Goal: Find specific page/section: Find specific page/section

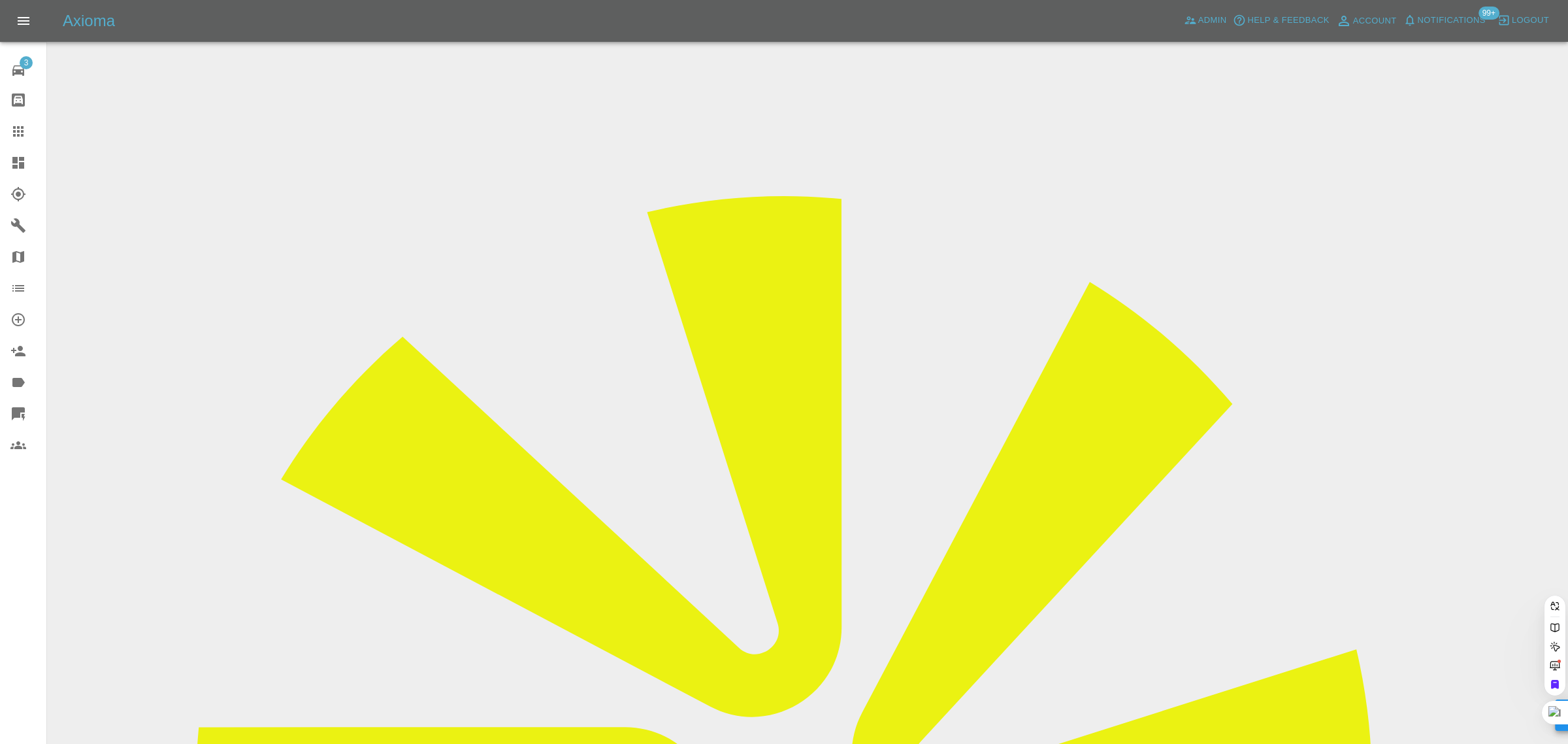
paste input "sadanynan@gmail.com"
type input "sadanynan@gmail.com"
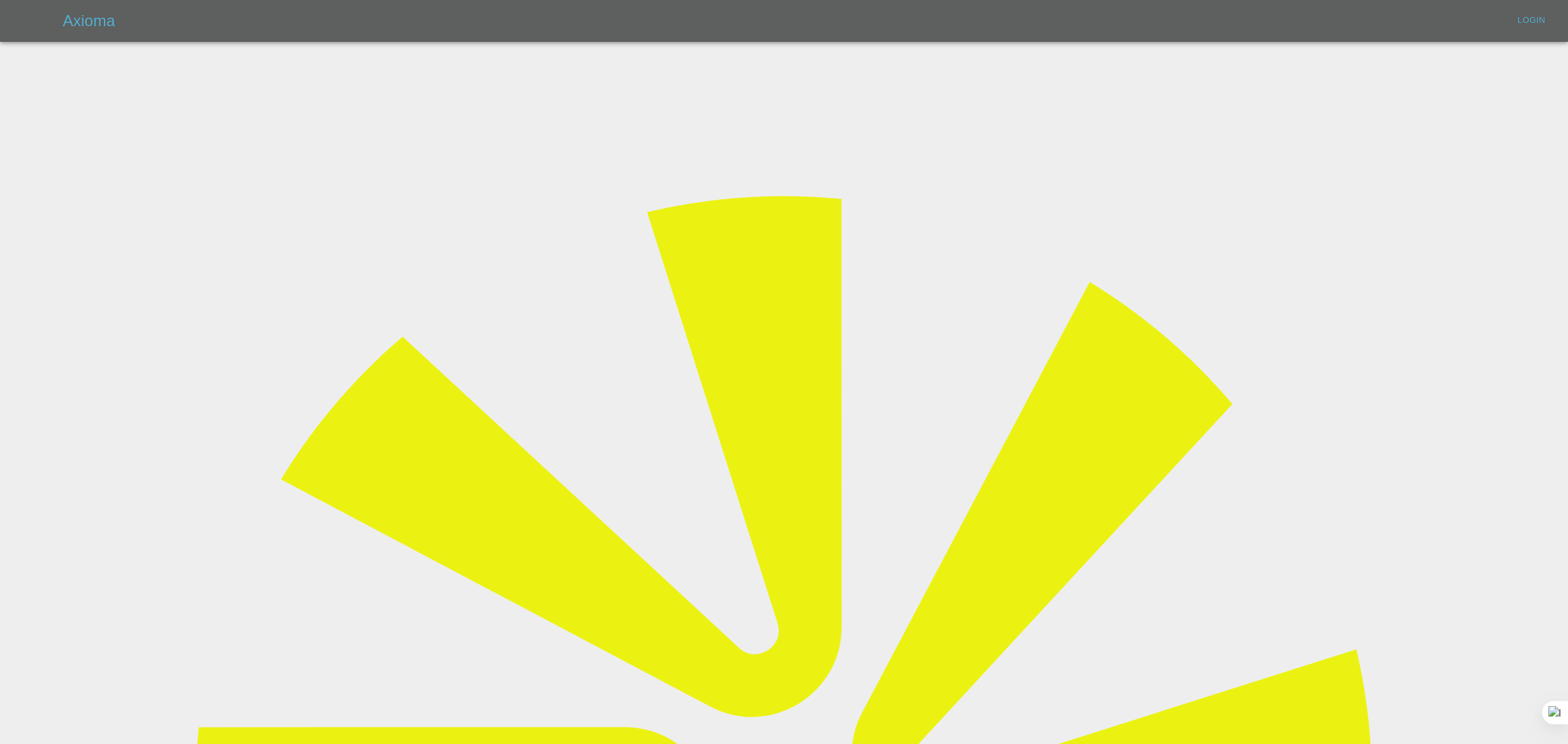
type input "bookkeeping@fifoaccounting.com"
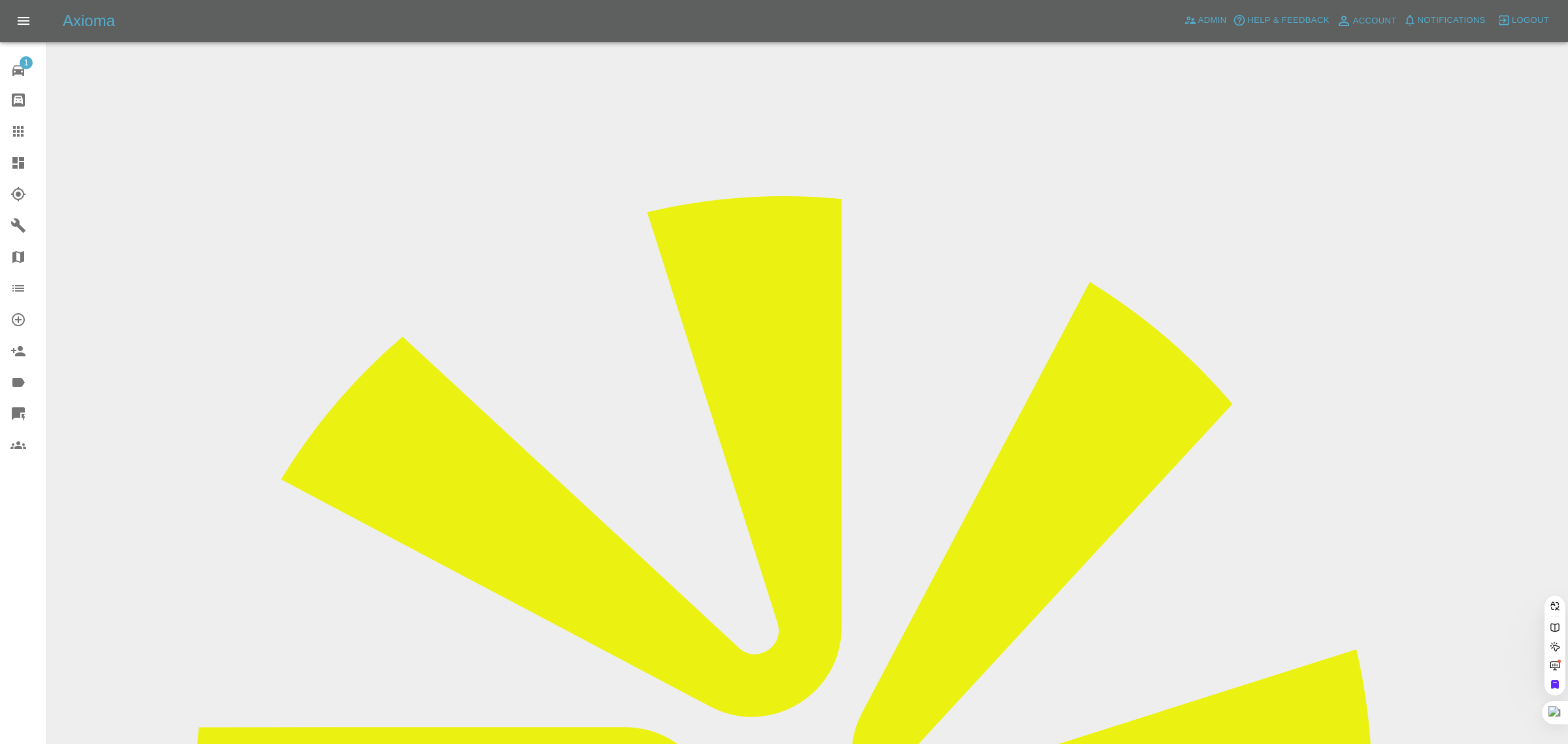
paste input "sadanynan@gmail.com"
type input "sadanynan@gmail.com"
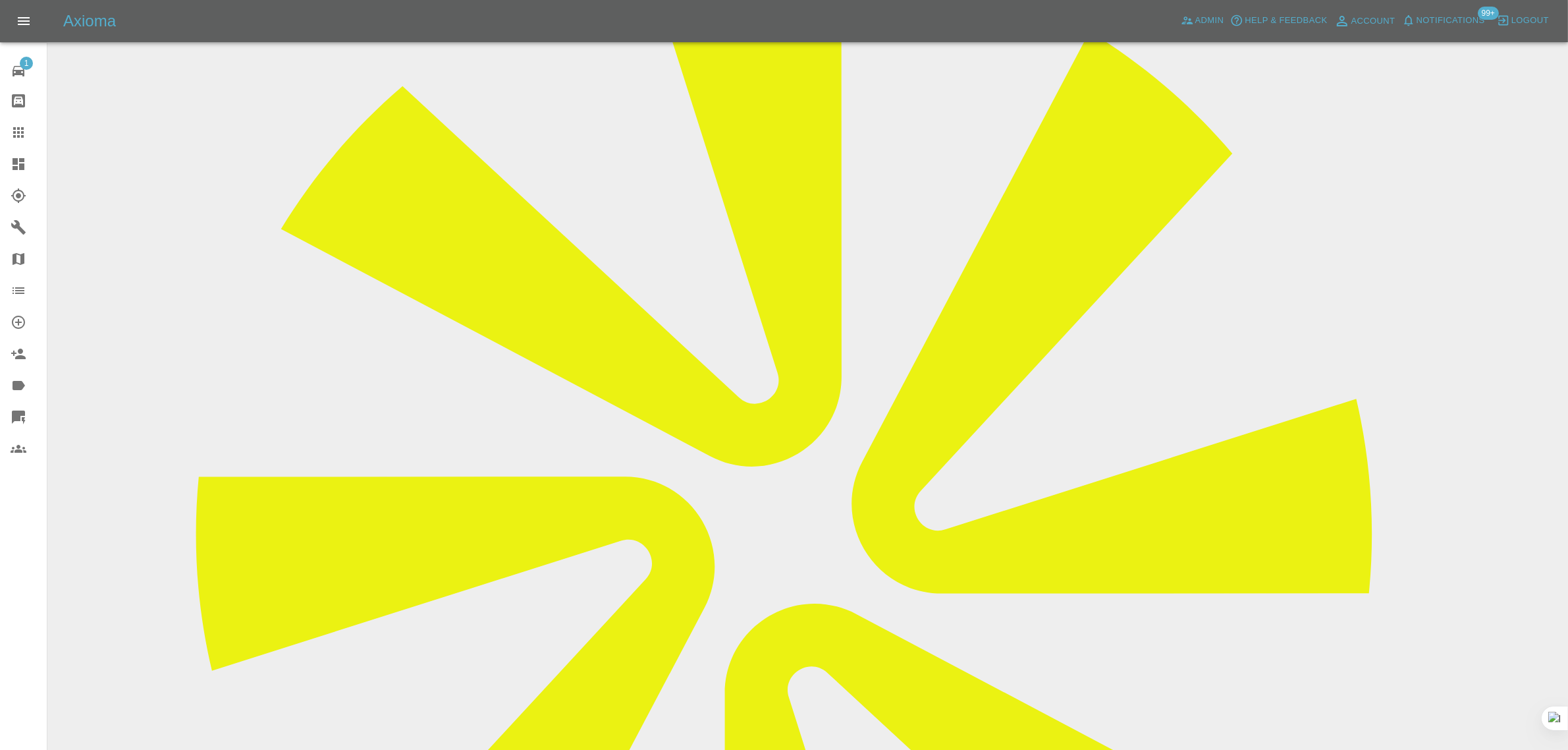
scroll to position [576, 0]
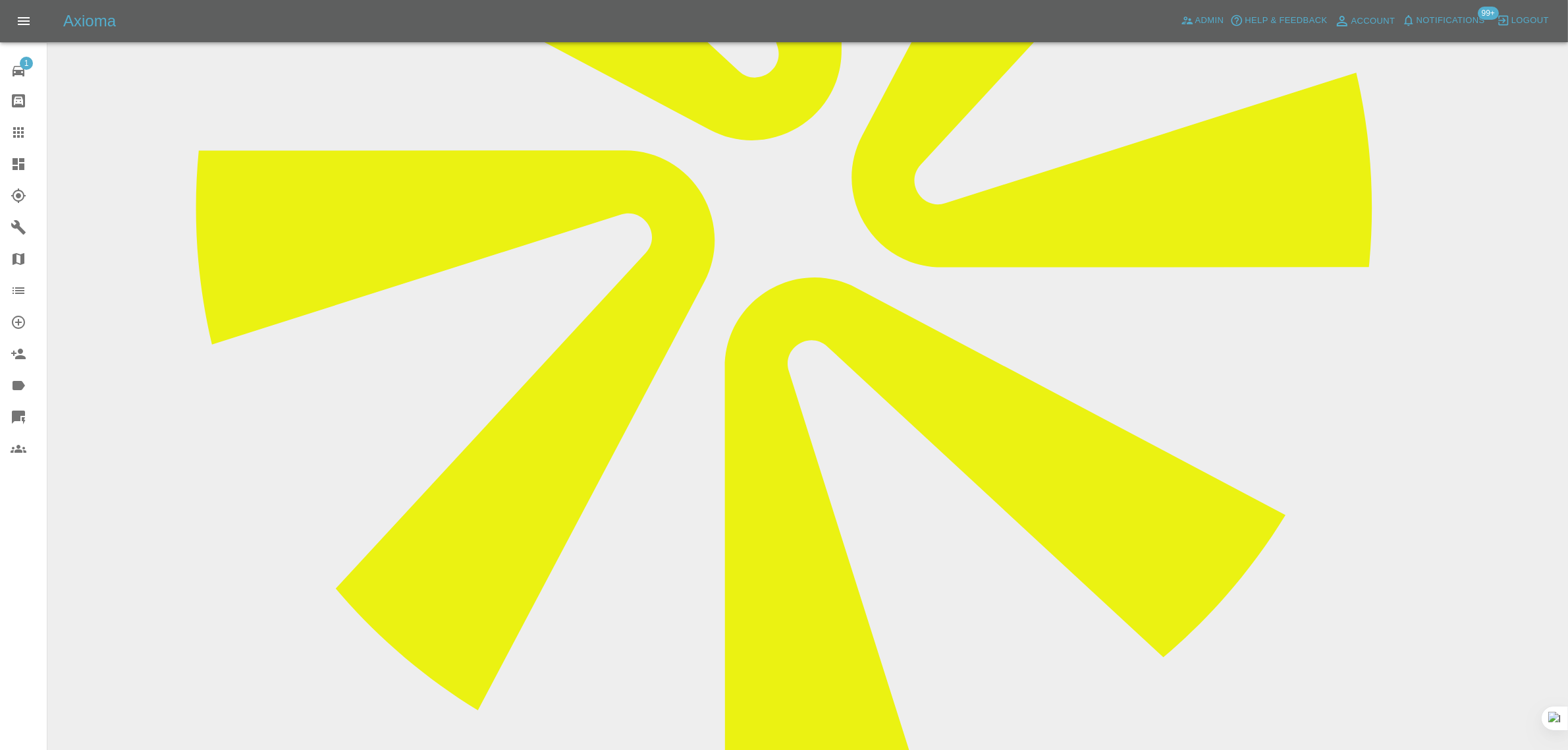
paste textarea "Thank you very much for booking me in . I would be grateful if you could book m…"
type textarea "Thank you very much for booking me in . I would be grateful if you could book m…"
click at [20, 125] on icon at bounding box center [19, 133] width 16 height 16
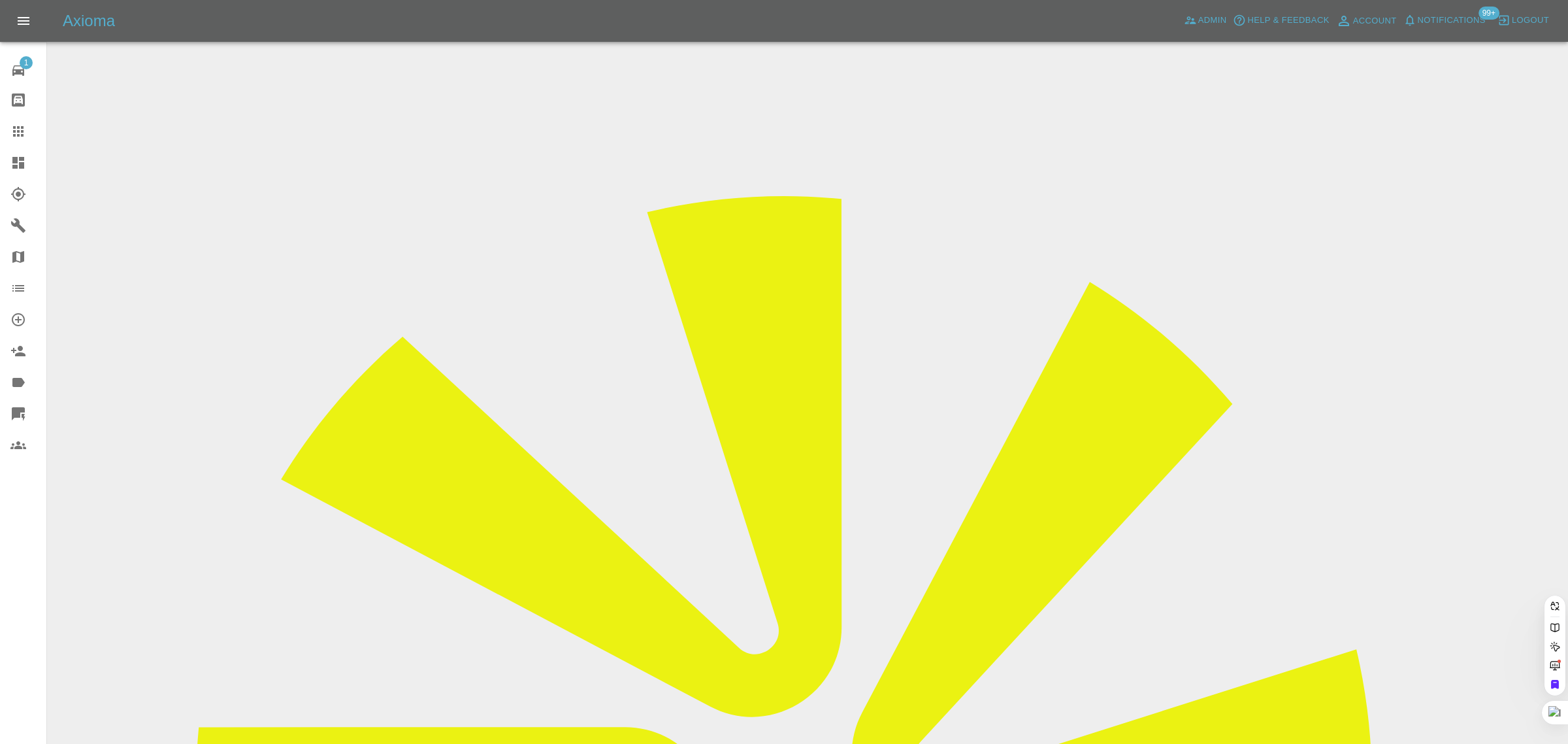
paste input "dinnywilson@yahoo.co.uk"
type input "dinnywilson@yahoo.co.u"
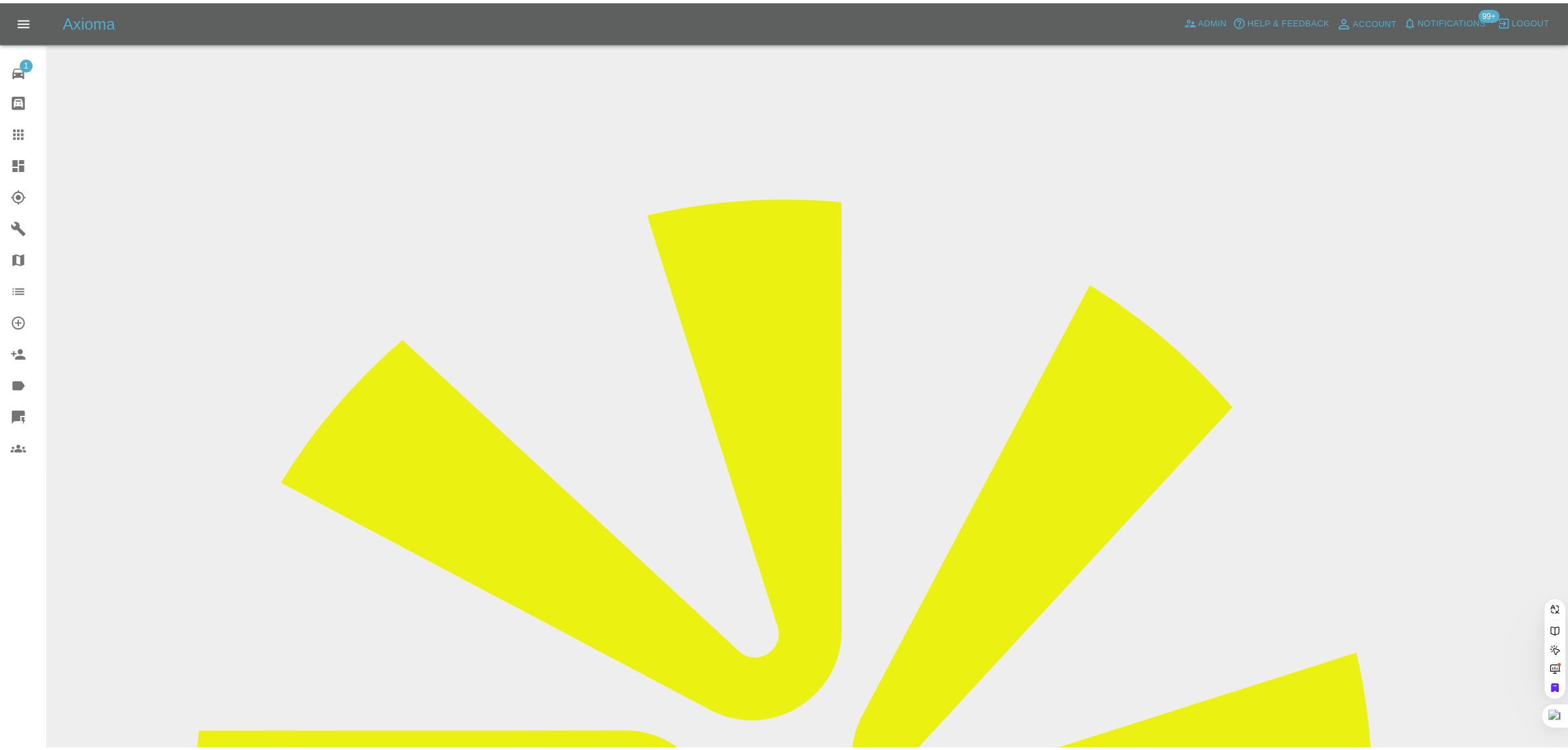
scroll to position [0, 10]
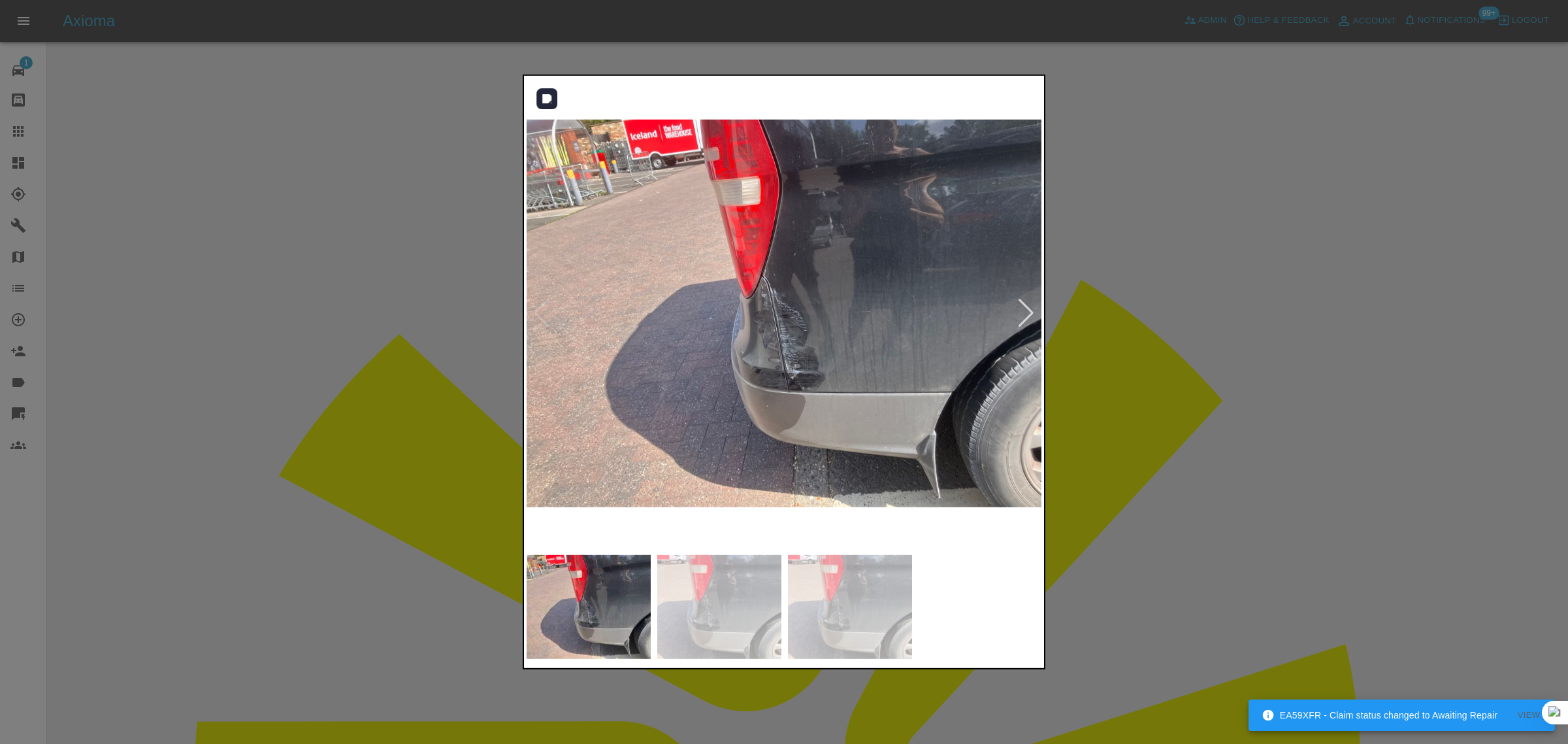
click at [1021, 320] on div at bounding box center [1026, 312] width 18 height 28
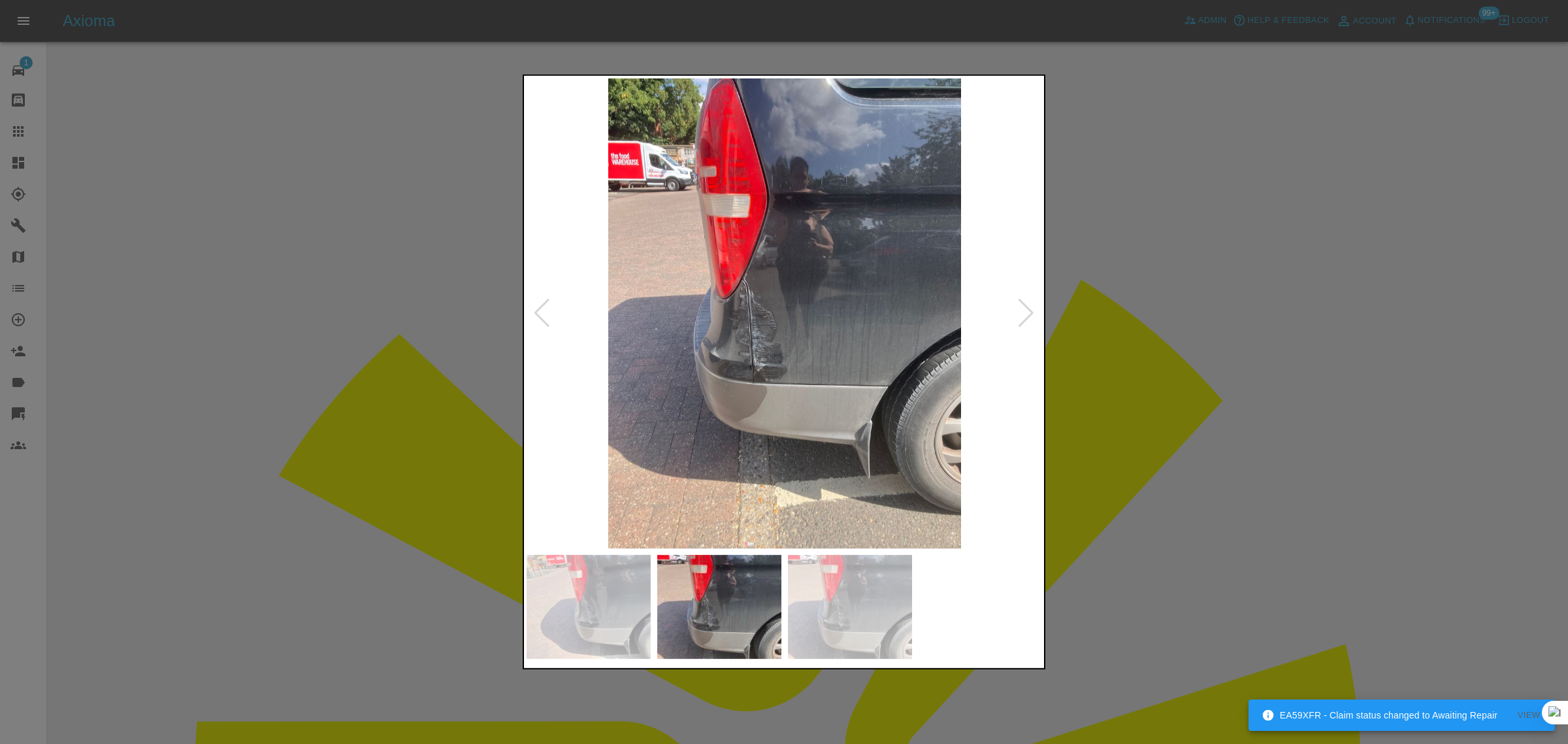
click at [1021, 320] on div at bounding box center [1026, 312] width 18 height 28
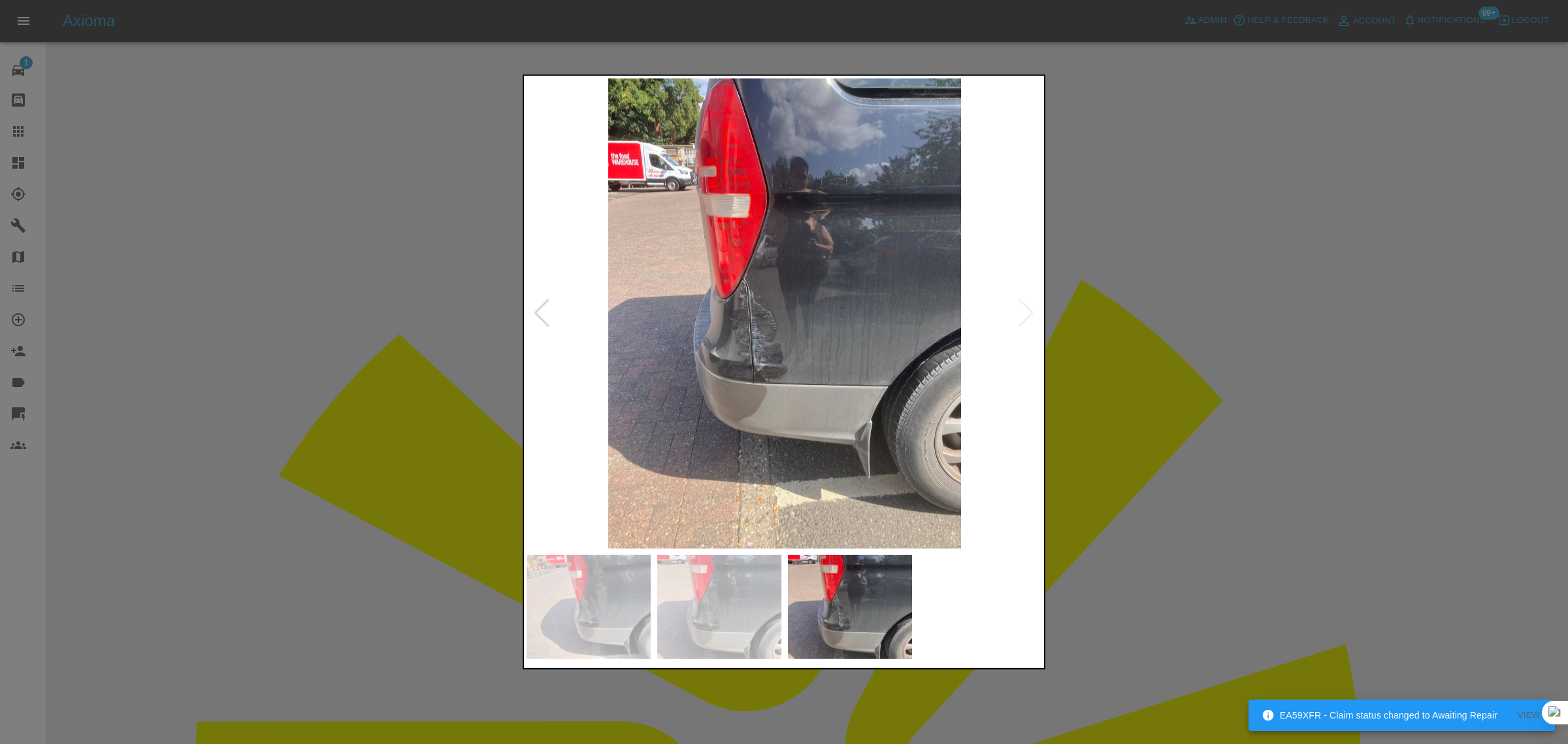
click at [1021, 320] on img at bounding box center [784, 313] width 516 height 470
click at [1184, 330] on div at bounding box center [784, 372] width 1568 height 744
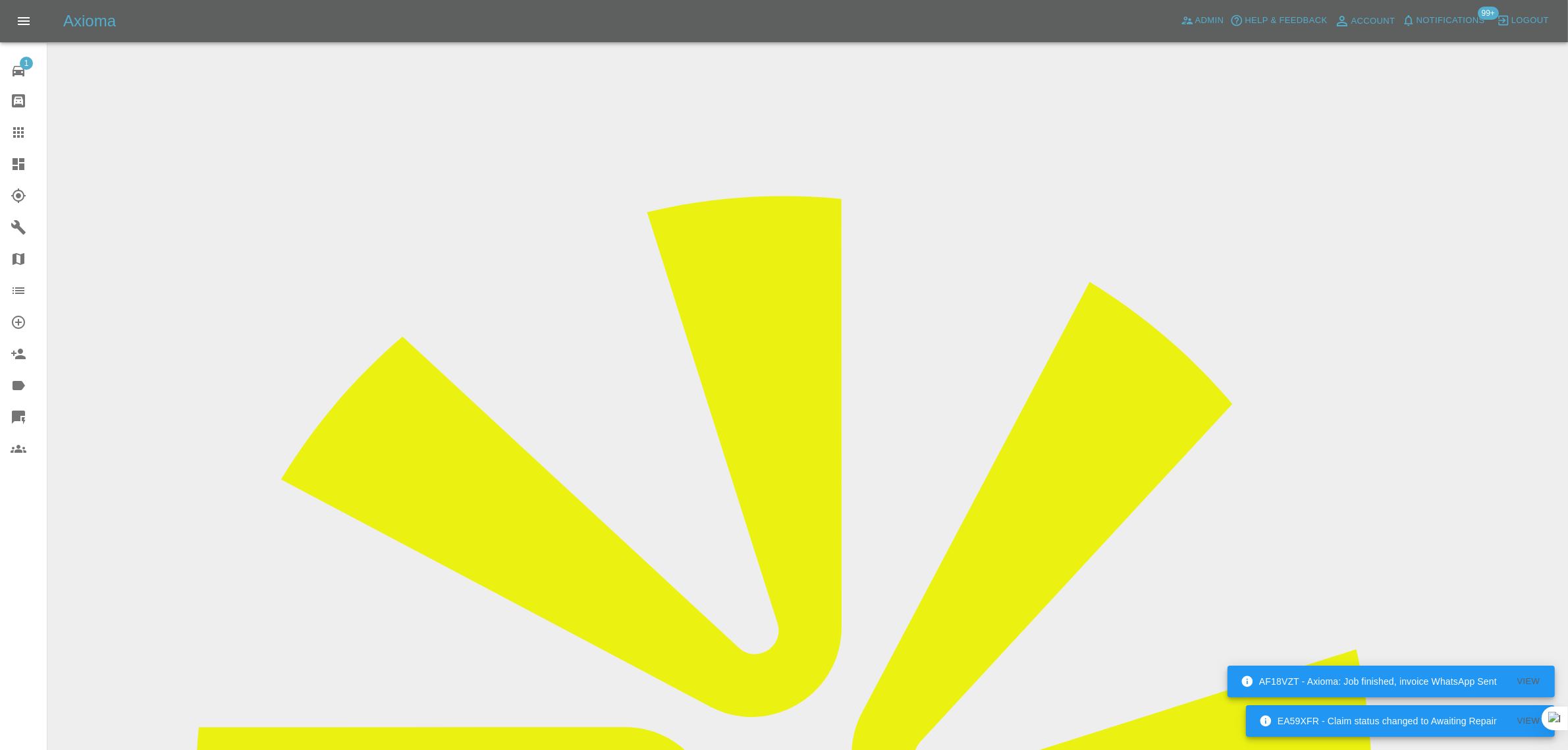
drag, startPoint x: 22, startPoint y: 133, endPoint x: 568, endPoint y: 396, distance: 606.0
click at [22, 133] on icon at bounding box center [19, 133] width 16 height 16
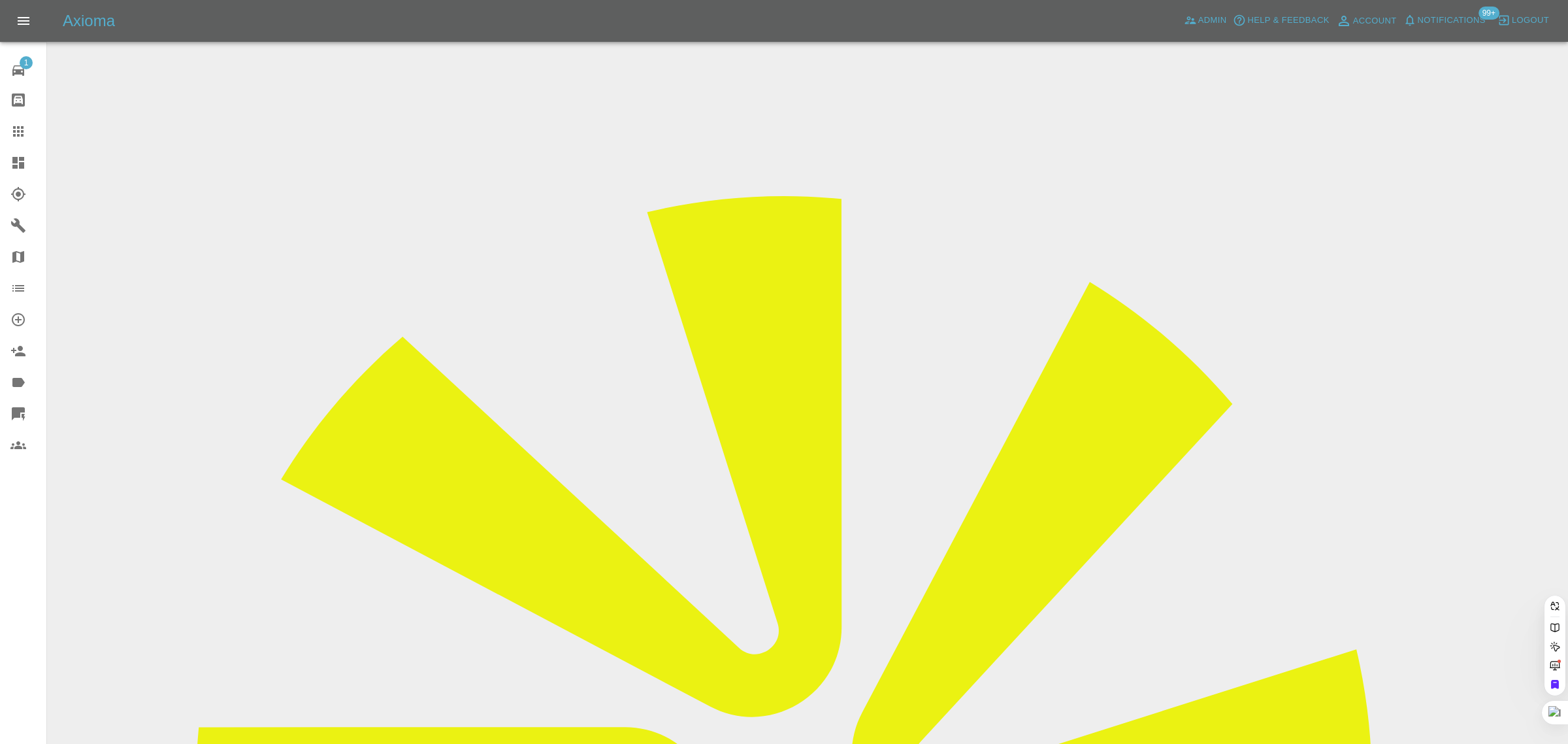
paste input "loyd.christian@btinternet.com"
type input "loyd.christian@btinternet.com"
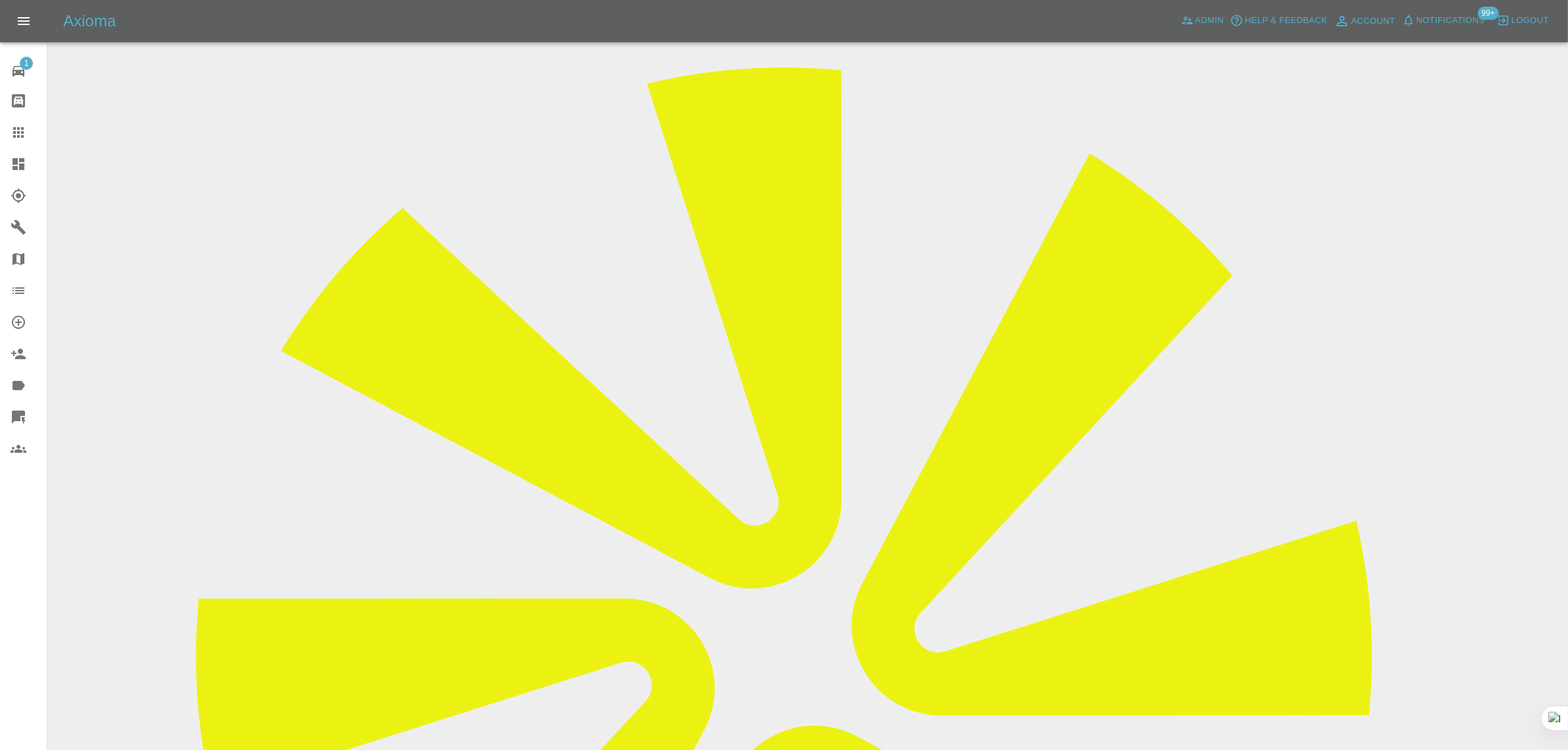
scroll to position [82, 0]
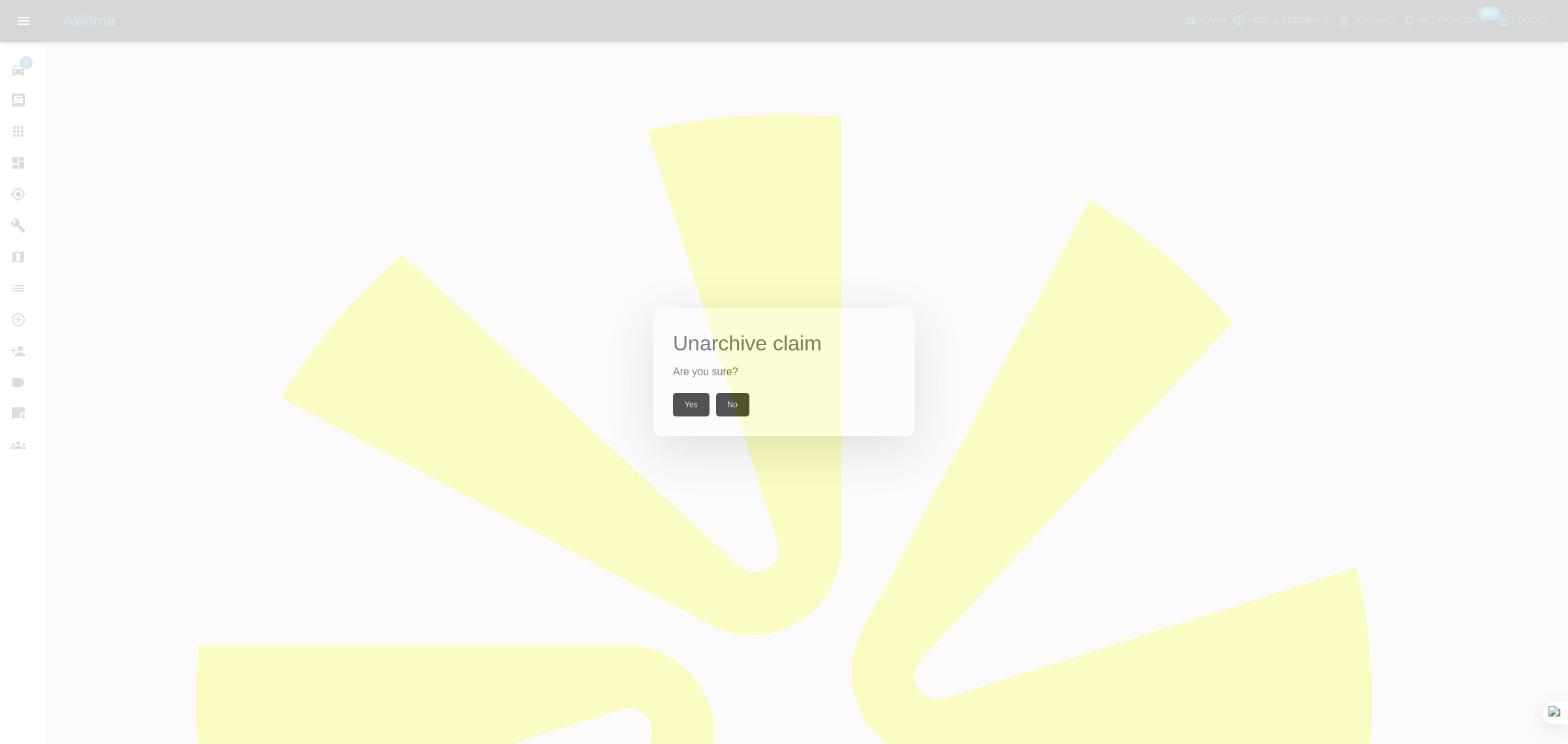
click at [696, 406] on button "Yes" at bounding box center [691, 405] width 37 height 24
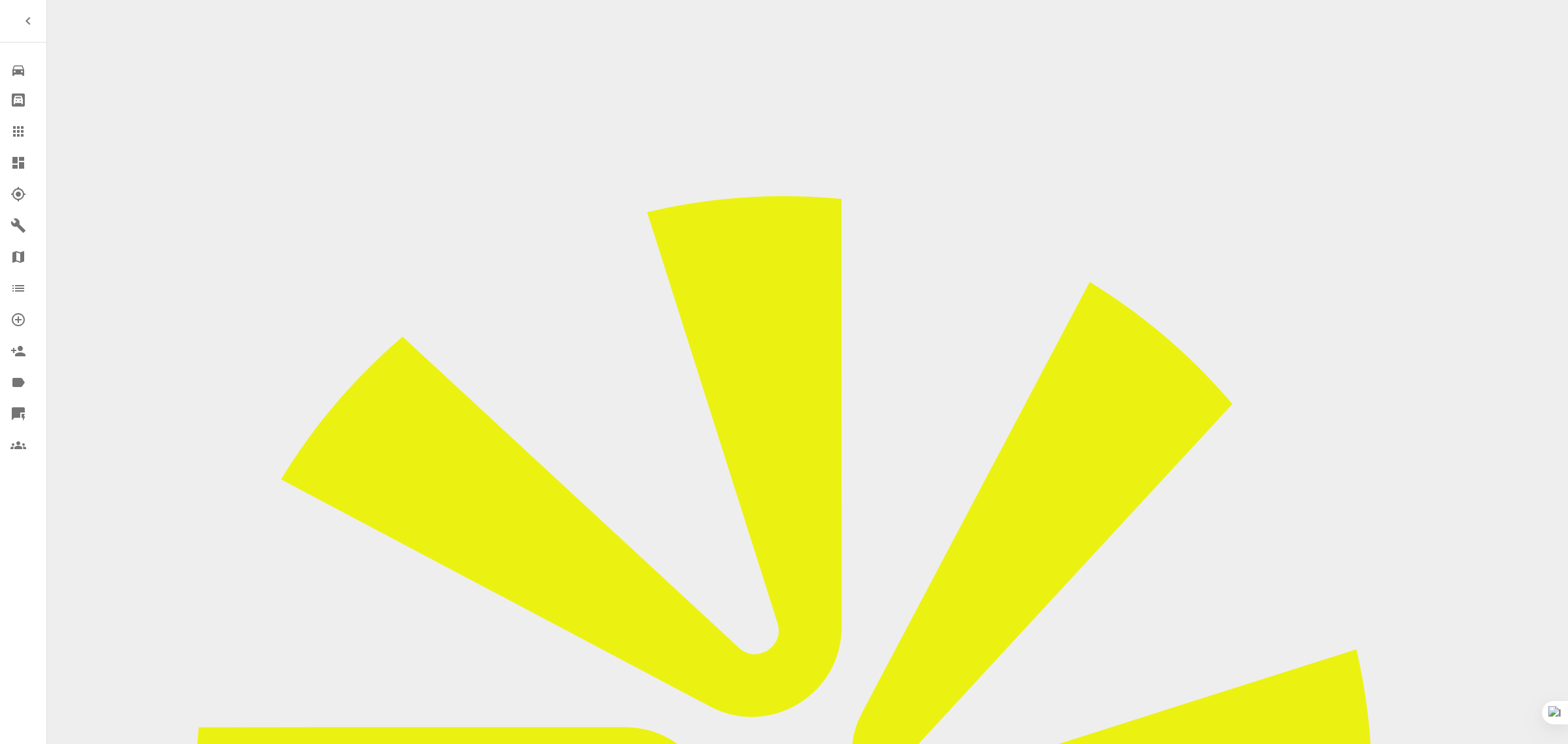
click at [8, 126] on link "Claims" at bounding box center [23, 131] width 46 height 32
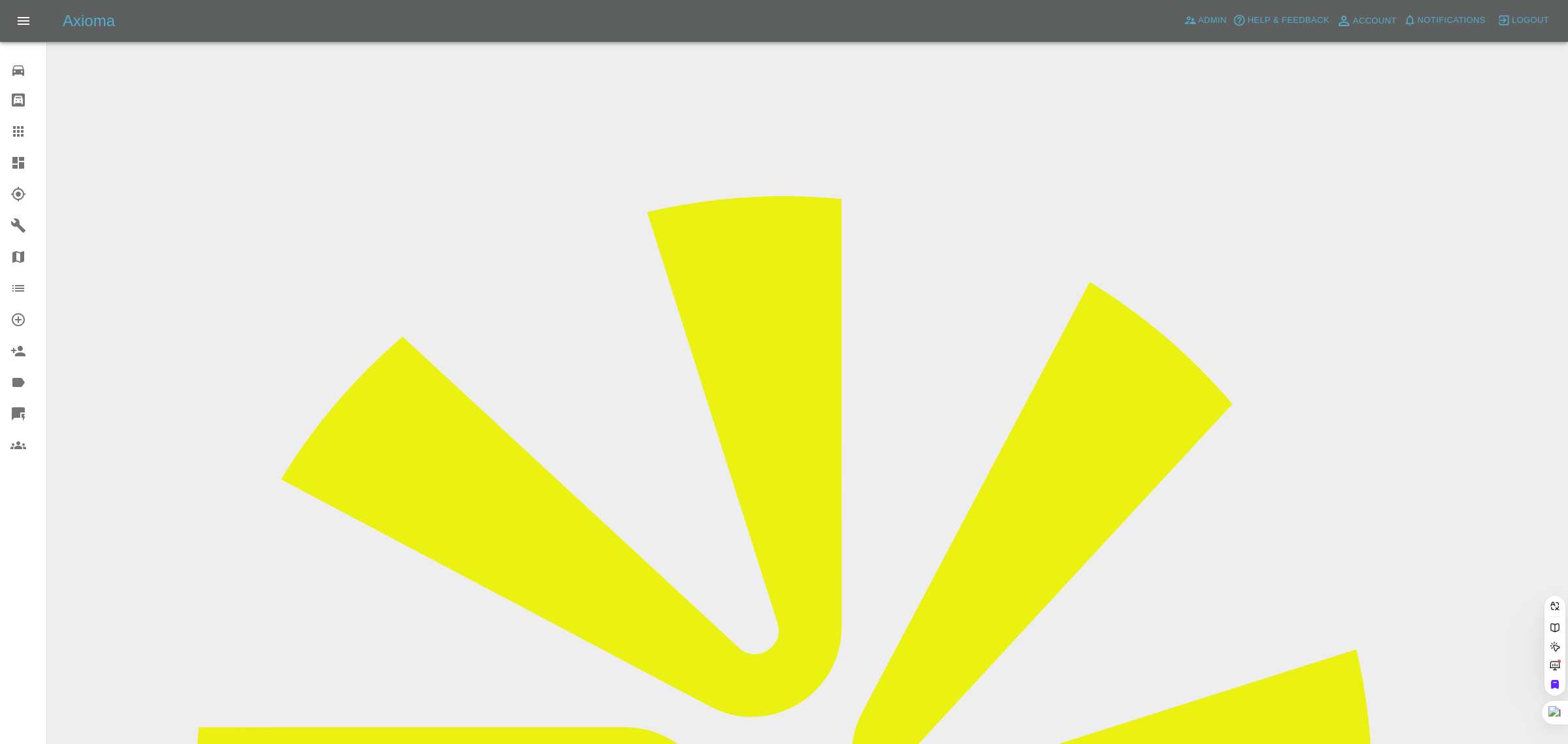
drag, startPoint x: 667, startPoint y: 419, endPoint x: 700, endPoint y: 419, distance: 33.0
paste input "emma.ainscough1969@gmail.com"
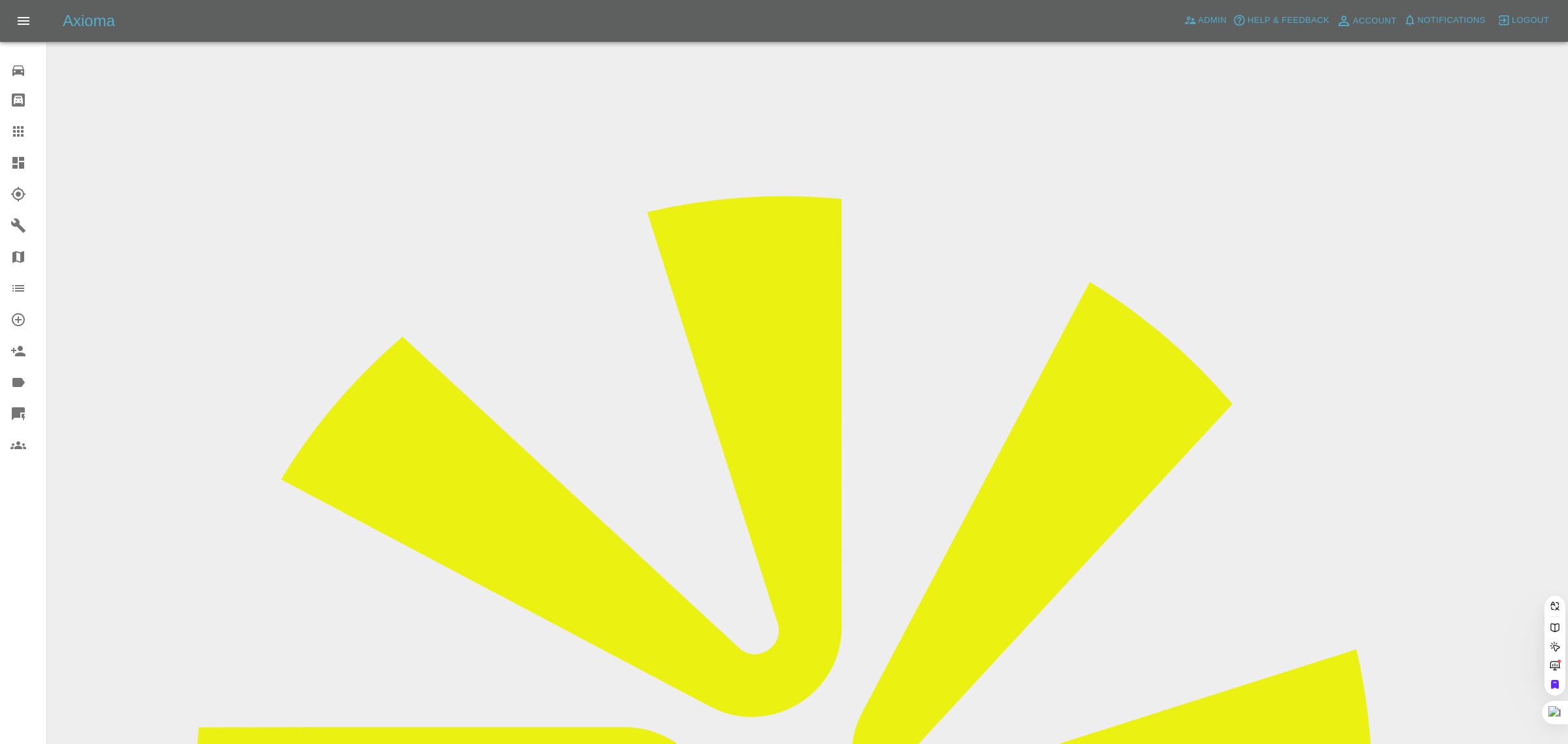
type input "emma.ainscough1969@gmail.com"
click at [4, 567] on div "0 Repair home Bodyshop home Claims Dashboard Explorer Garages Map Organization …" at bounding box center [23, 372] width 47 height 744
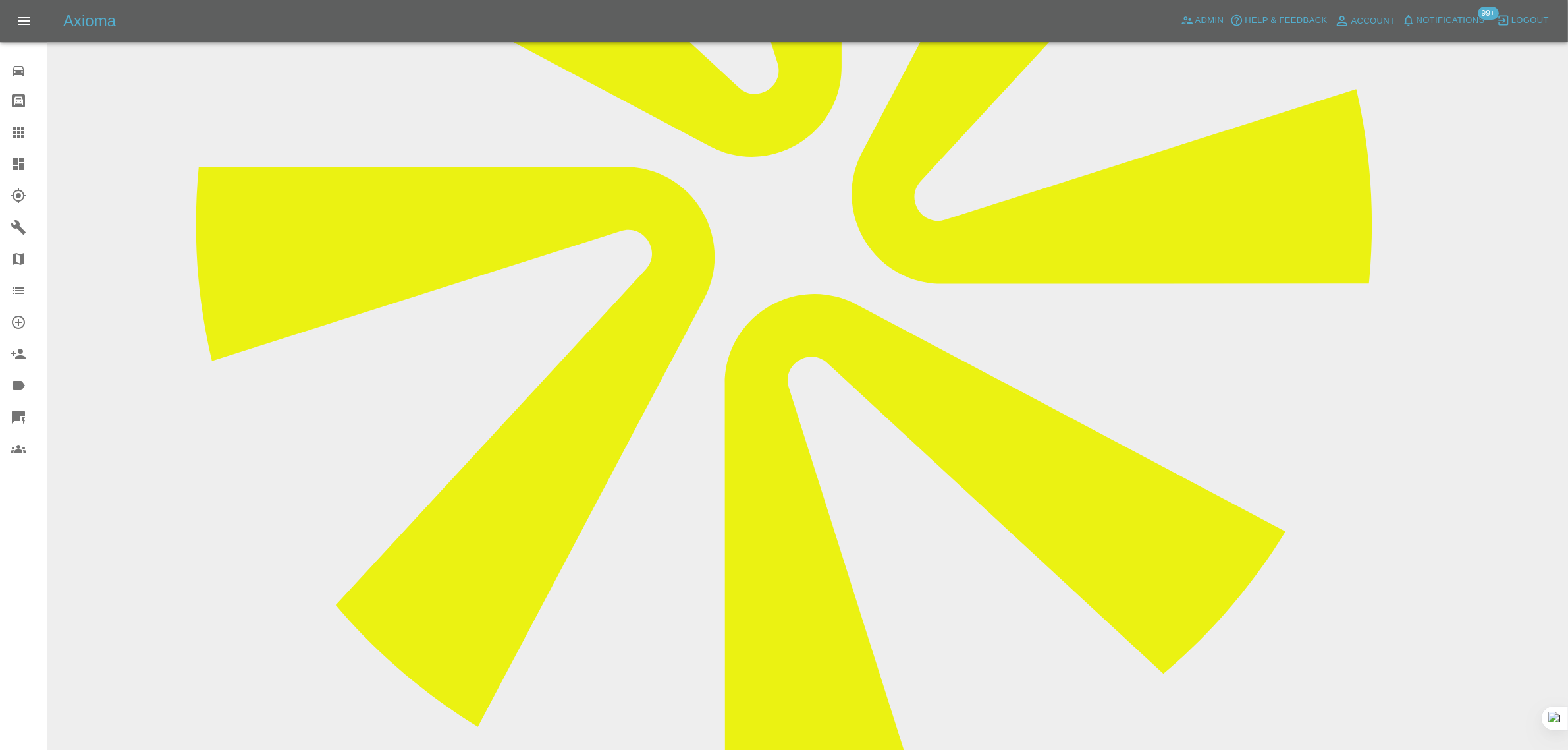
scroll to position [164, 0]
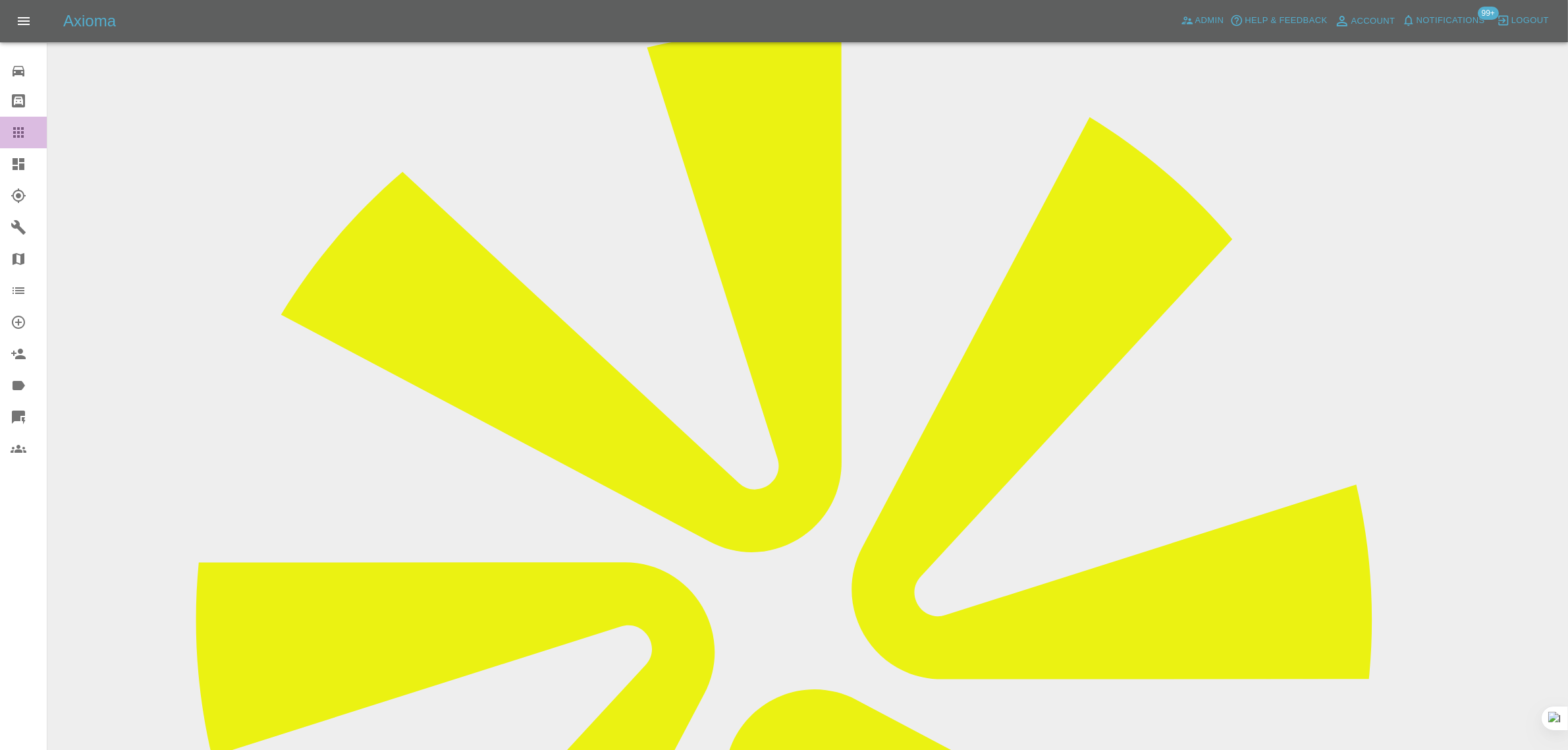
click at [22, 123] on link "Claims" at bounding box center [23, 132] width 47 height 32
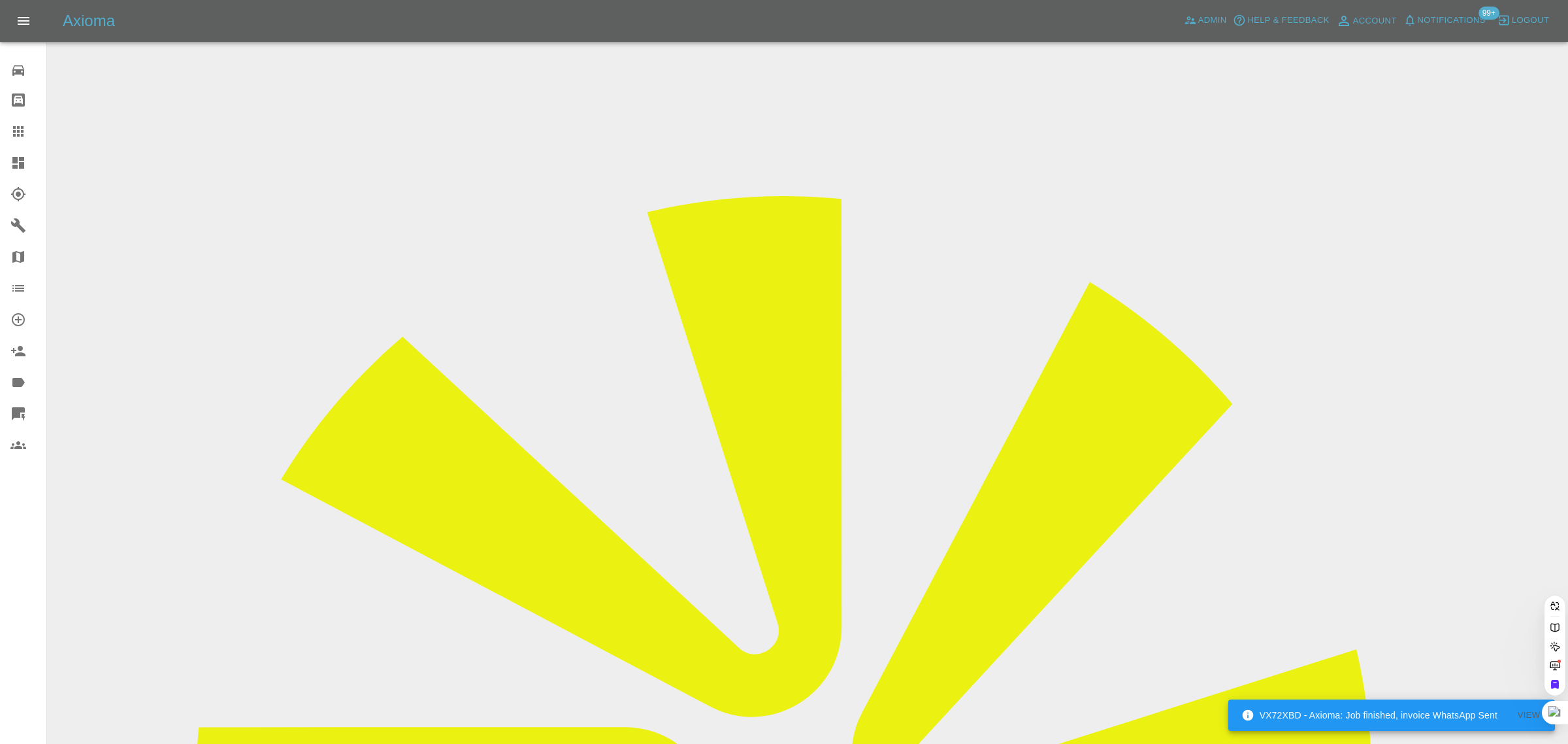
paste input "jasset.harlech@gmail.com"
type input "jasset.harlech@gmail.com"
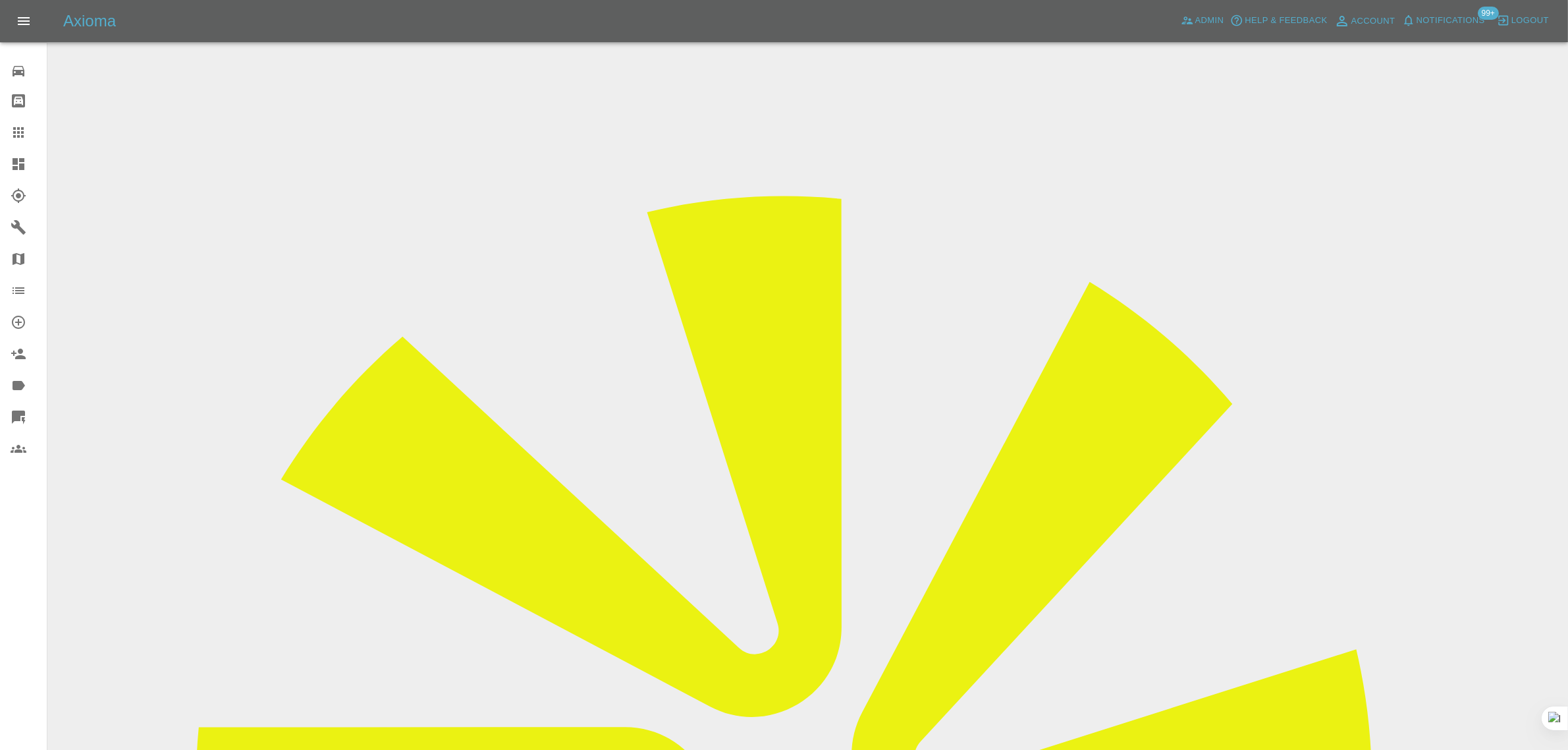
drag, startPoint x: 1262, startPoint y: 206, endPoint x: 1321, endPoint y: 205, distance: 59.0
copy td "Auto Smart R"
click at [22, 133] on icon at bounding box center [19, 133] width 16 height 16
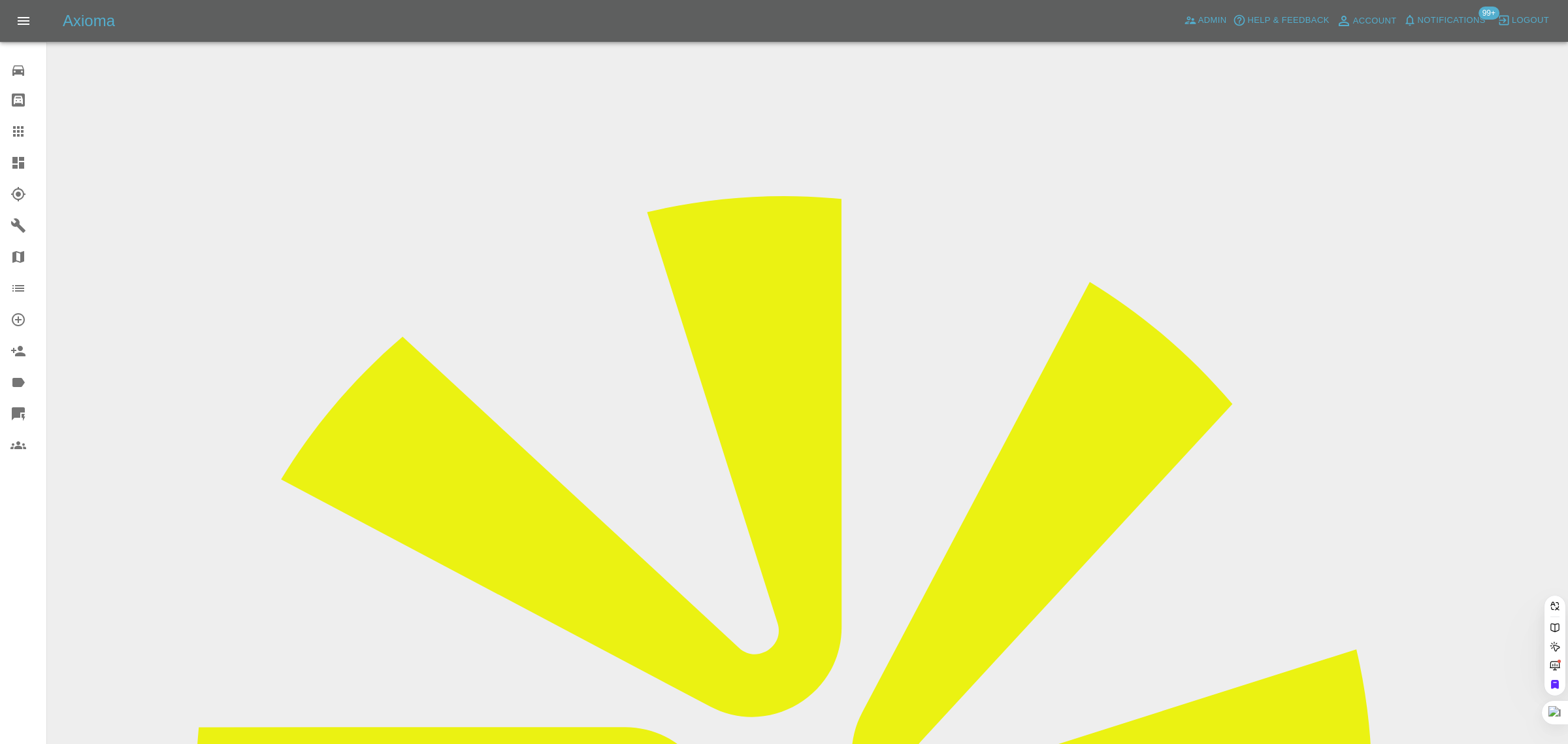
paste input "chrissywallace2709@icloud.com"
type input "chrissywallace2709@icloud.com"
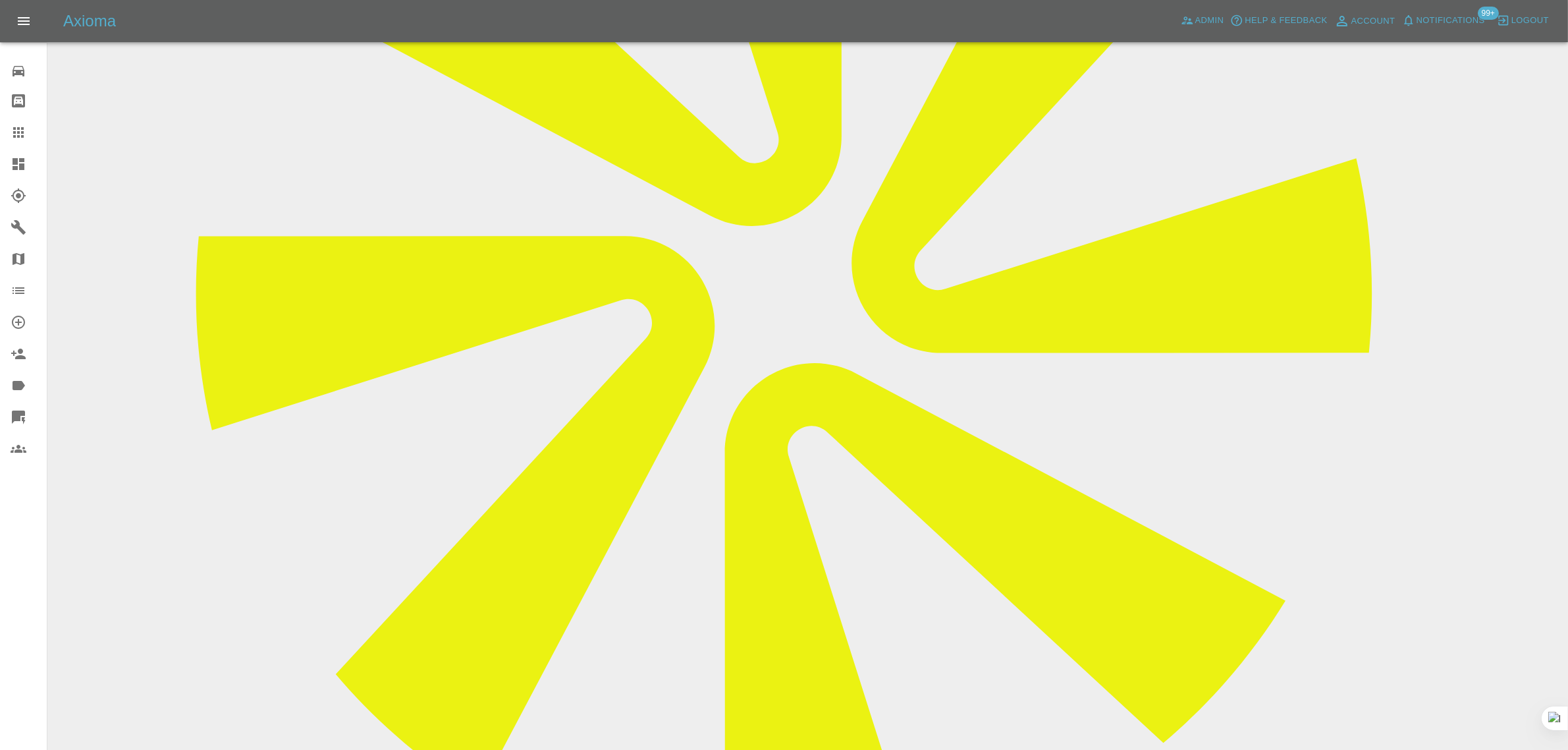
scroll to position [576, 0]
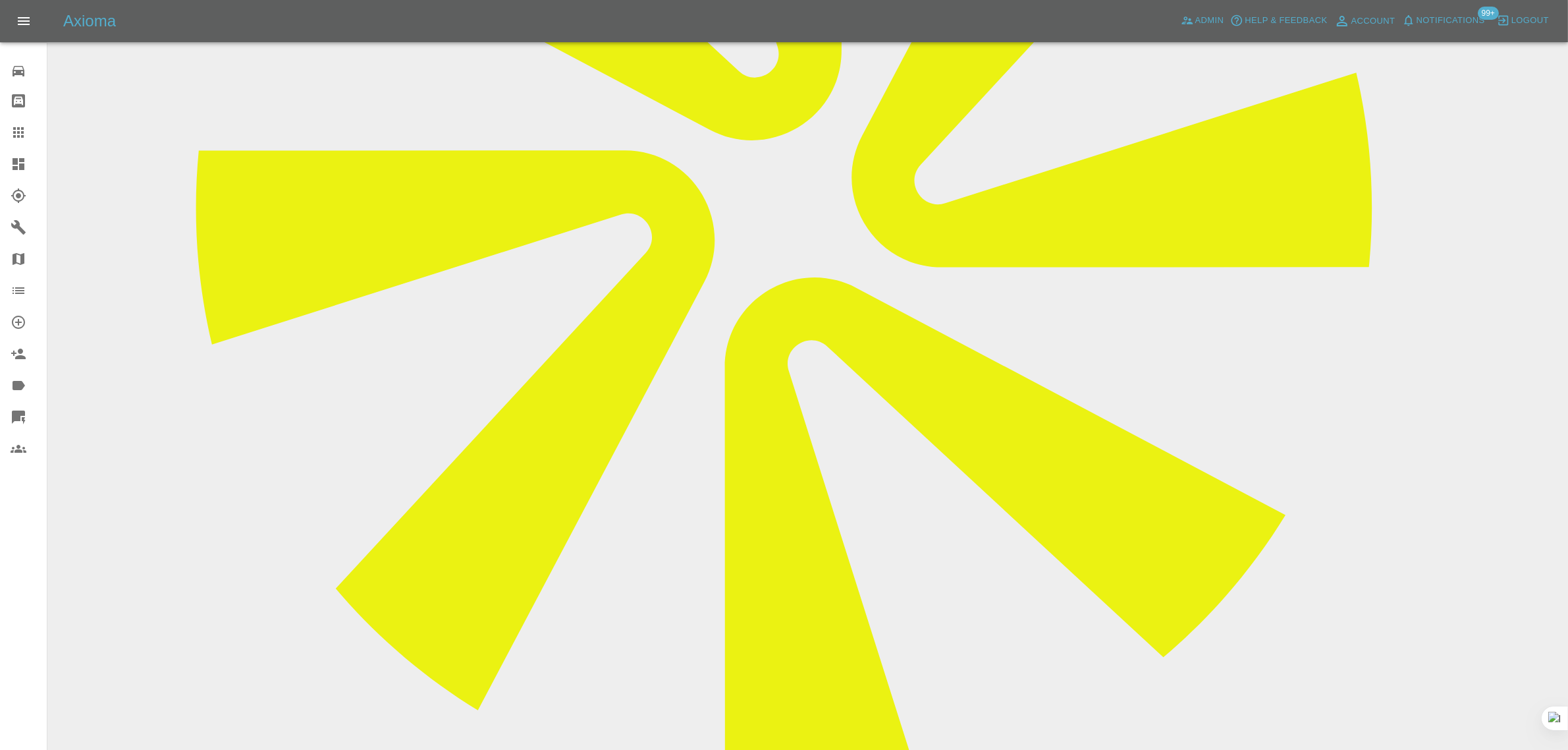
click at [16, 126] on icon at bounding box center [19, 133] width 16 height 16
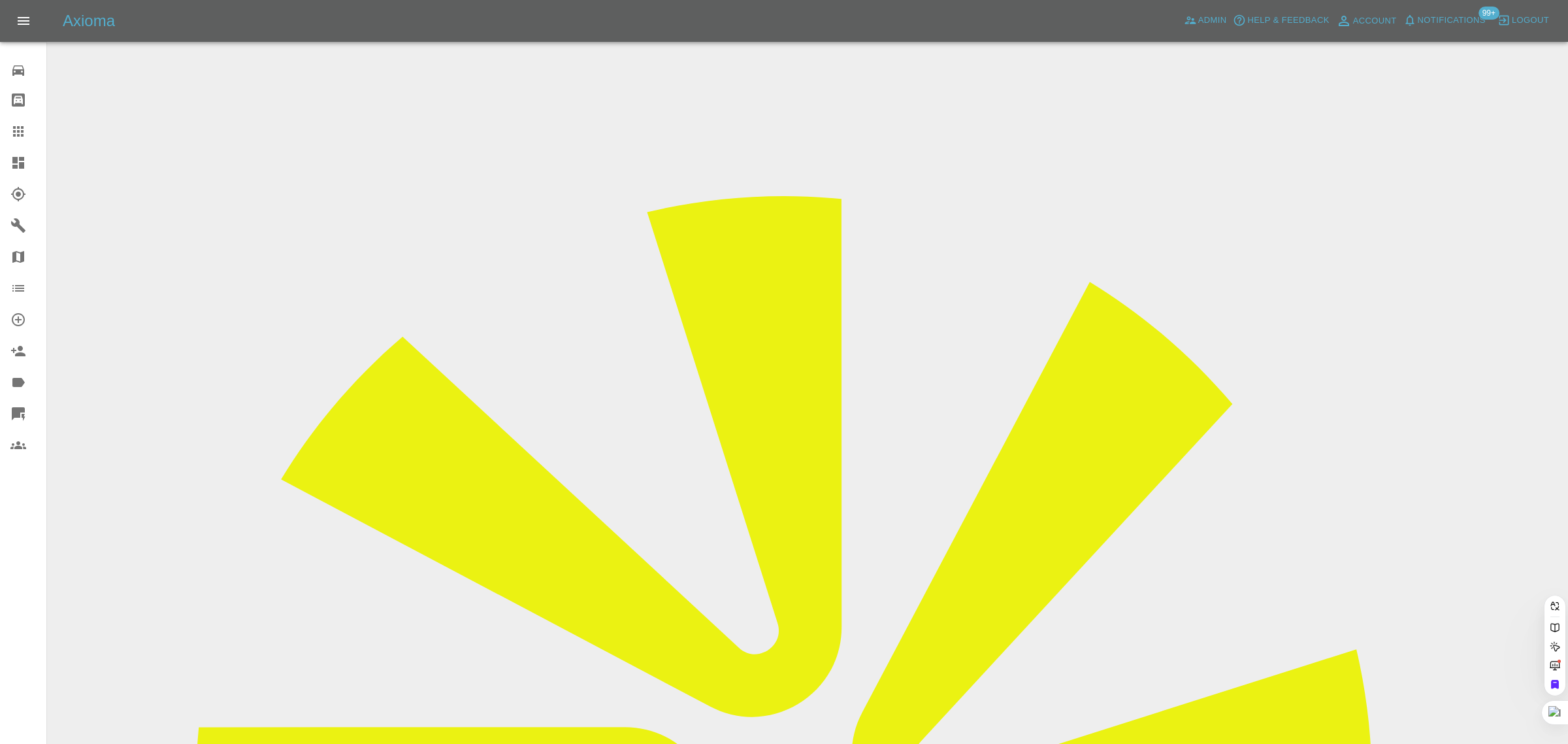
paste input "rogercv@live.co.uk"
type input "rogercv@live.co.uk"
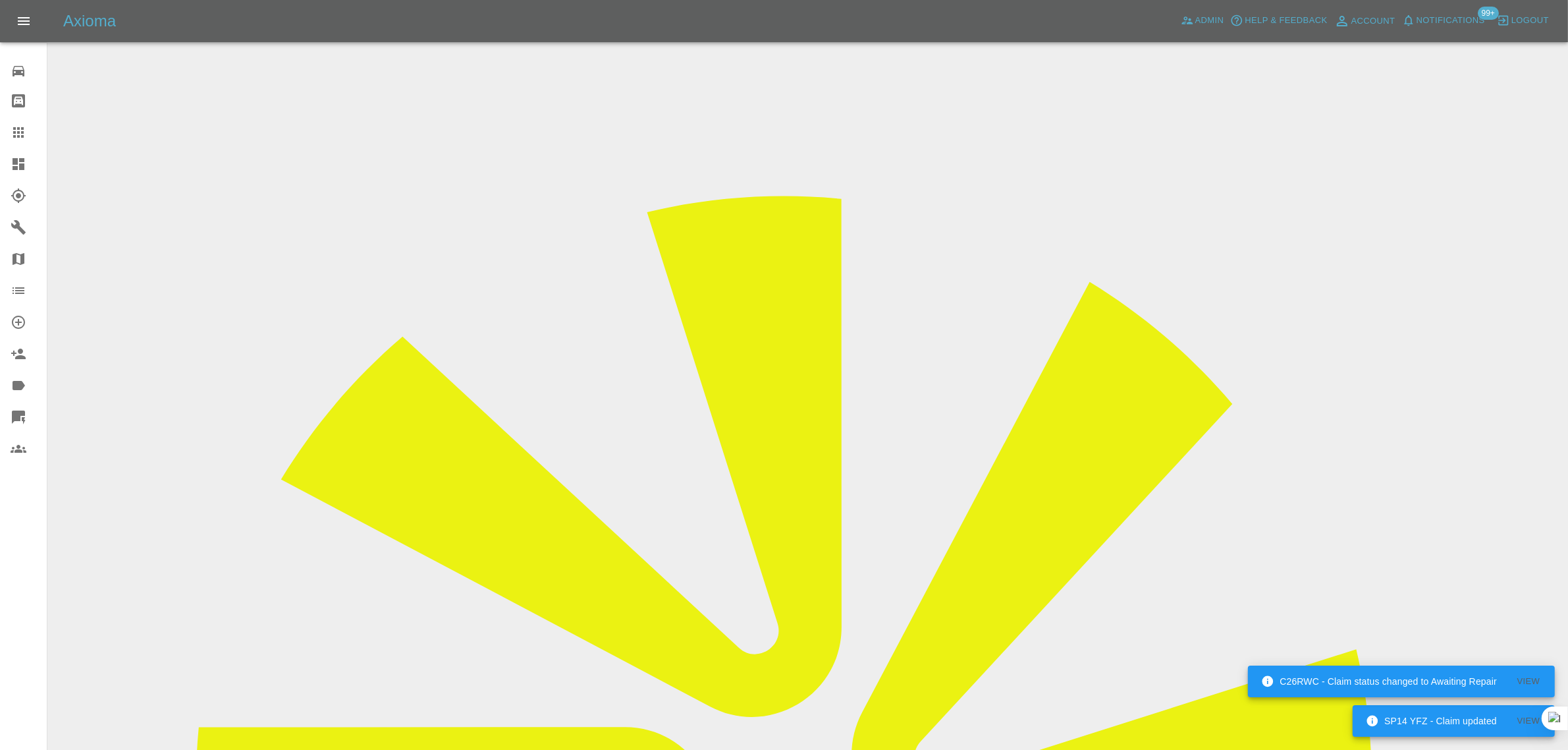
click at [30, 126] on div at bounding box center [29, 133] width 37 height 16
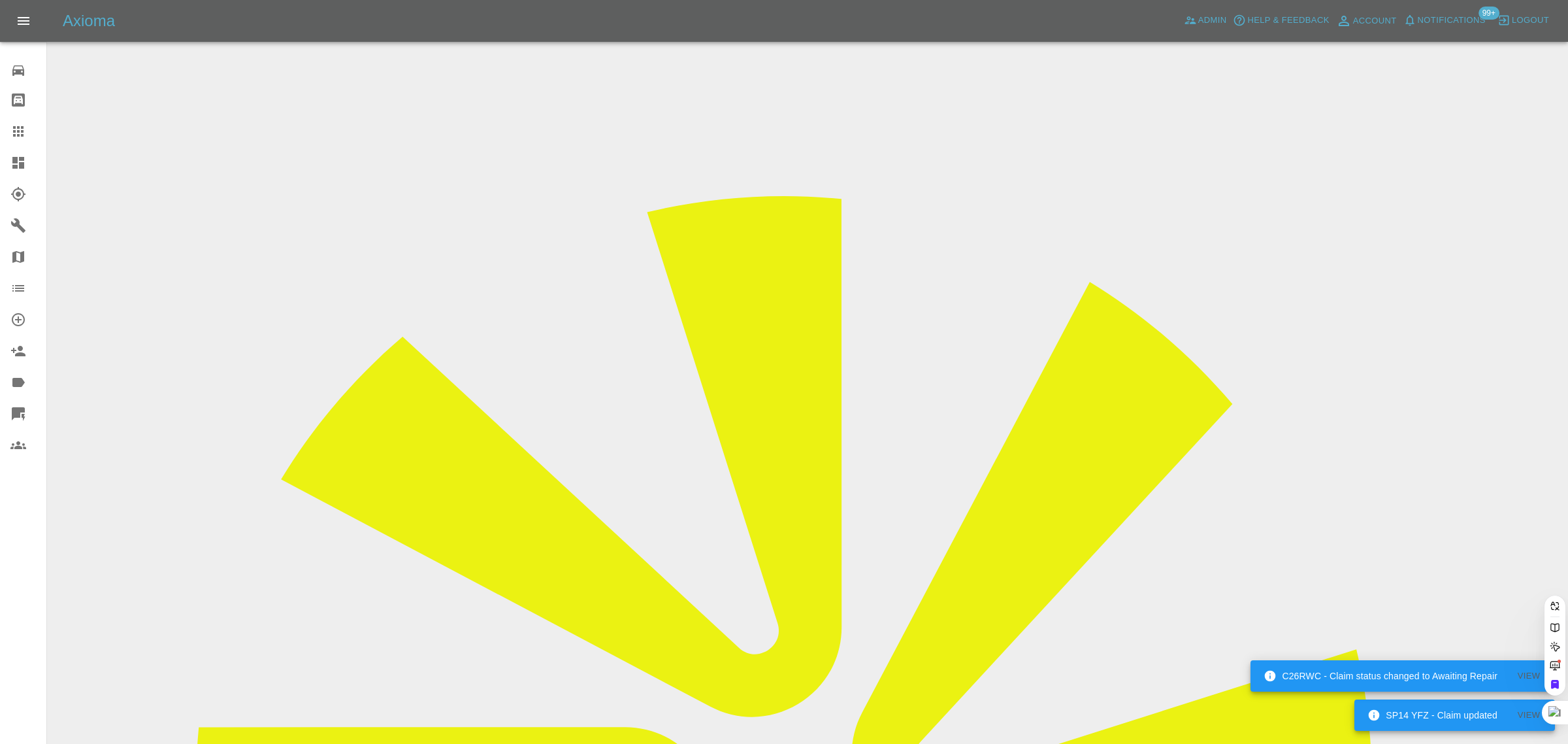
paste input "rogercv@live.co.uk"
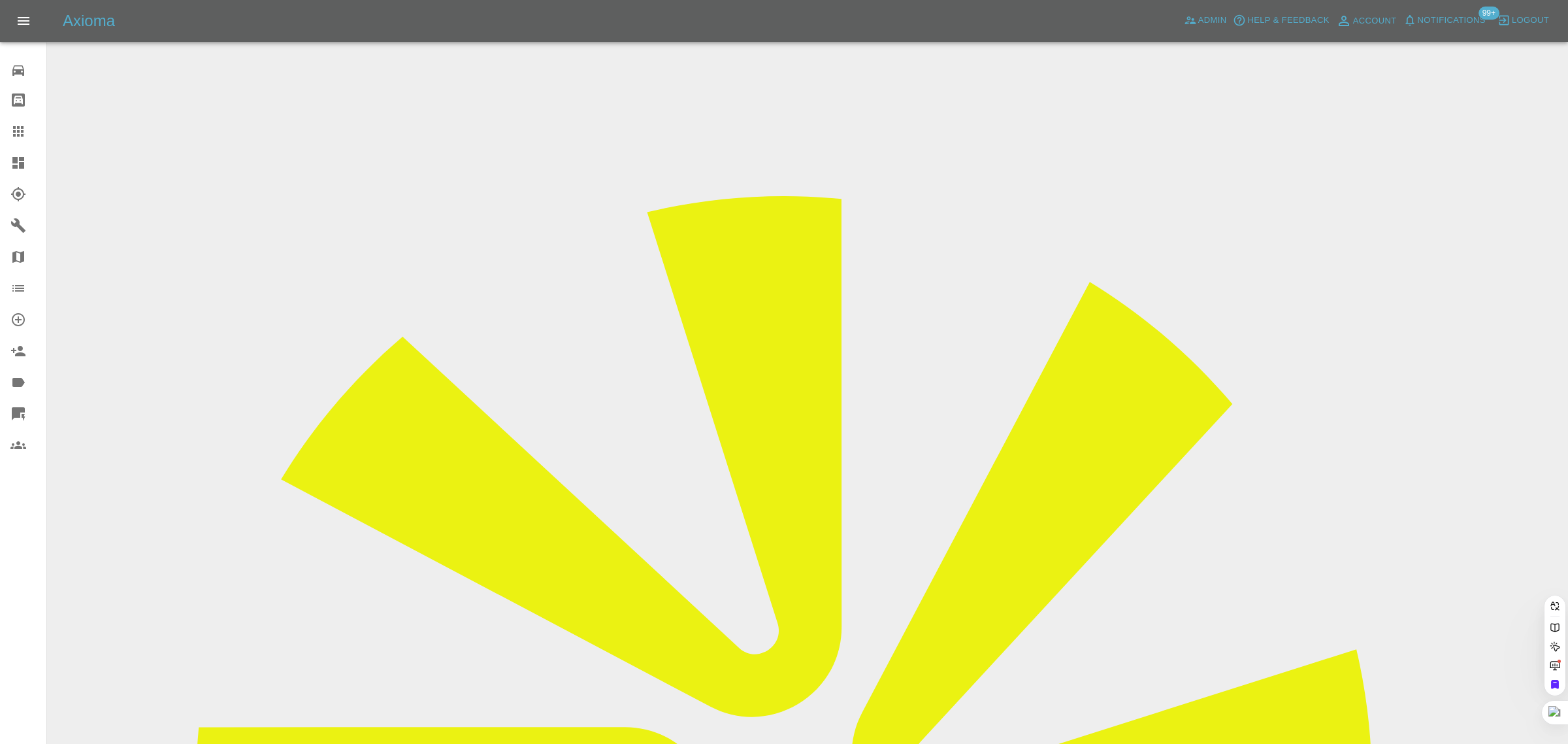
type input "rogercv@live.co.uk"
click at [37, 563] on div "0 Repair home Bodyshop home Claims Dashboard Explorer Garages Map Organization …" at bounding box center [23, 372] width 47 height 744
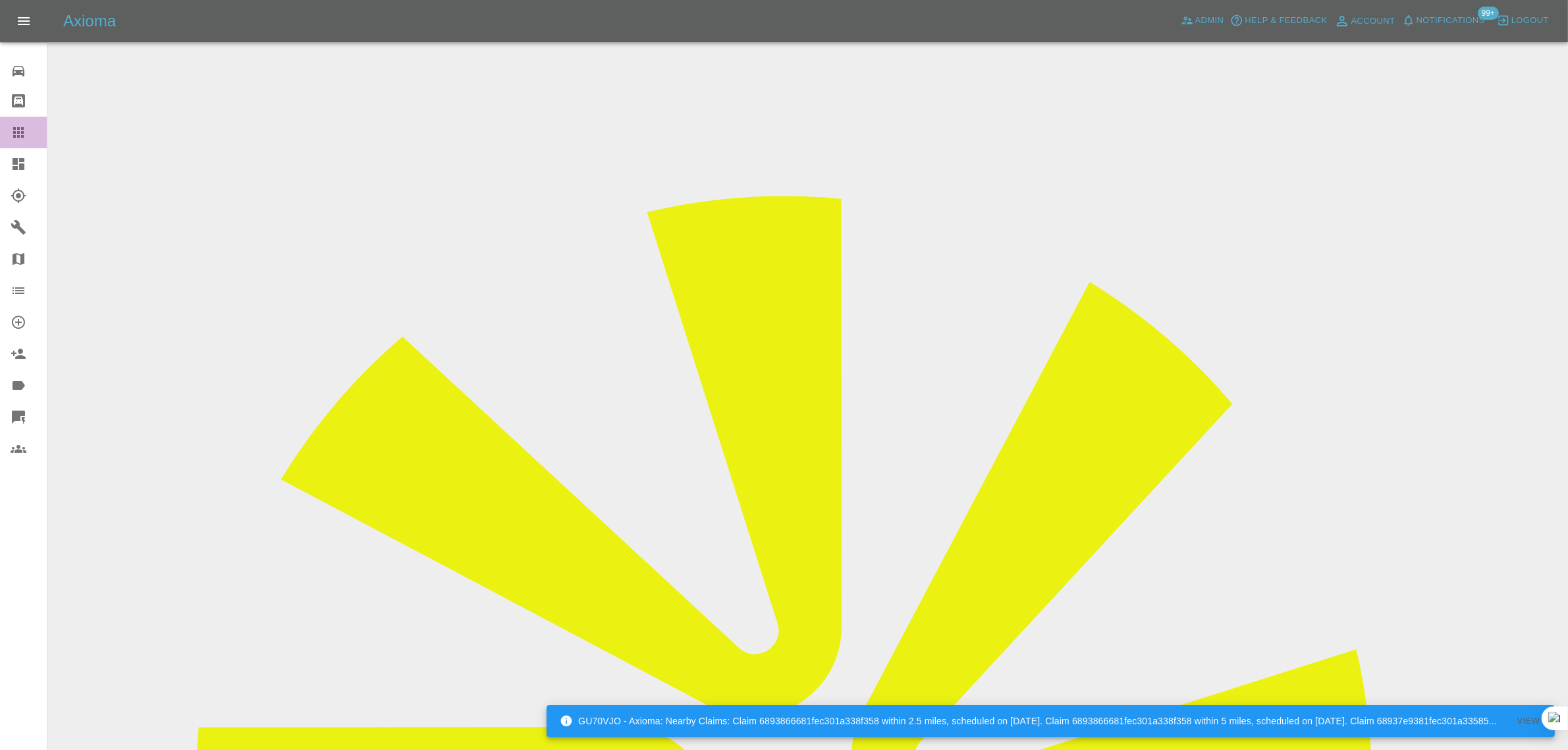
click at [23, 126] on icon at bounding box center [19, 133] width 16 height 16
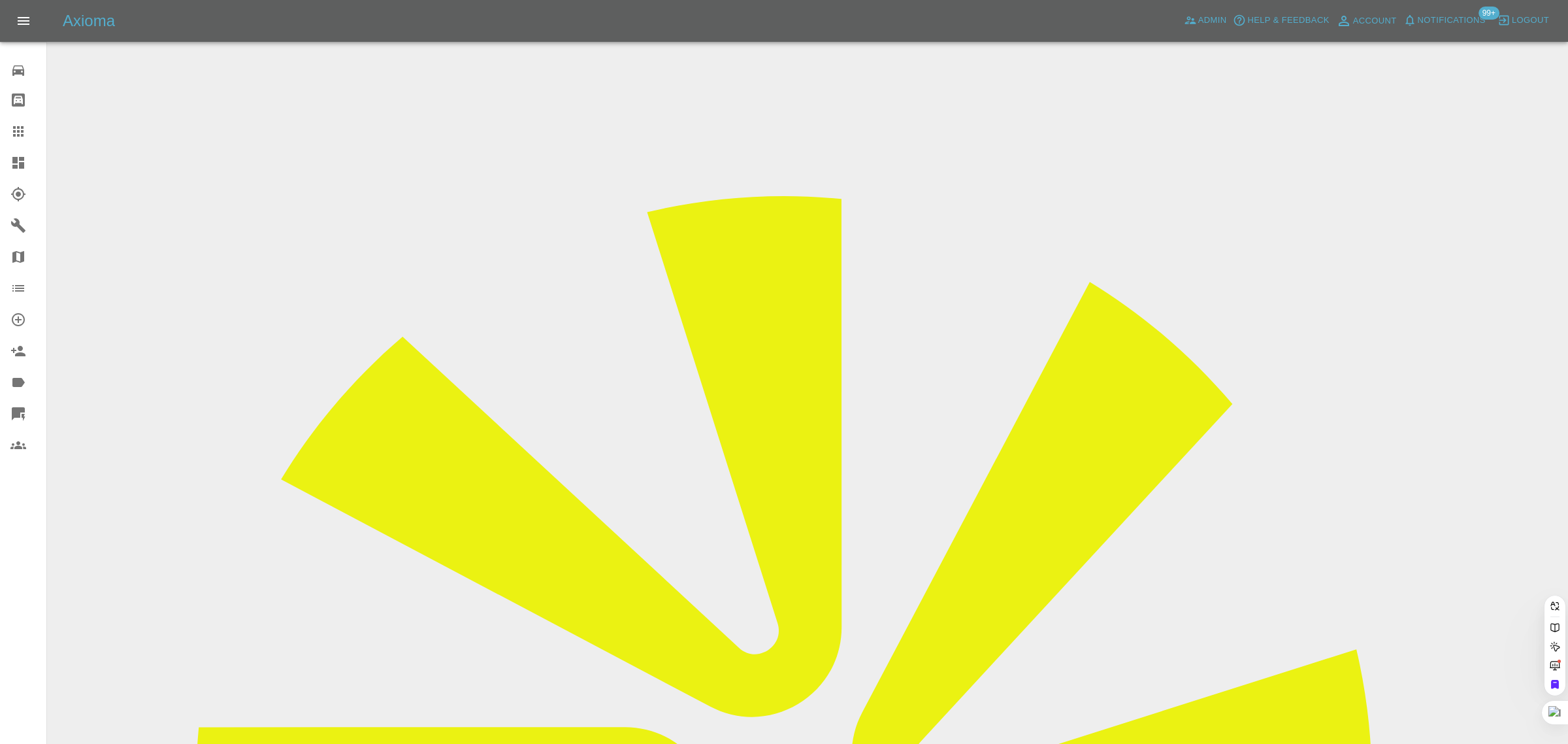
paste input "nicole.hedges@hotmail.co.uk"
type input "nicole.hedges@hotmail.co.u"
click at [29, 586] on div "0 Repair home Bodyshop home Claims Dashboard Explorer Garages Map Organization …" at bounding box center [23, 372] width 47 height 744
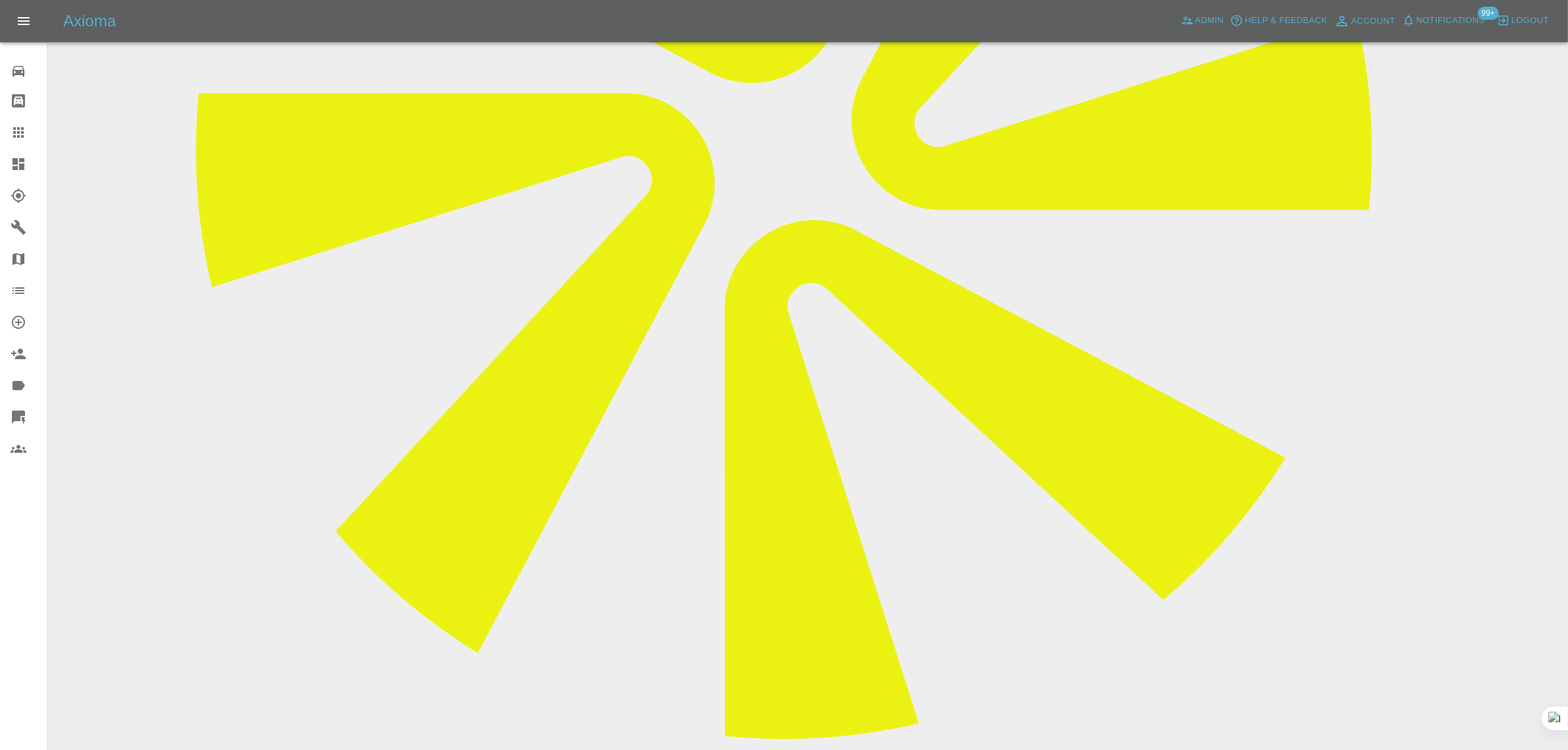
scroll to position [659, 0]
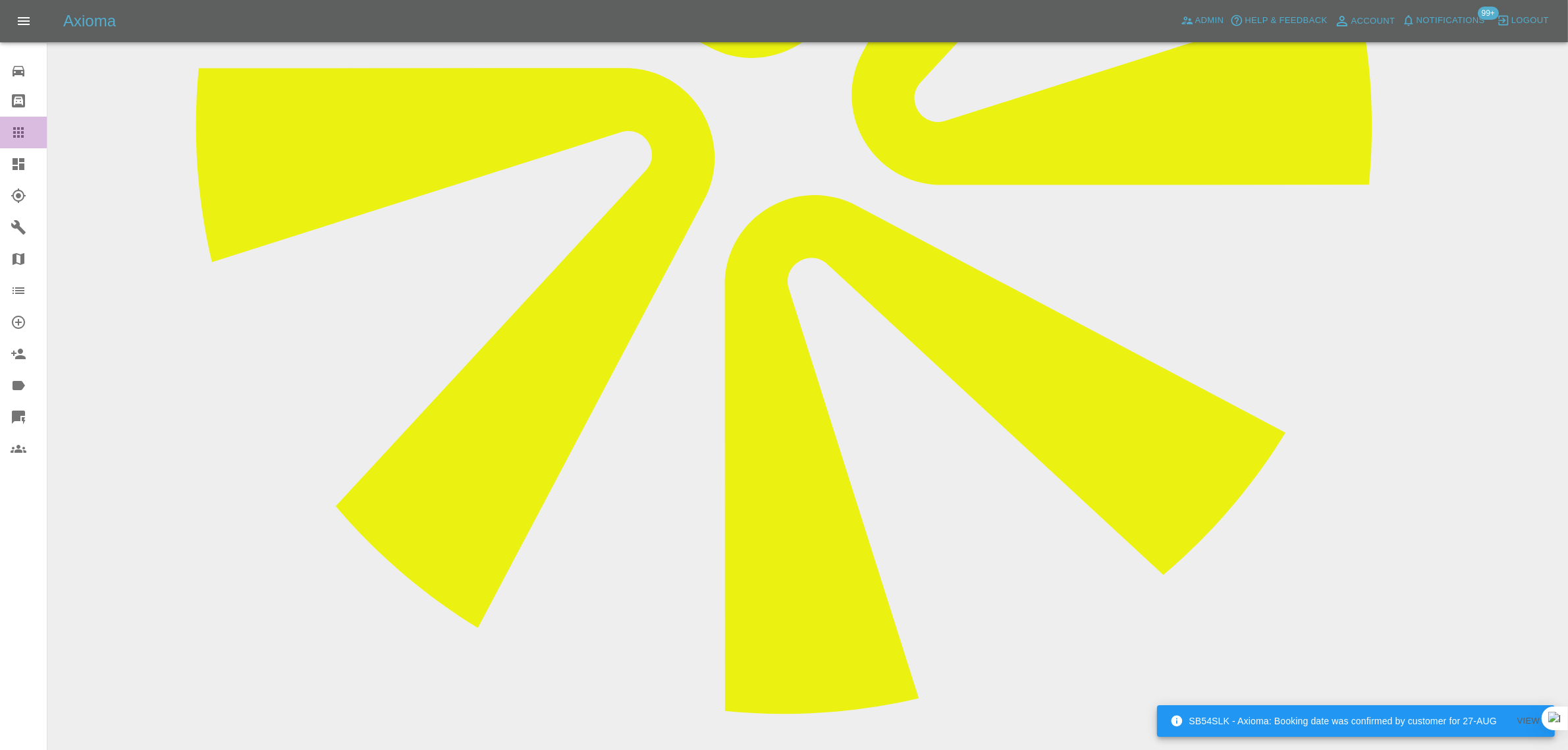
click at [21, 133] on icon at bounding box center [19, 133] width 11 height 11
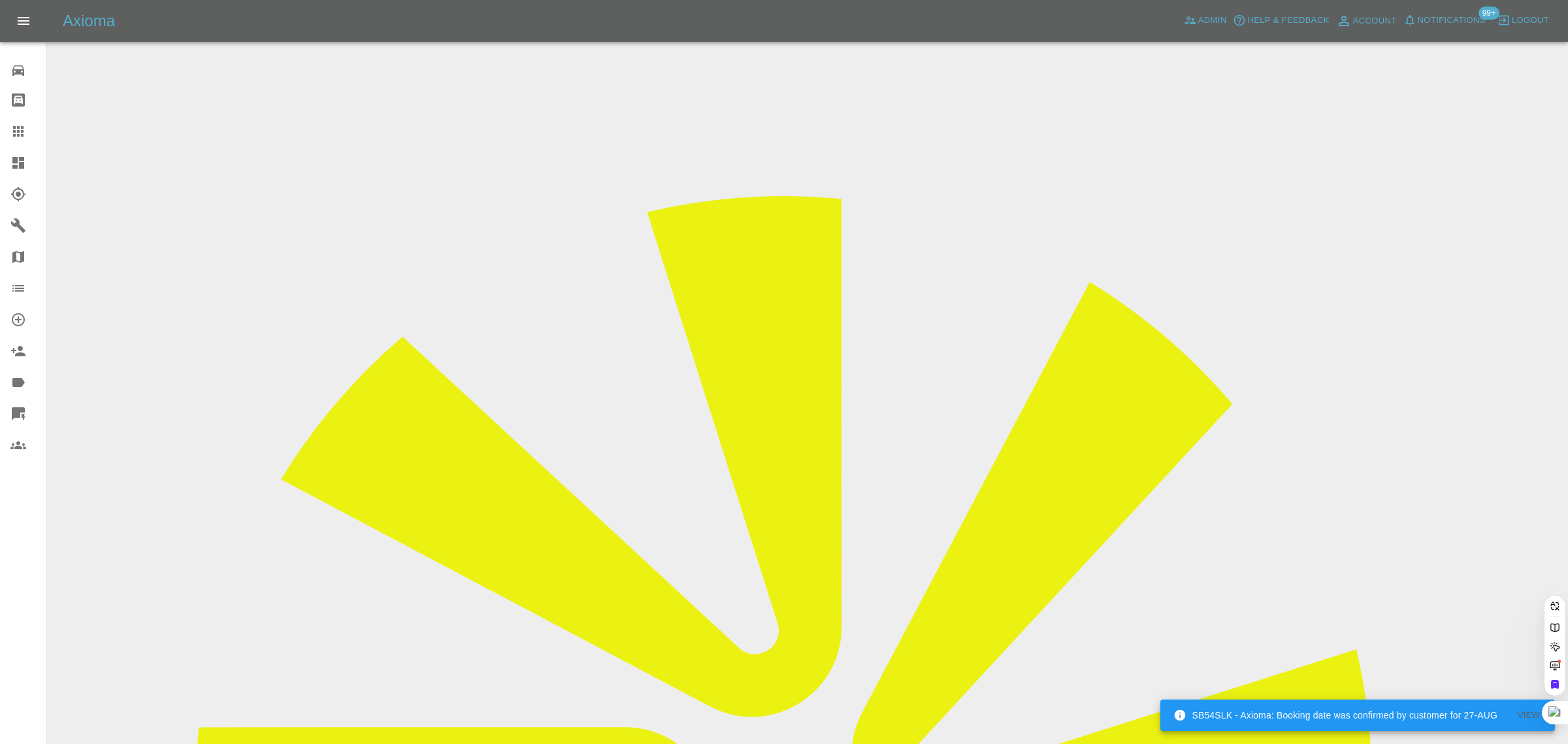
paste input "helenskl@hotmail.com"
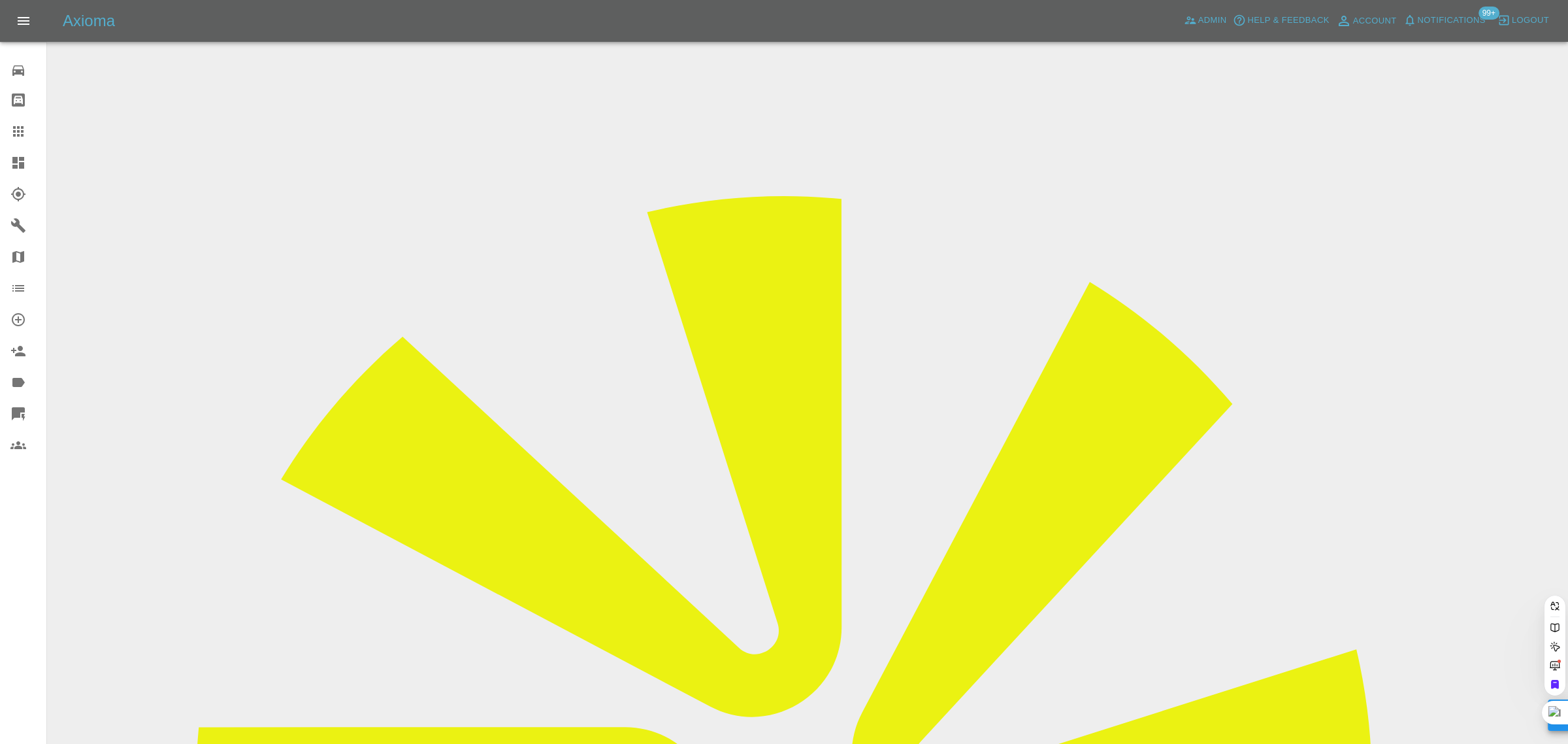
type input "helenskl@hotmail.com"
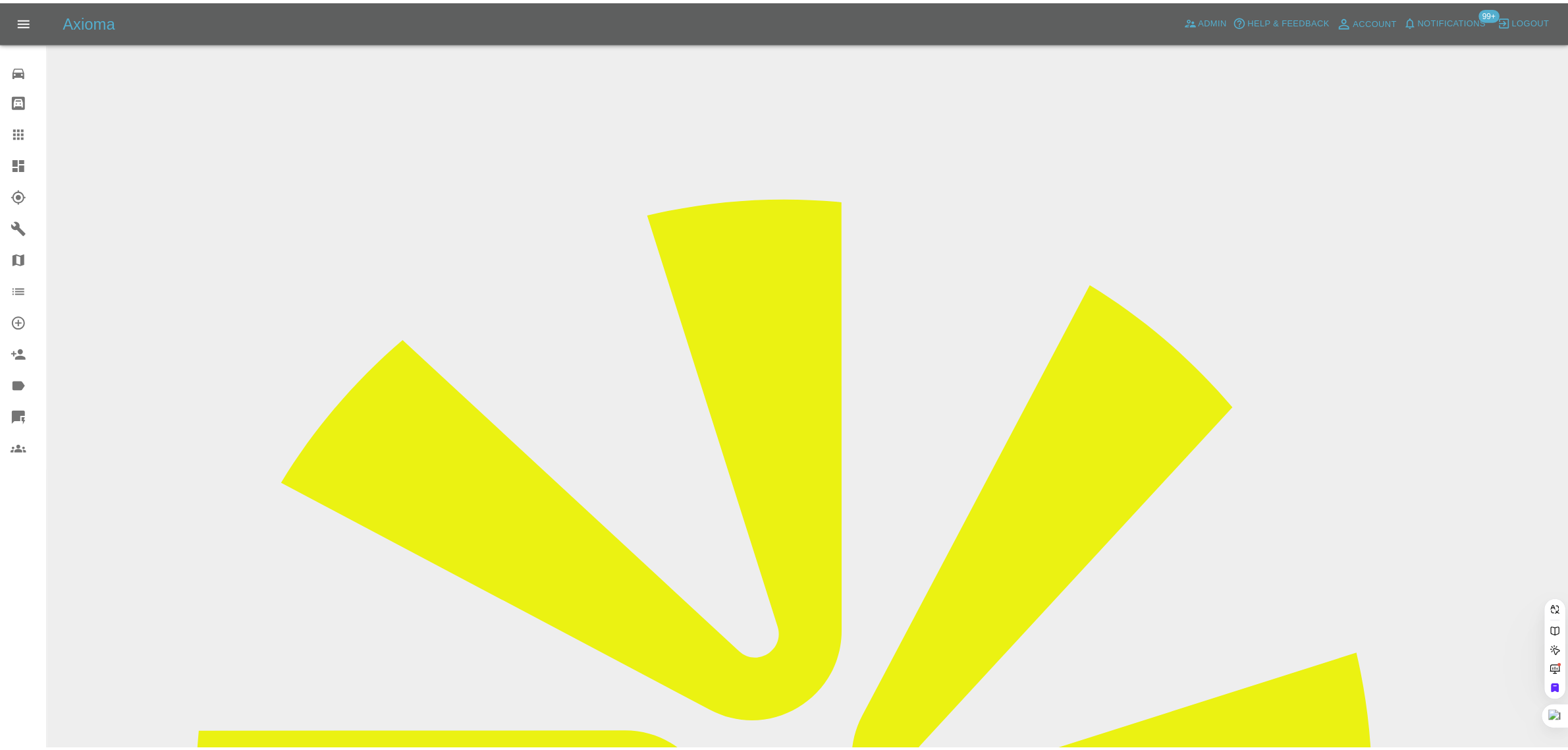
scroll to position [0, 0]
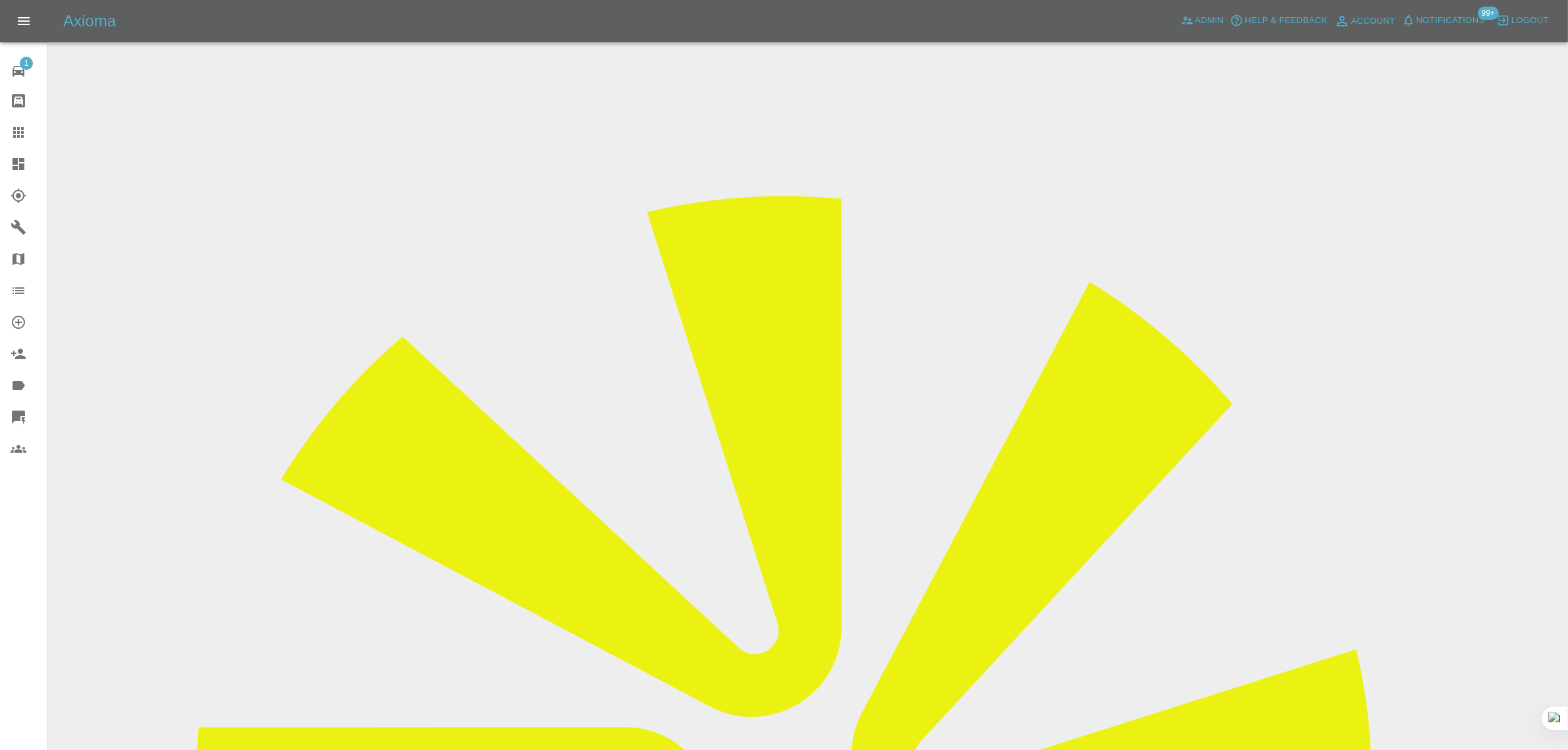
click at [19, 123] on link "Claims" at bounding box center [23, 132] width 47 height 32
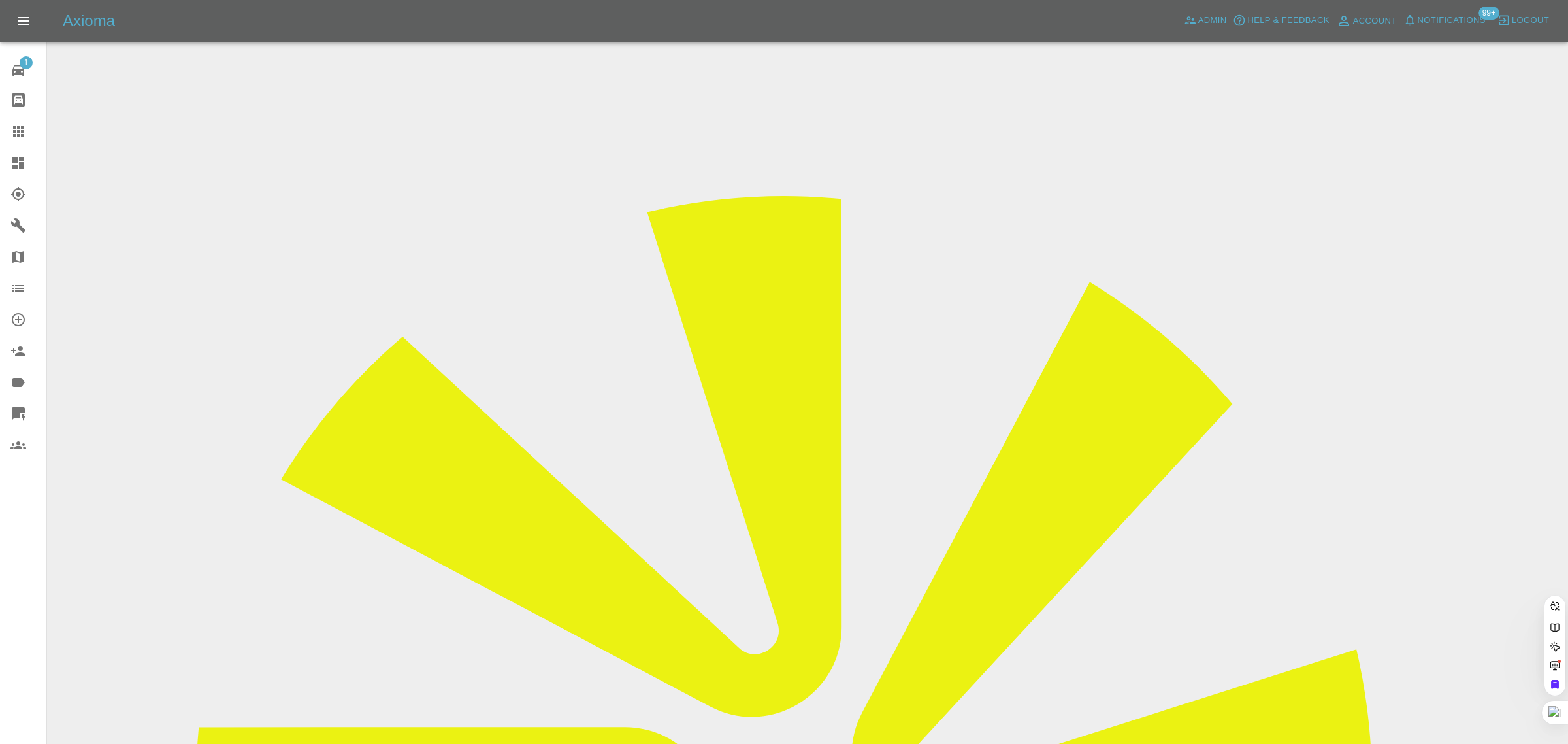
drag, startPoint x: 661, startPoint y: 422, endPoint x: 702, endPoint y: 419, distance: 41.1
paste input "carlina_hess@yahoo.de"
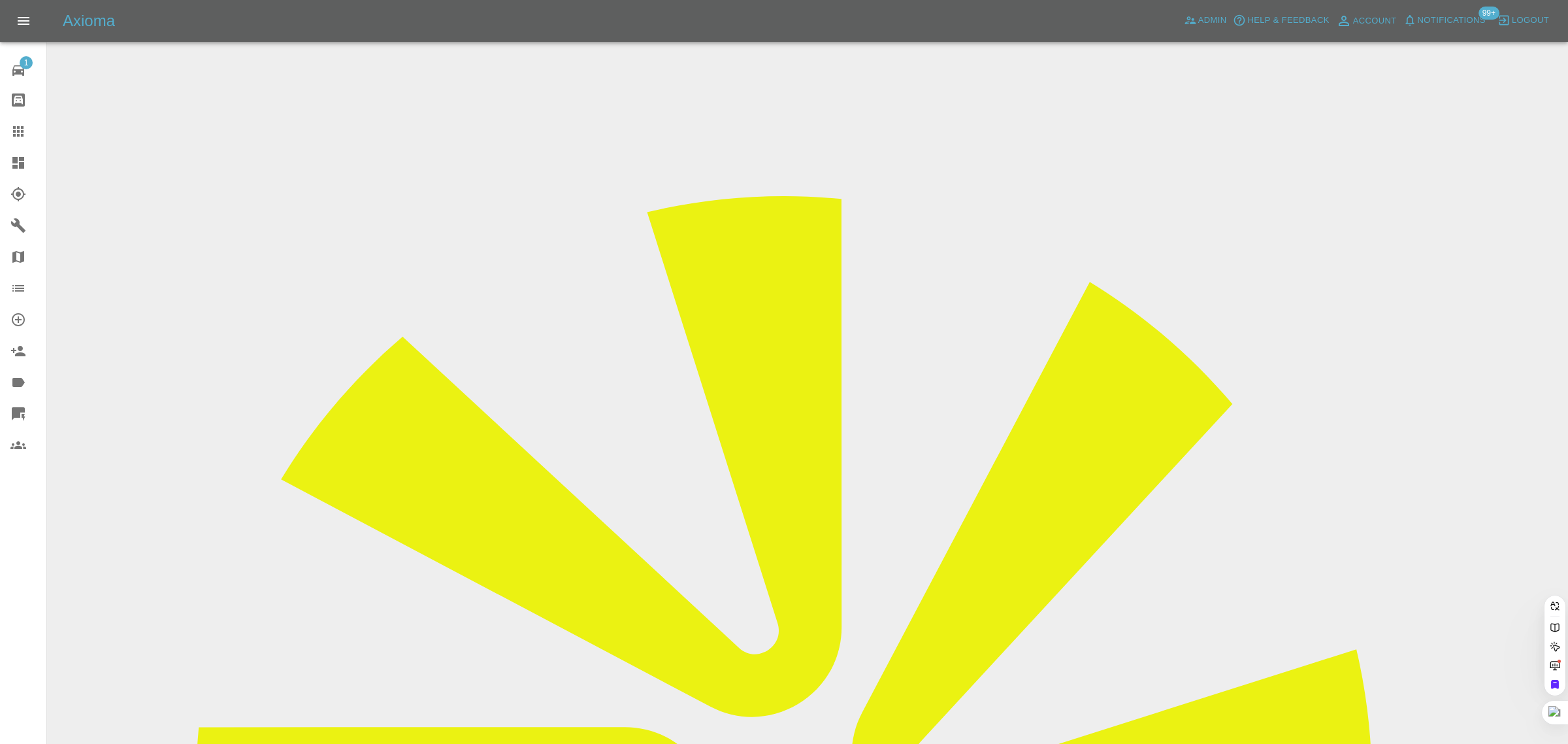
type input "carlina_hess@yahoo.de"
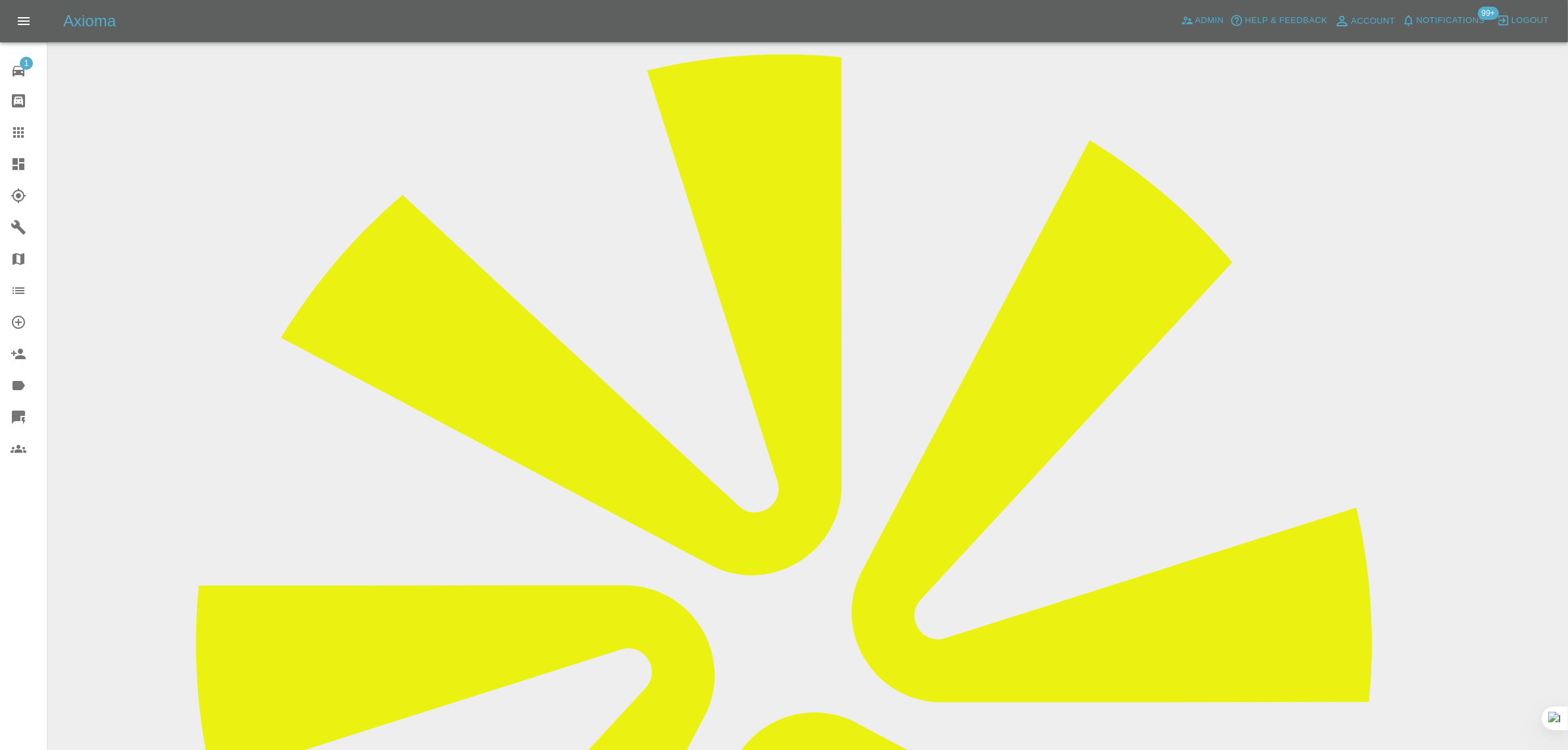
scroll to position [576, 0]
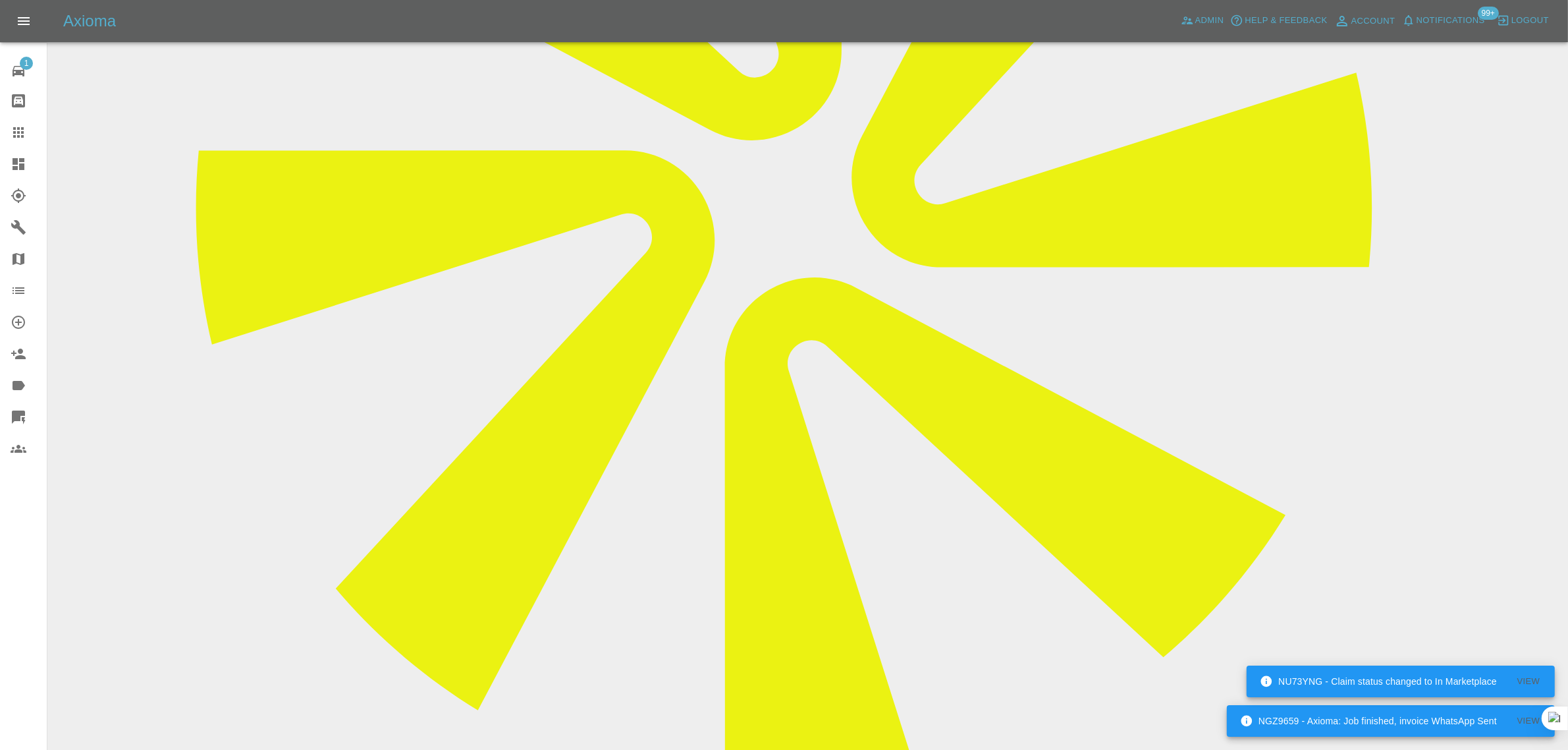
drag, startPoint x: 20, startPoint y: 150, endPoint x: 21, endPoint y: 135, distance: 15.0
click at [19, 150] on link "Dashboard" at bounding box center [23, 164] width 47 height 32
click at [21, 133] on icon at bounding box center [19, 133] width 16 height 16
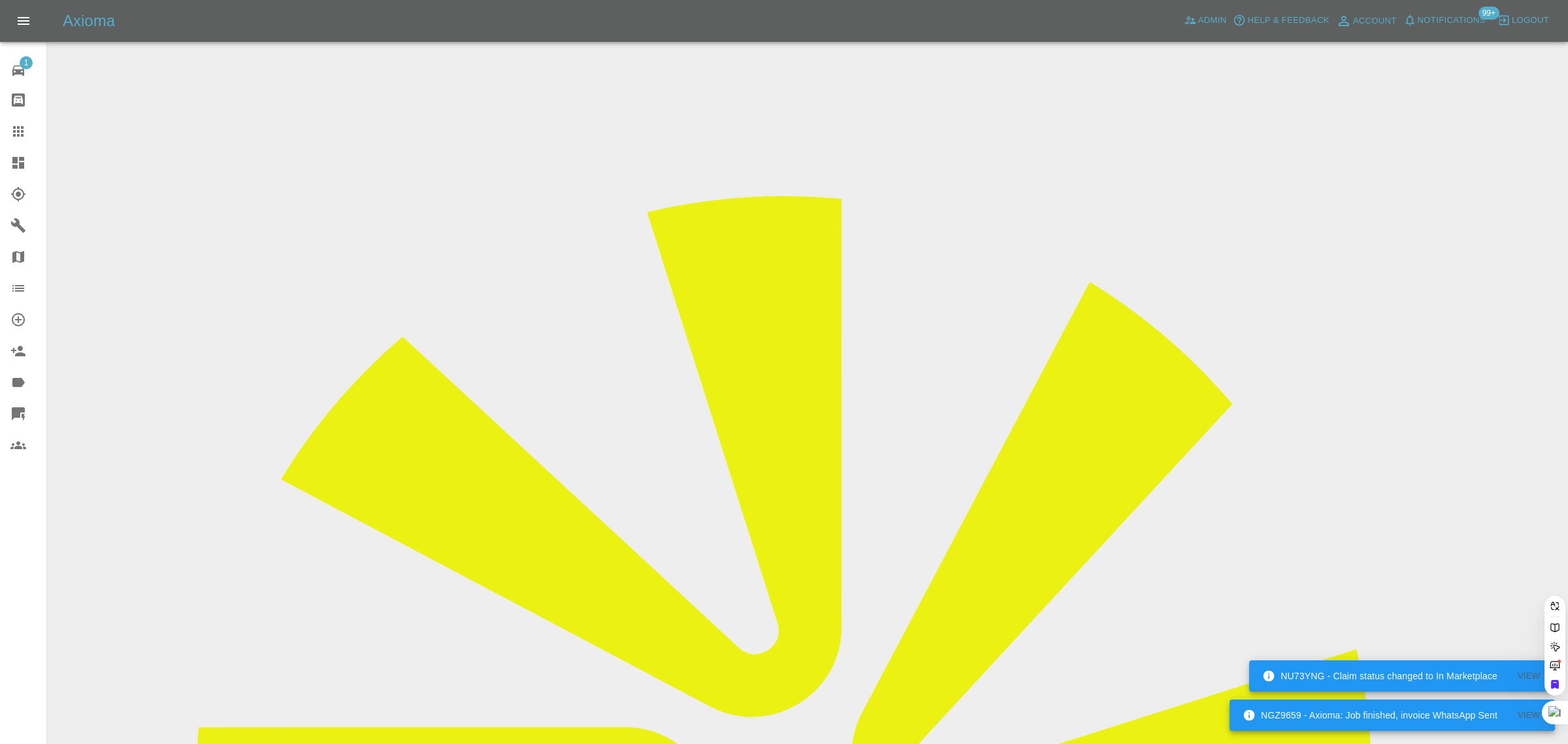
paste input "thehandpaul@gmail.com"
type input "thehandpaul@gmail.com"
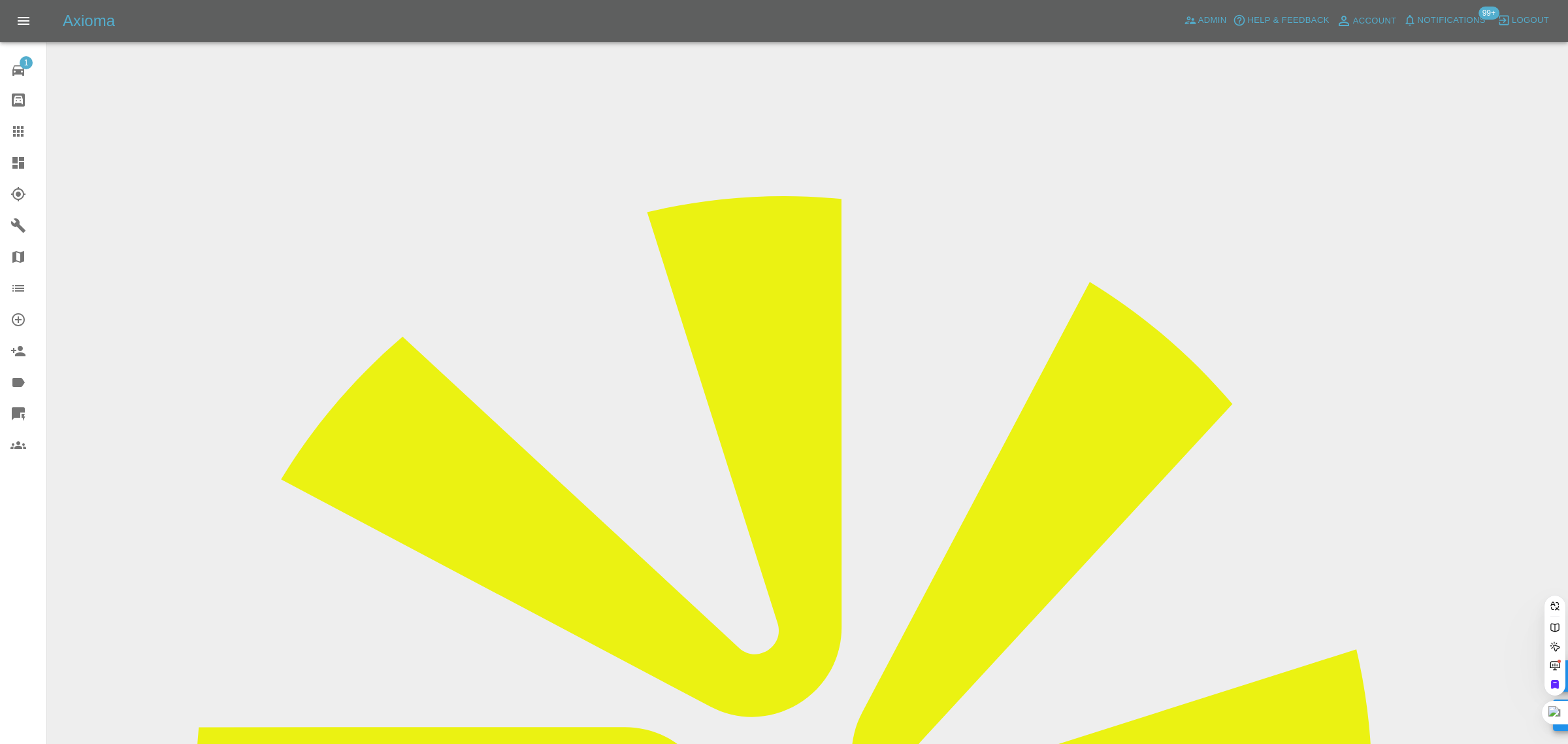
scroll to position [0, 11]
click at [21, 540] on div "1 Repair home Bodyshop home Claims Dashboard Explorer Garages Map Organization …" at bounding box center [23, 372] width 47 height 744
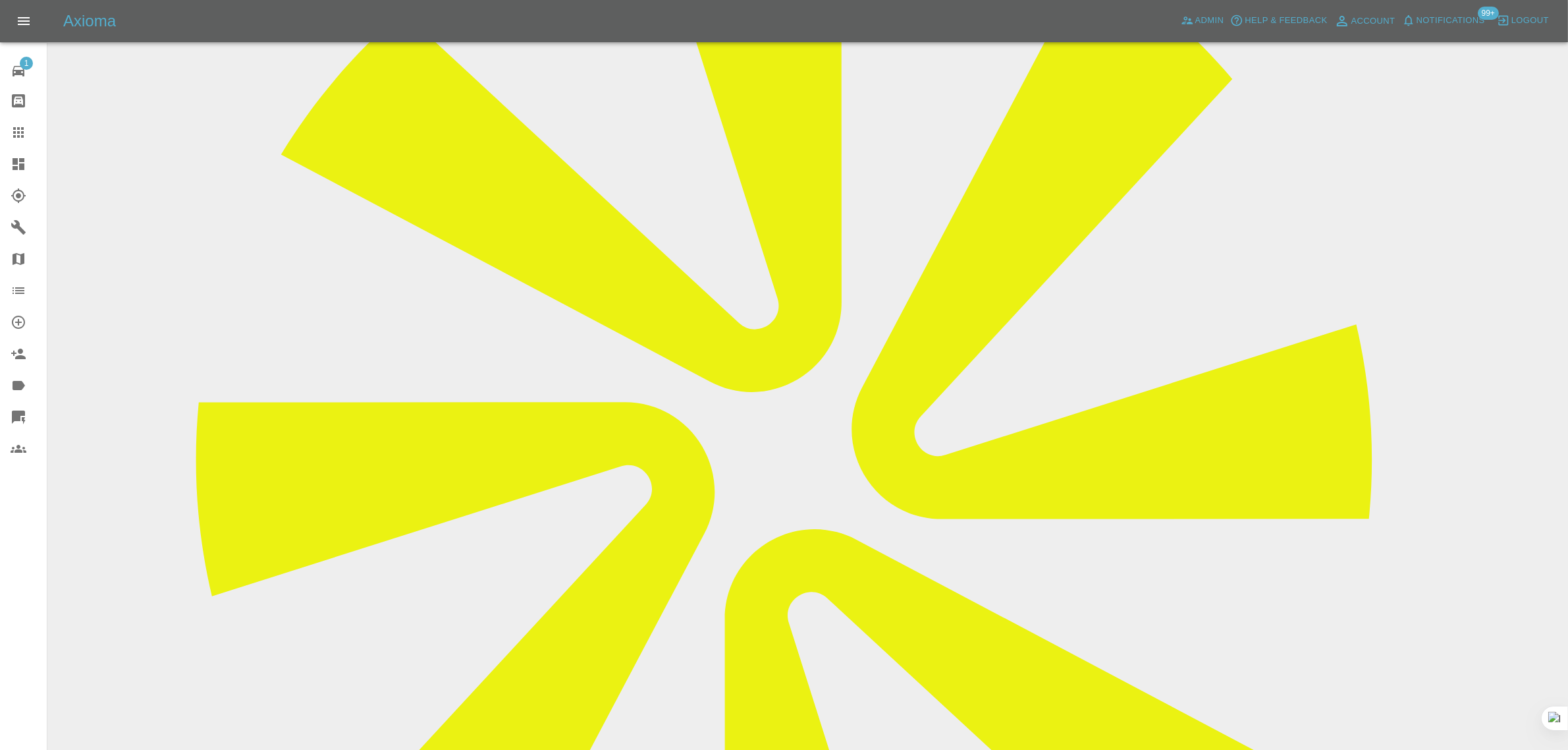
scroll to position [576, 0]
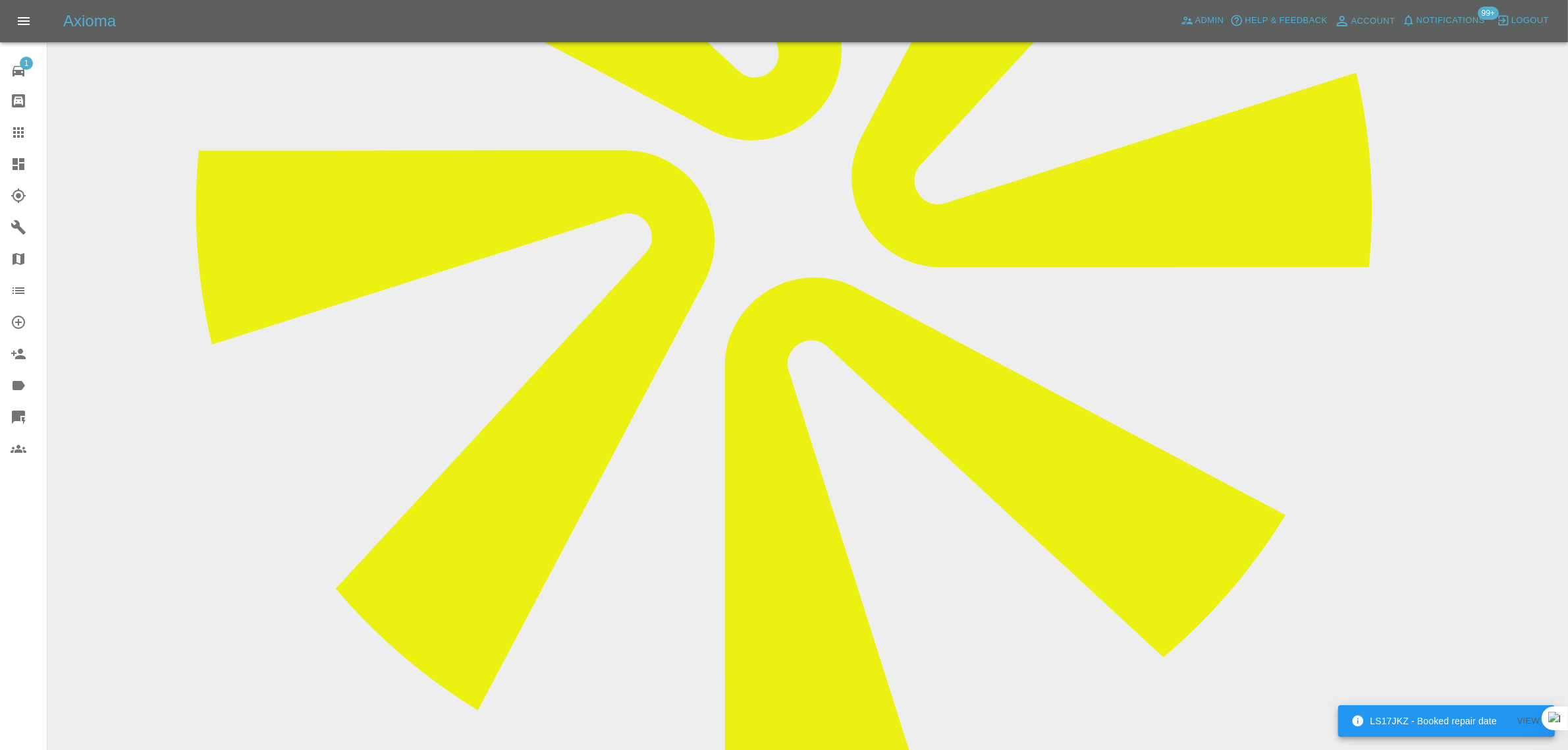
click at [19, 130] on icon at bounding box center [19, 133] width 16 height 16
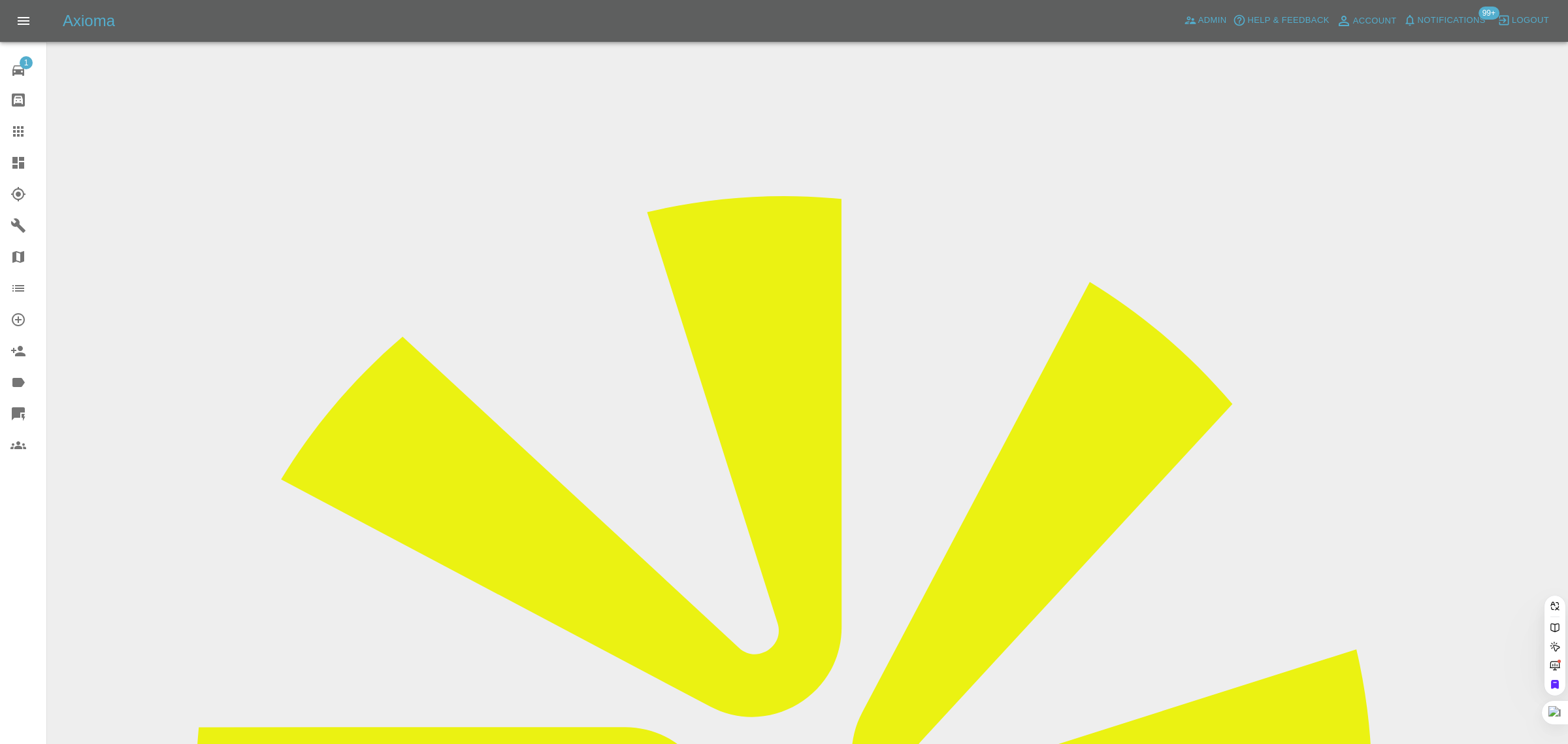
paste input "karenmorgan422@gmail.com"
type input "karenmorgan422@gmail.co"
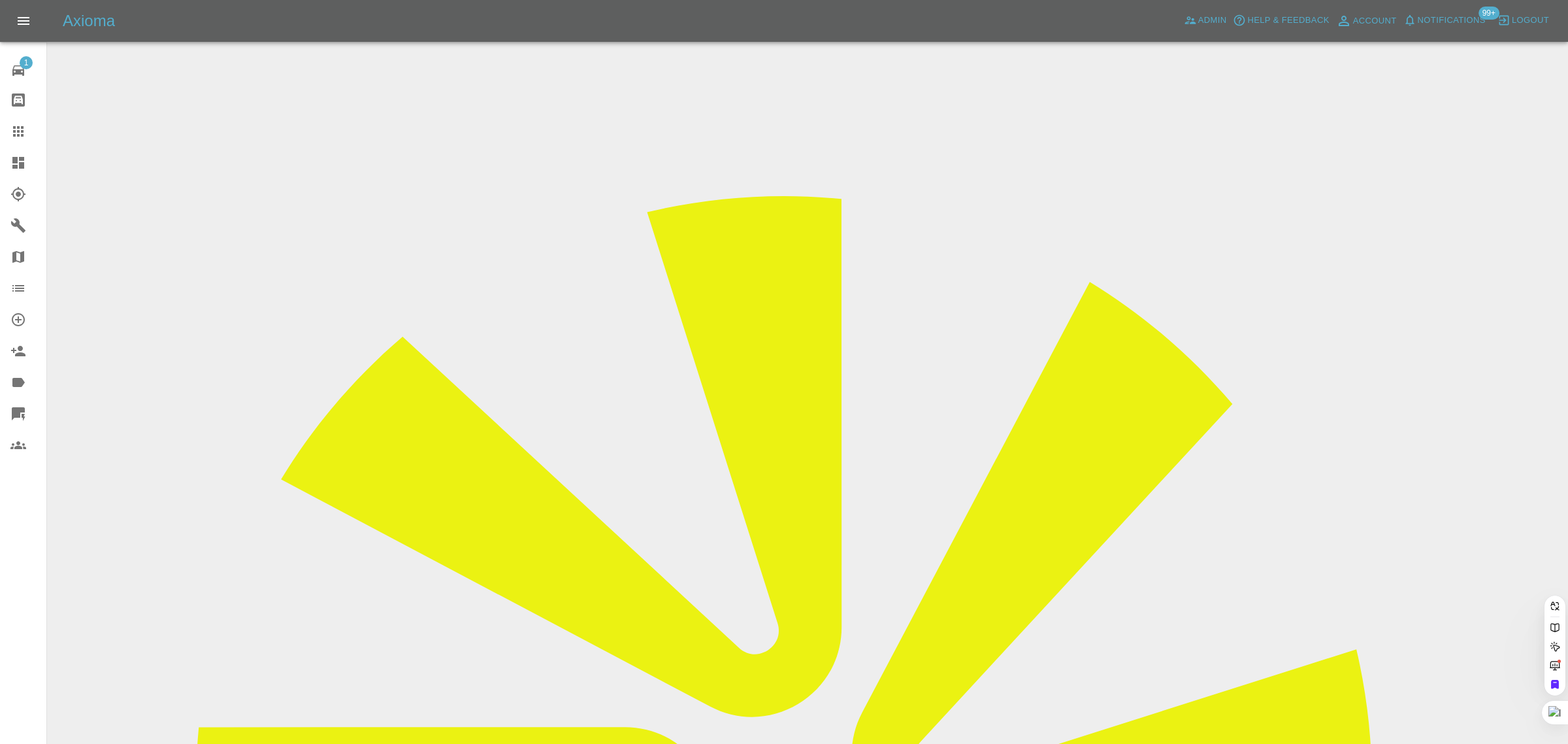
click at [11, 562] on div "1 Repair home Bodyshop home Claims Dashboard Explorer Garages Map Organization …" at bounding box center [23, 372] width 47 height 744
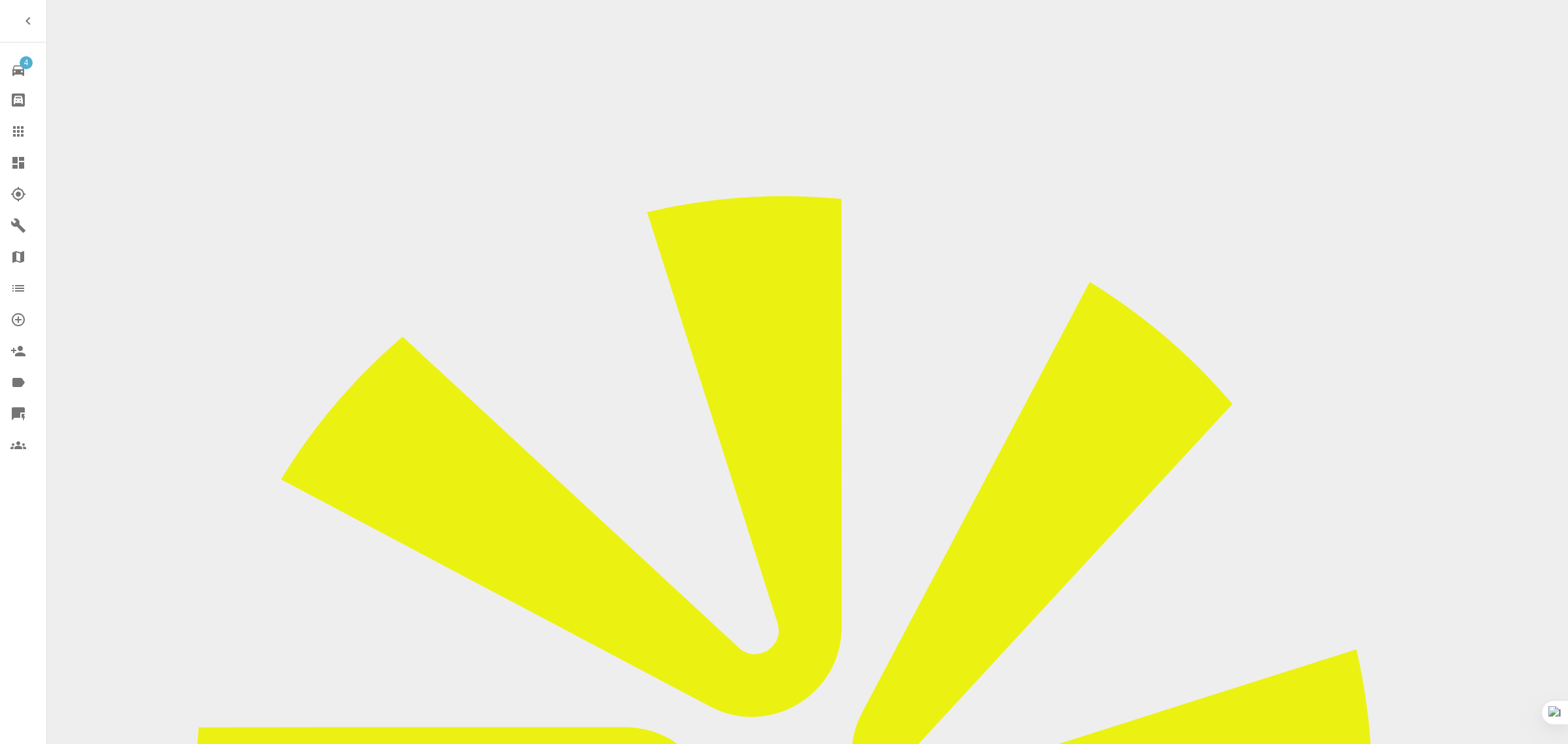
click at [24, 128] on icon at bounding box center [18, 132] width 15 height 15
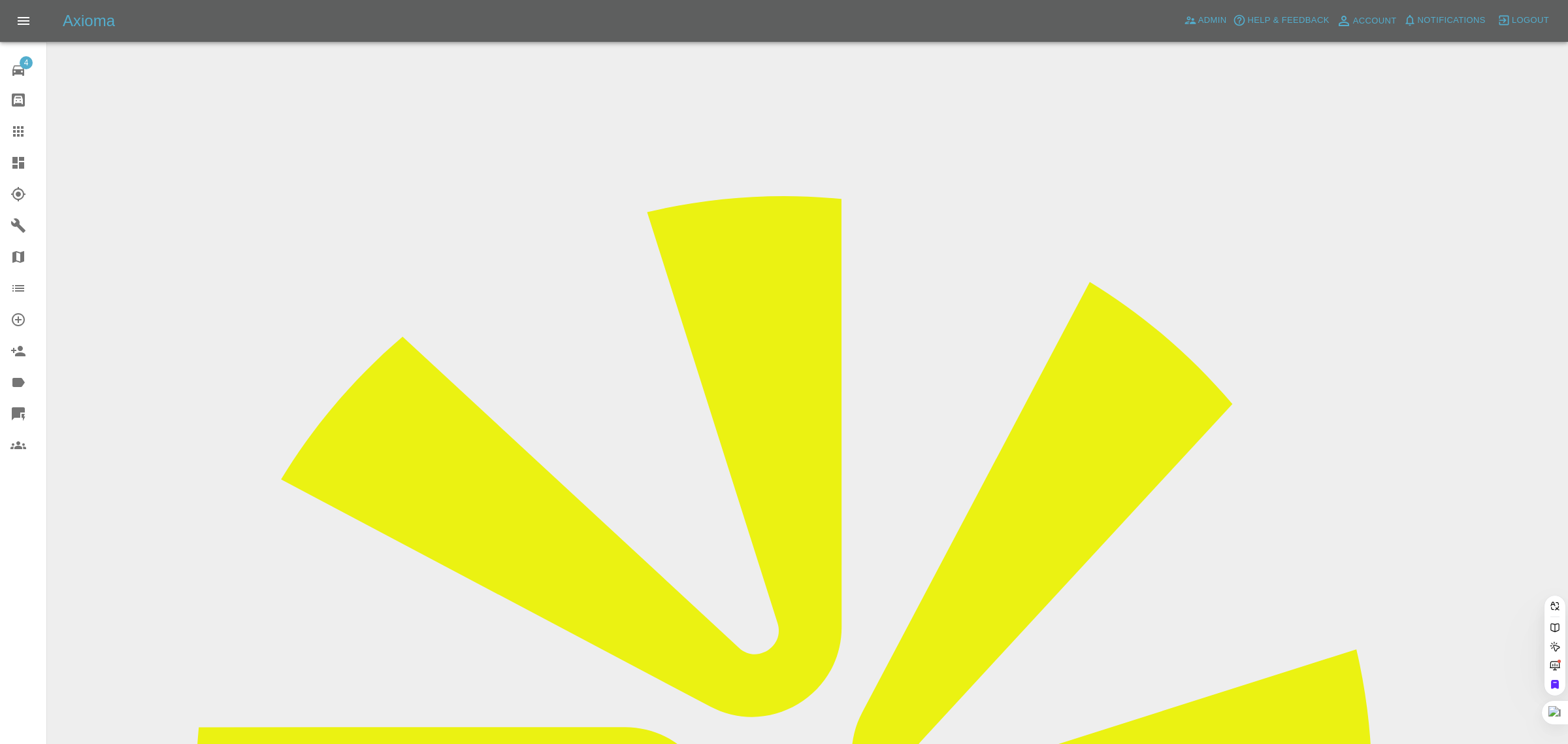
paste input "eleanorhisaac@gmail.com"
type input "eleanorhisaac@gmail.co"
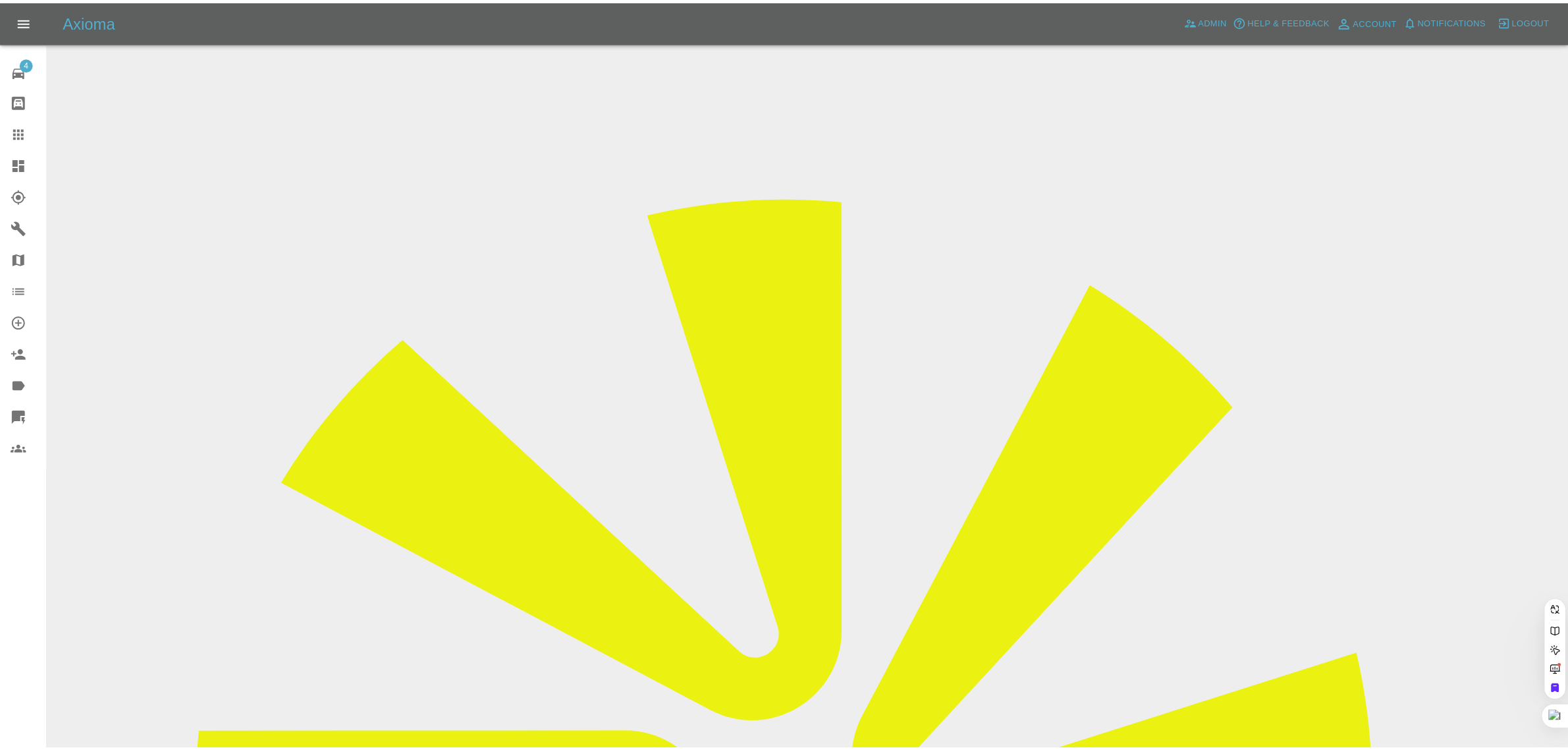
scroll to position [0, 6]
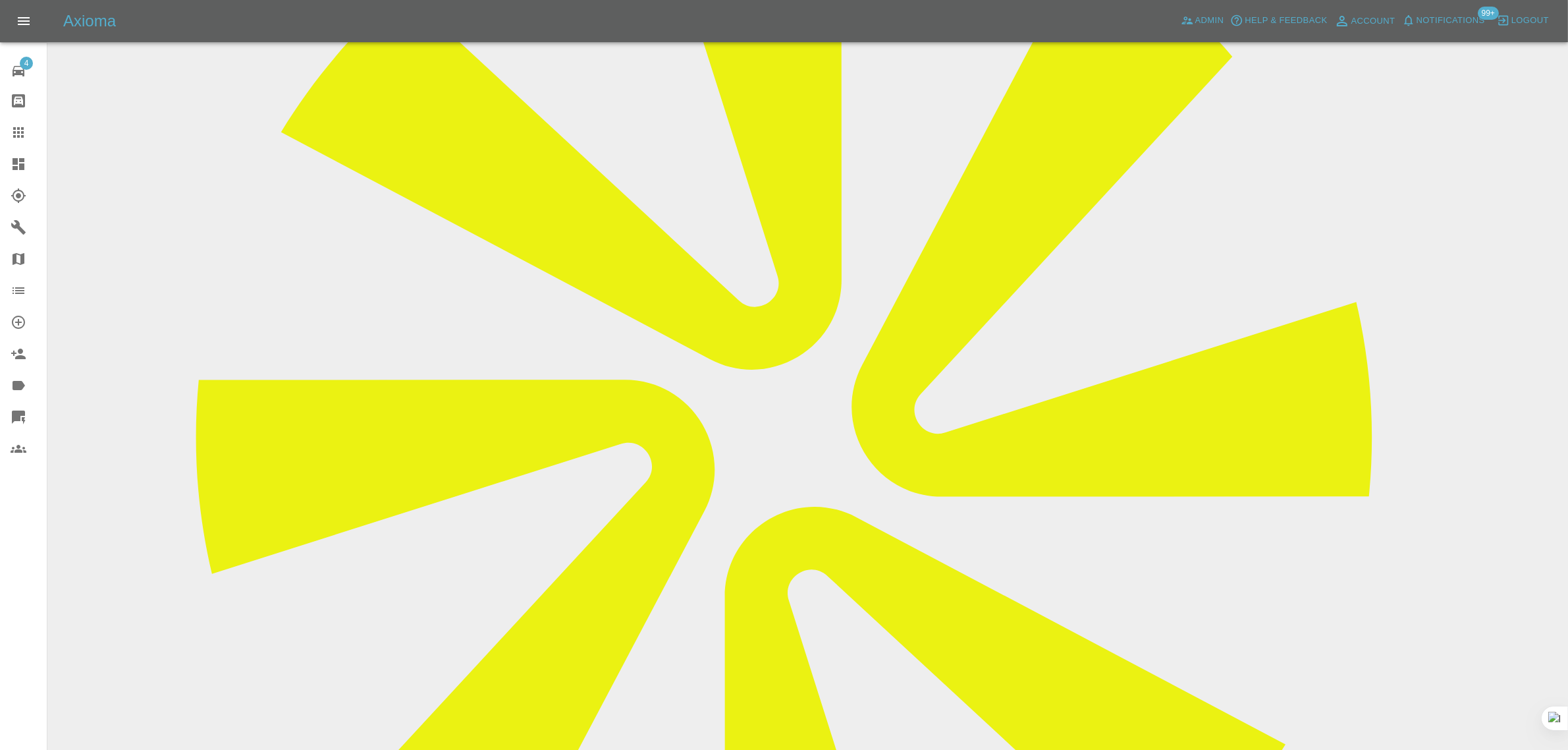
scroll to position [576, 0]
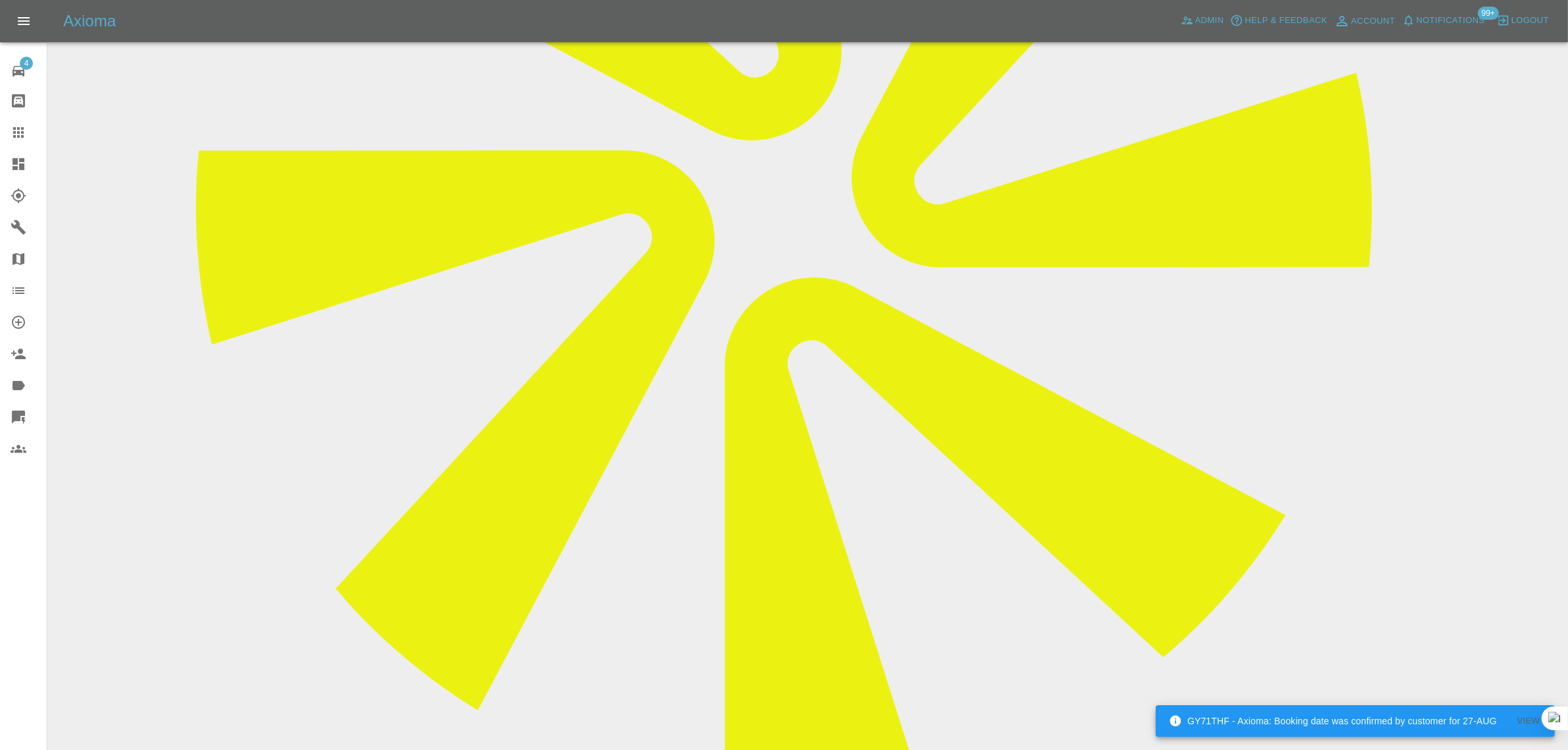
click at [34, 133] on div at bounding box center [29, 133] width 37 height 16
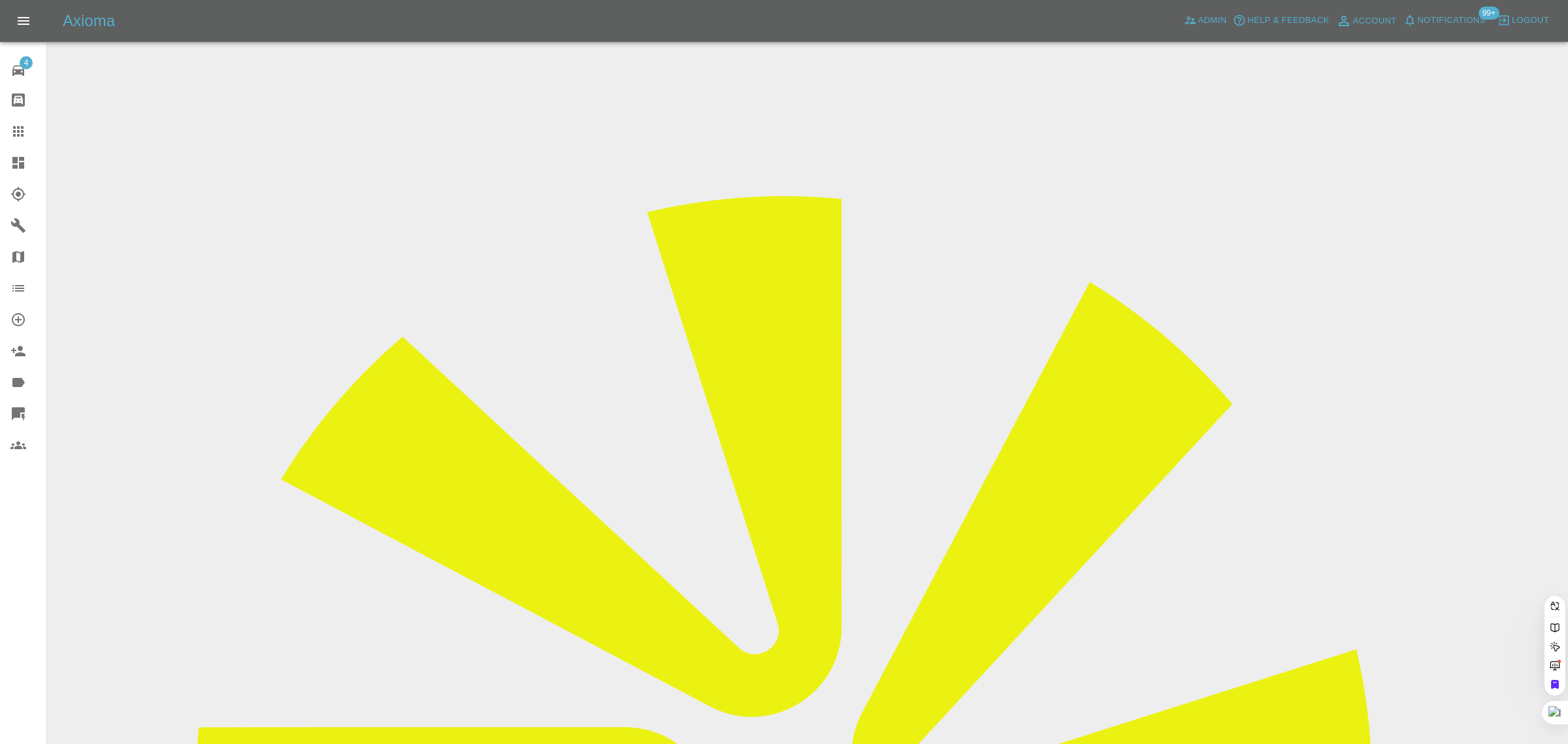
paste input "jaffar75@rediffmail.com"
type input "jaffar75@rediffmail.co"
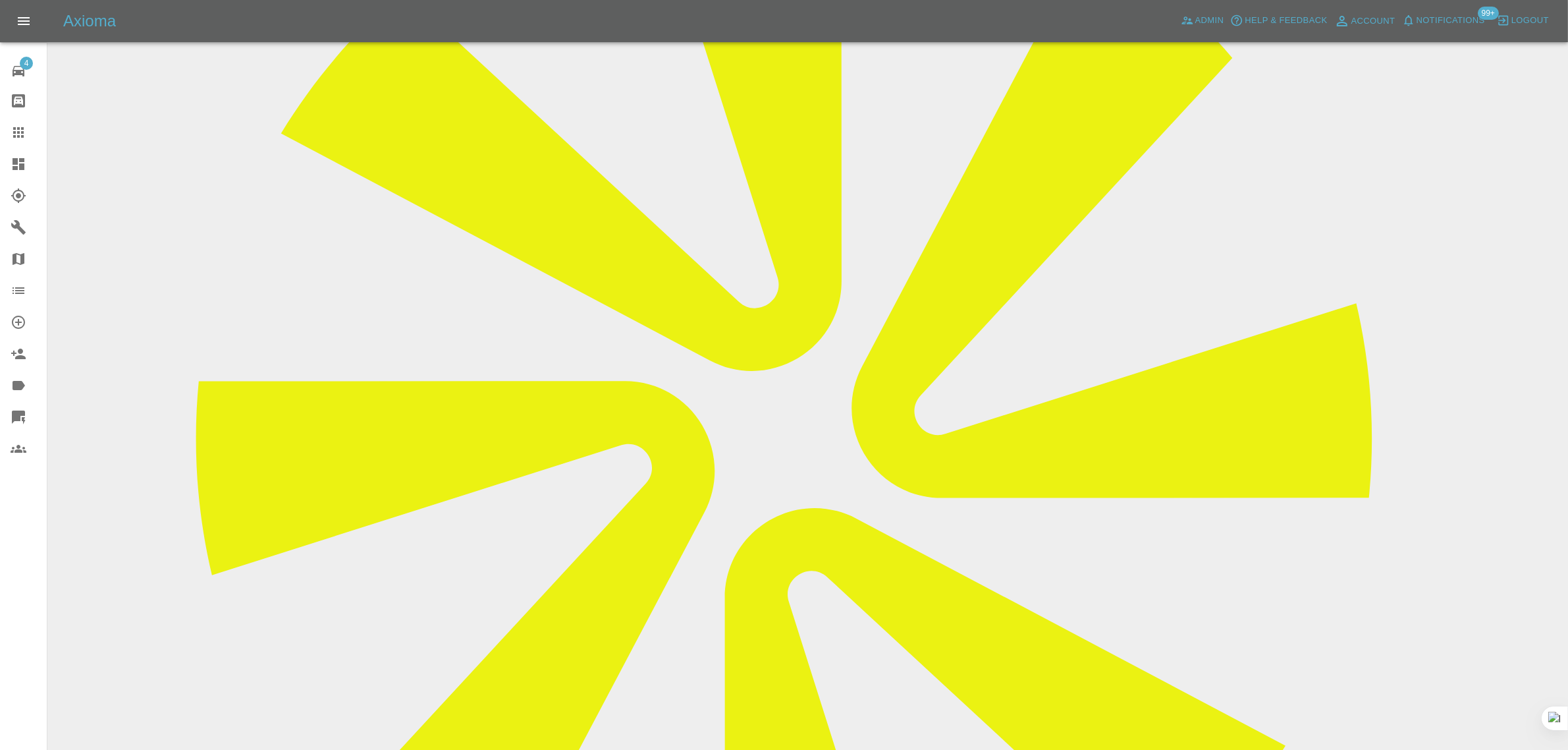
scroll to position [82, 0]
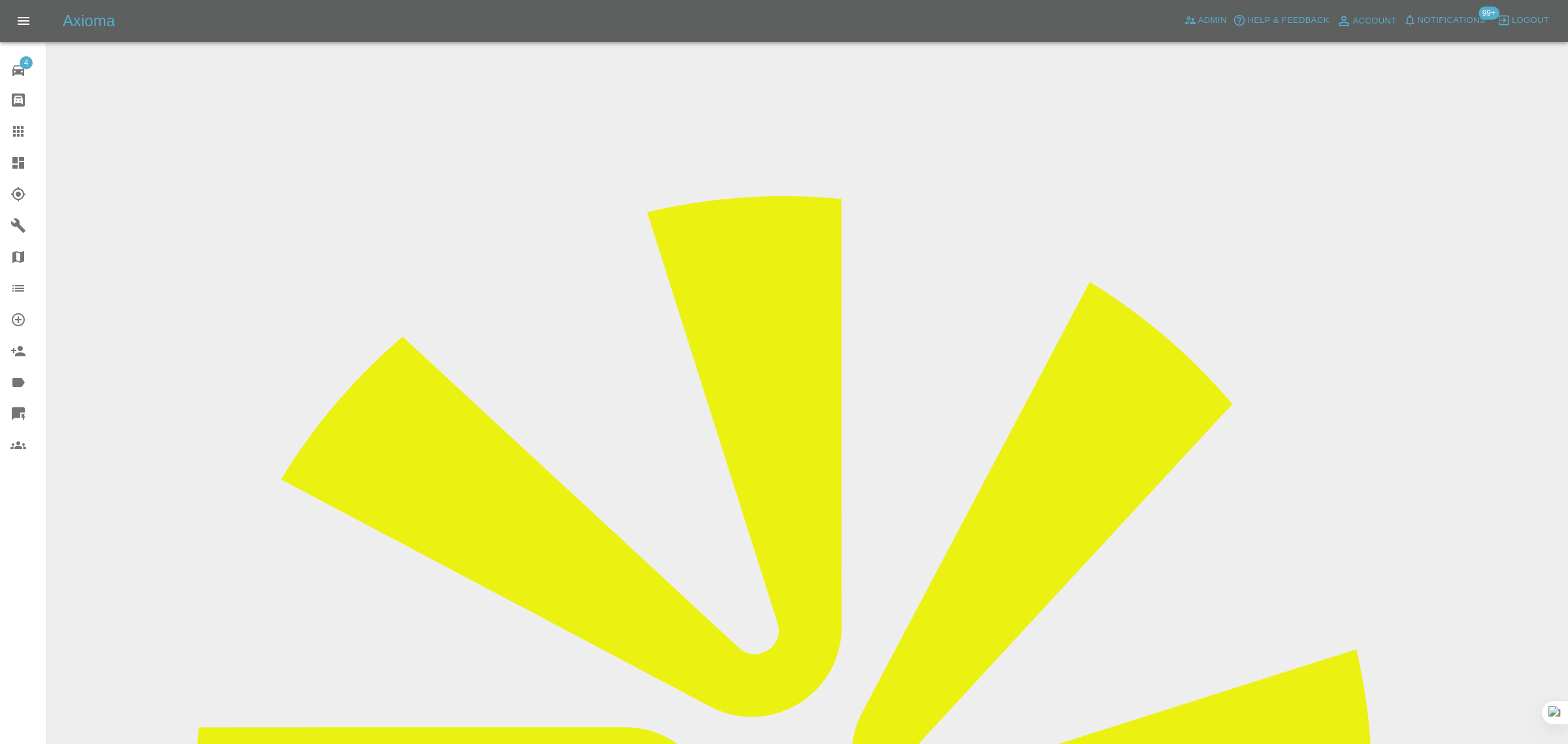
click at [22, 126] on icon at bounding box center [18, 132] width 11 height 11
paste input "[EMAIL_ADDRESS][DOMAIN_NAME]"
type input "[EMAIL_ADDRESS][DOMAIN_NAME]"
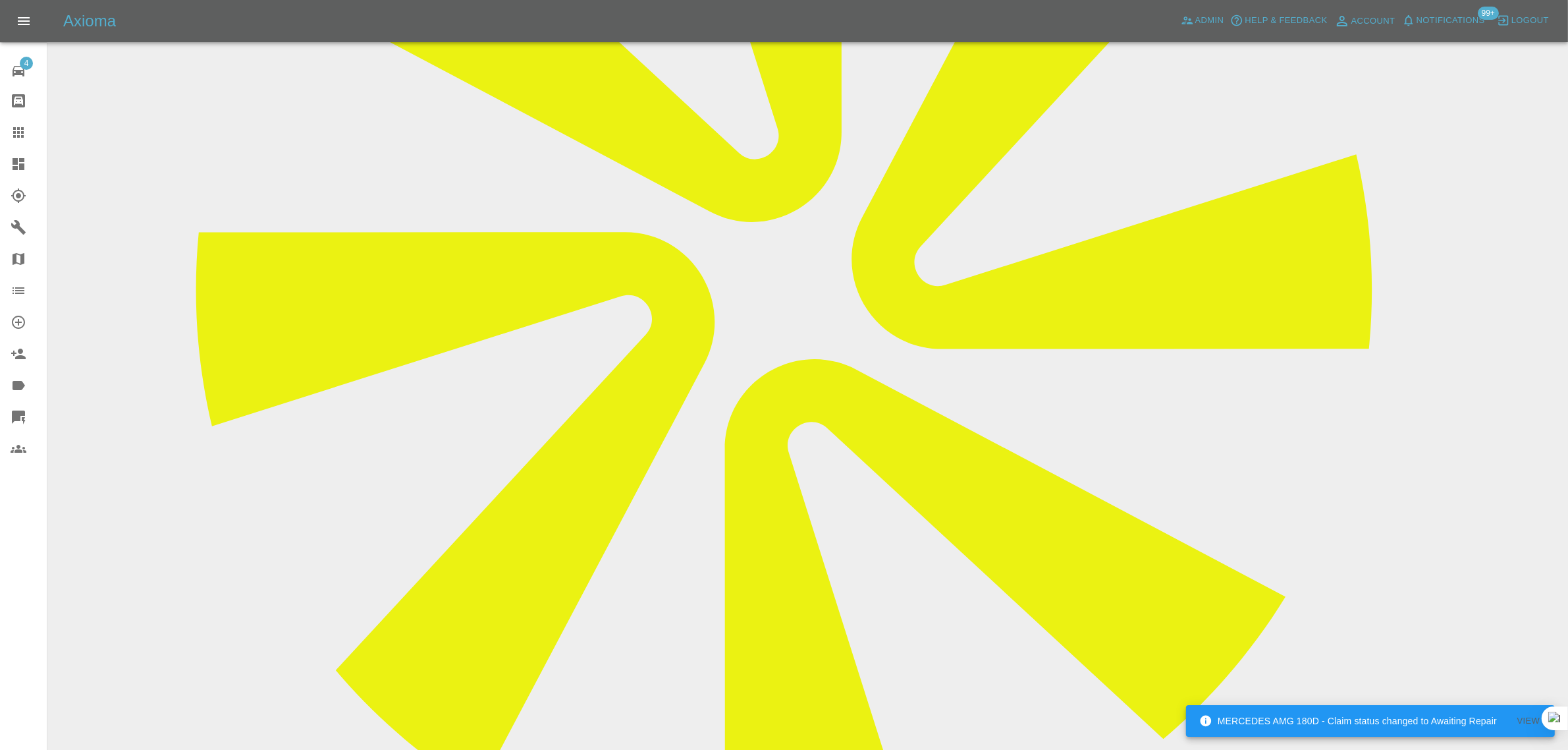
scroll to position [659, 0]
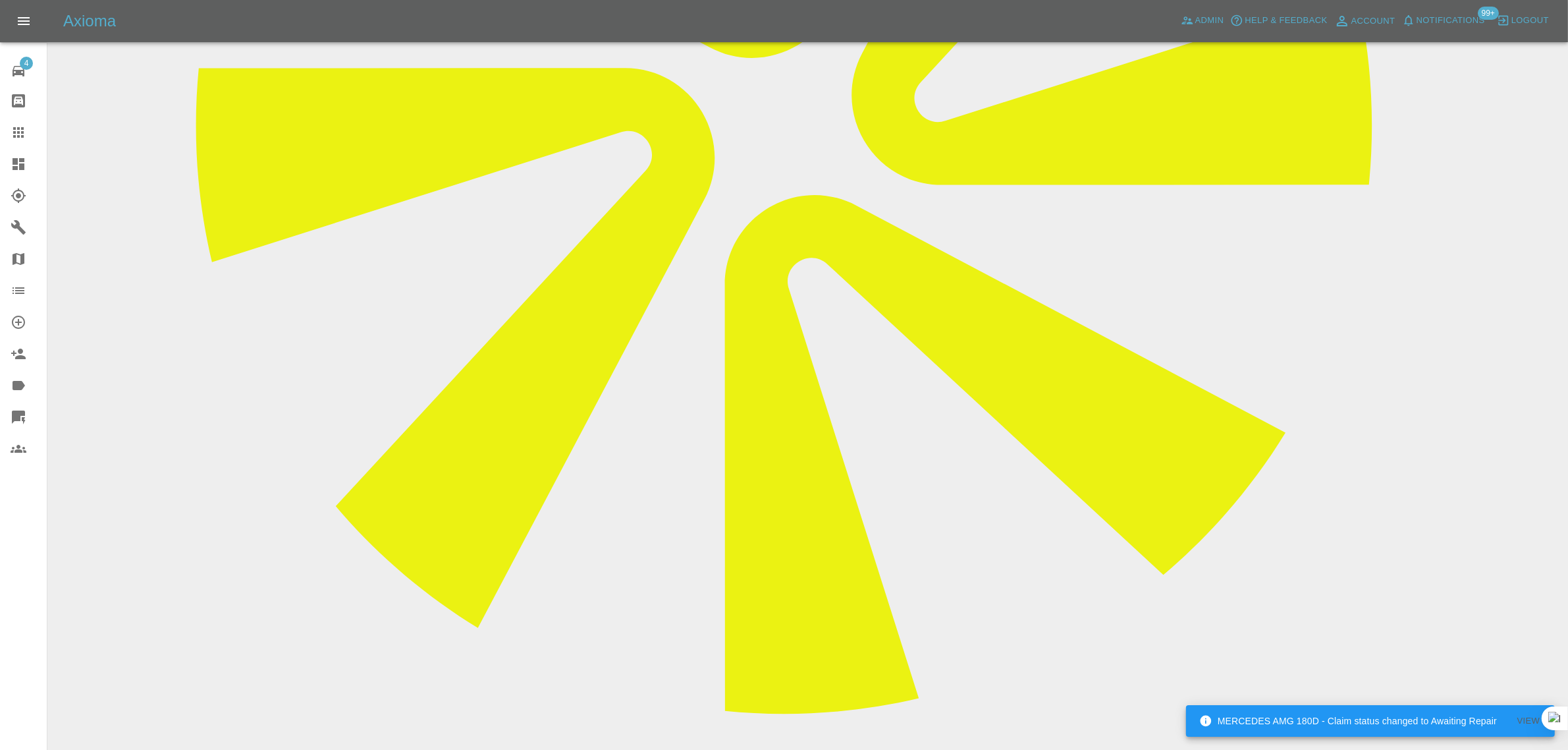
drag, startPoint x: 654, startPoint y: 517, endPoint x: 1052, endPoint y: 499, distance: 398.4
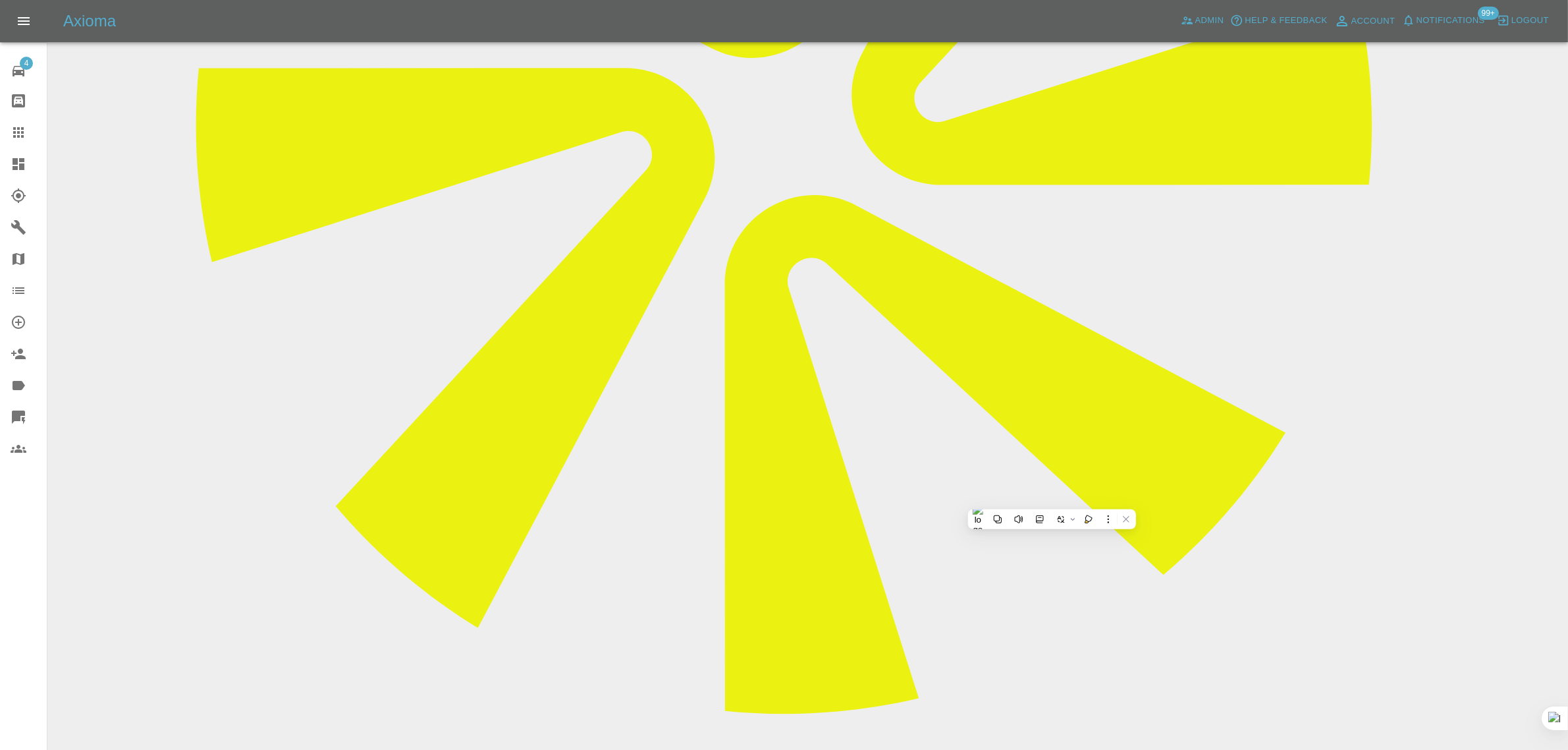
click at [15, 135] on icon at bounding box center [19, 133] width 16 height 16
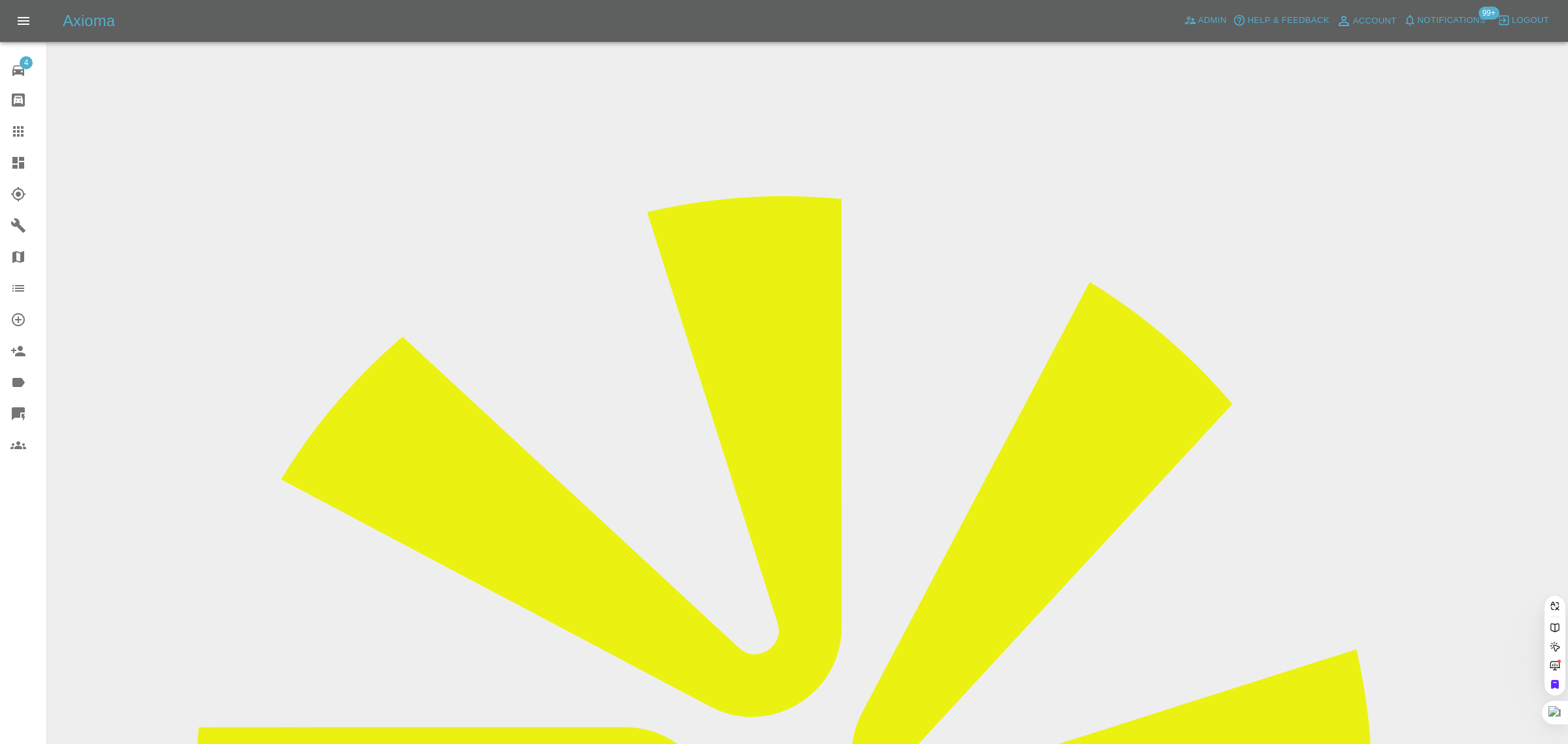
paste input "[EMAIL_ADDRESS][DOMAIN_NAME]"
type input "[EMAIL_ADDRESS][DOMAIN_NAME]"
click at [15, 645] on div "4 Repair home Bodyshop home Claims Dashboard Explorer Garages Map Organization …" at bounding box center [23, 372] width 47 height 744
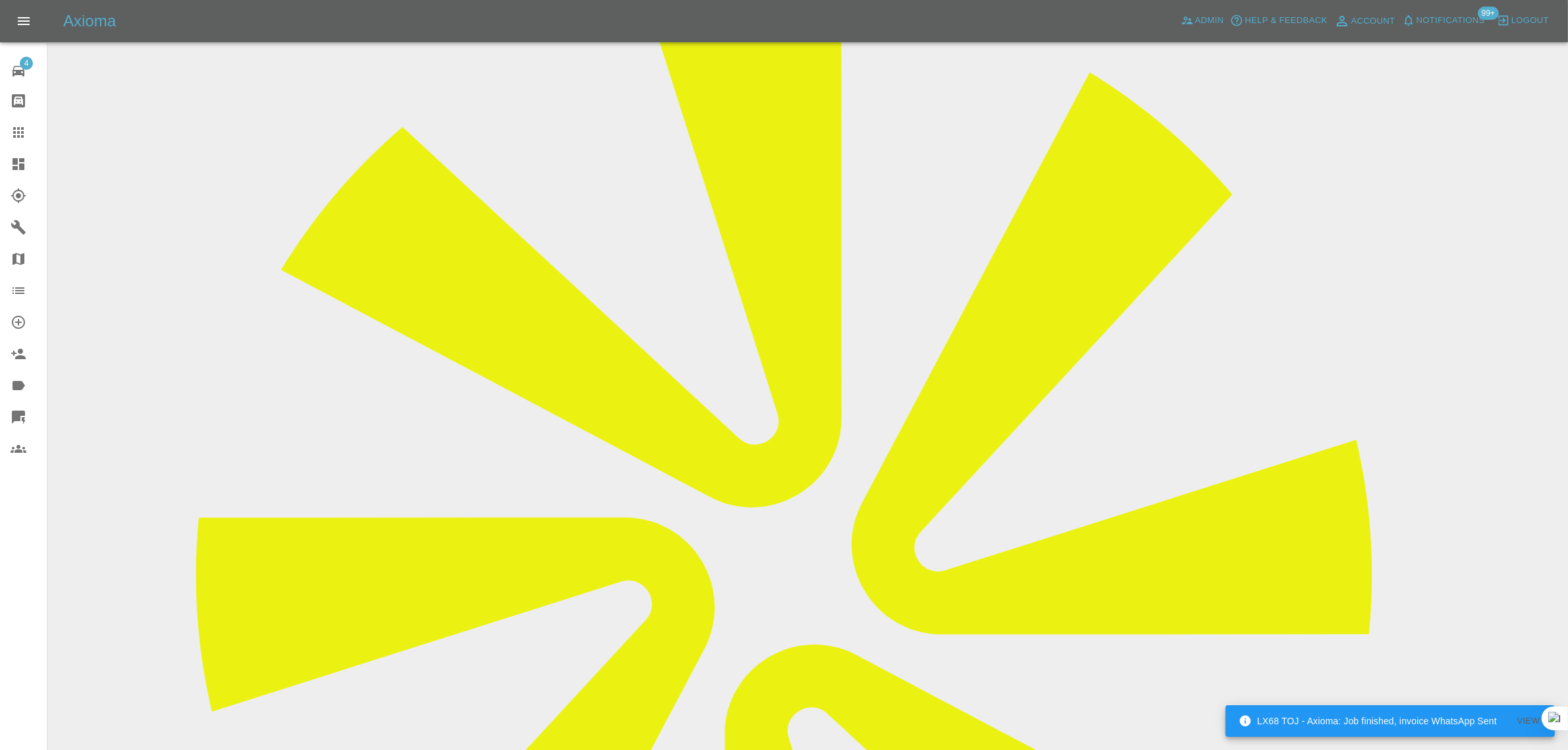
scroll to position [247, 0]
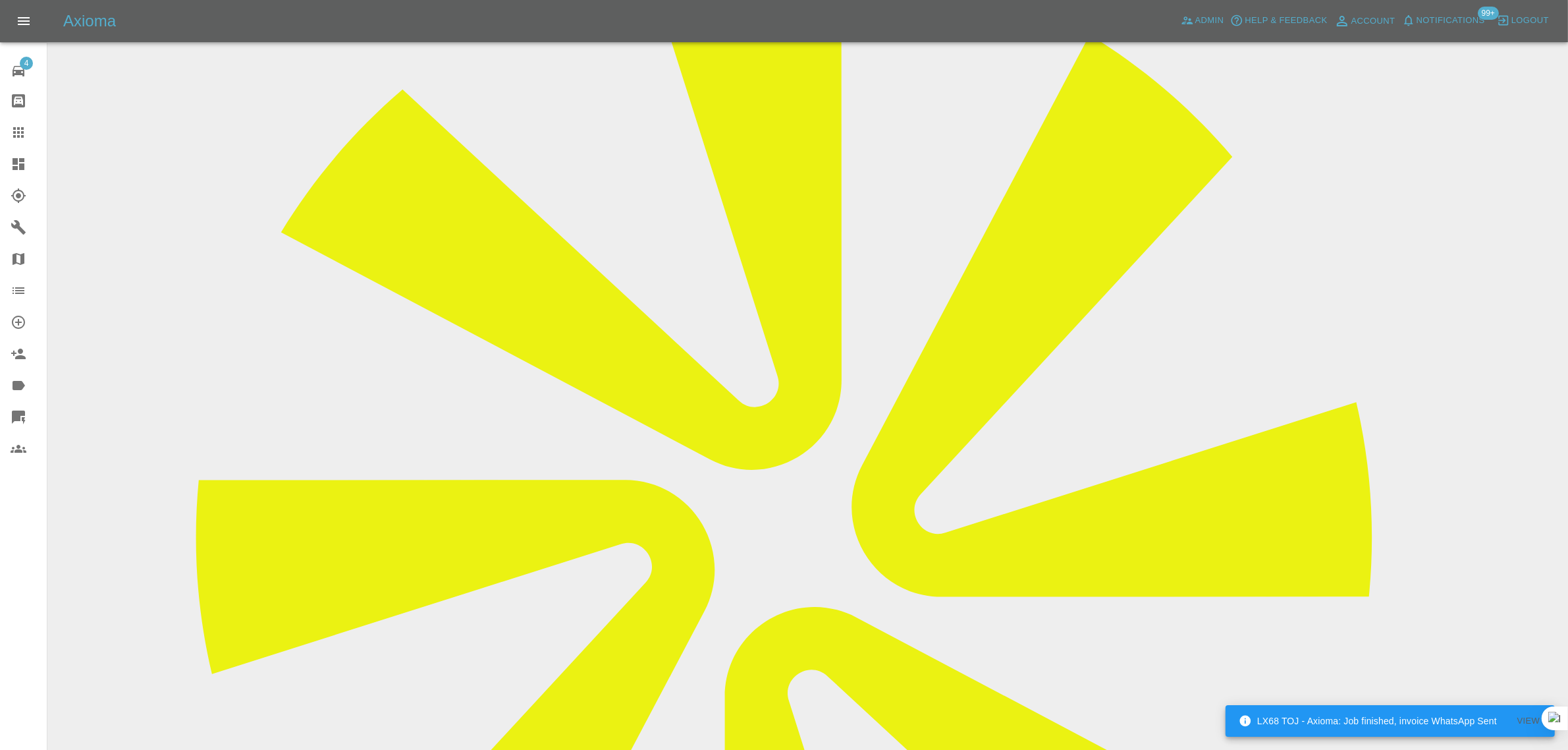
click at [16, 133] on icon at bounding box center [19, 133] width 16 height 16
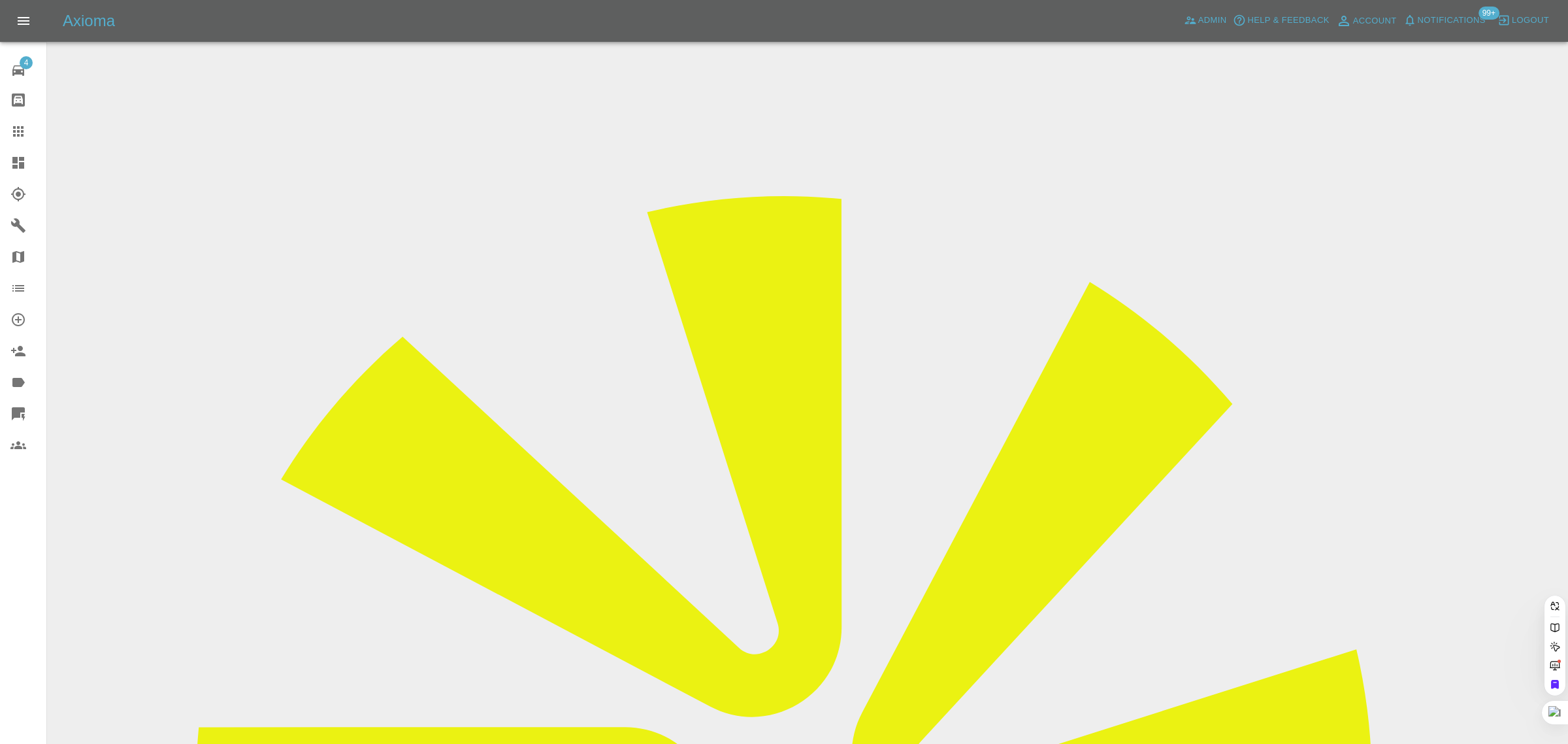
paste input "[EMAIL_ADDRESS][DOMAIN_NAME]"
type input "[EMAIL_ADDRESS][DOMAIN_NAME]"
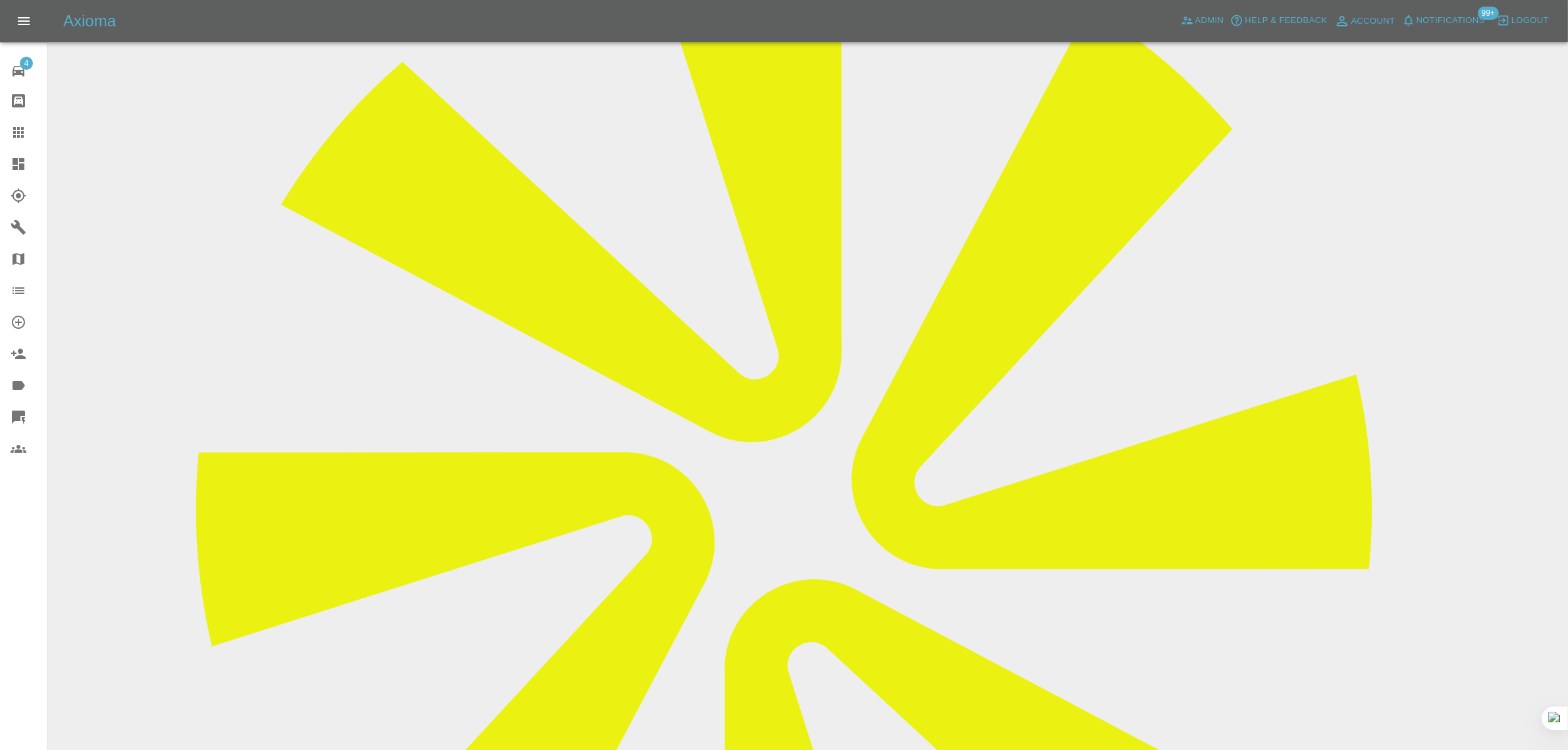
scroll to position [247, 0]
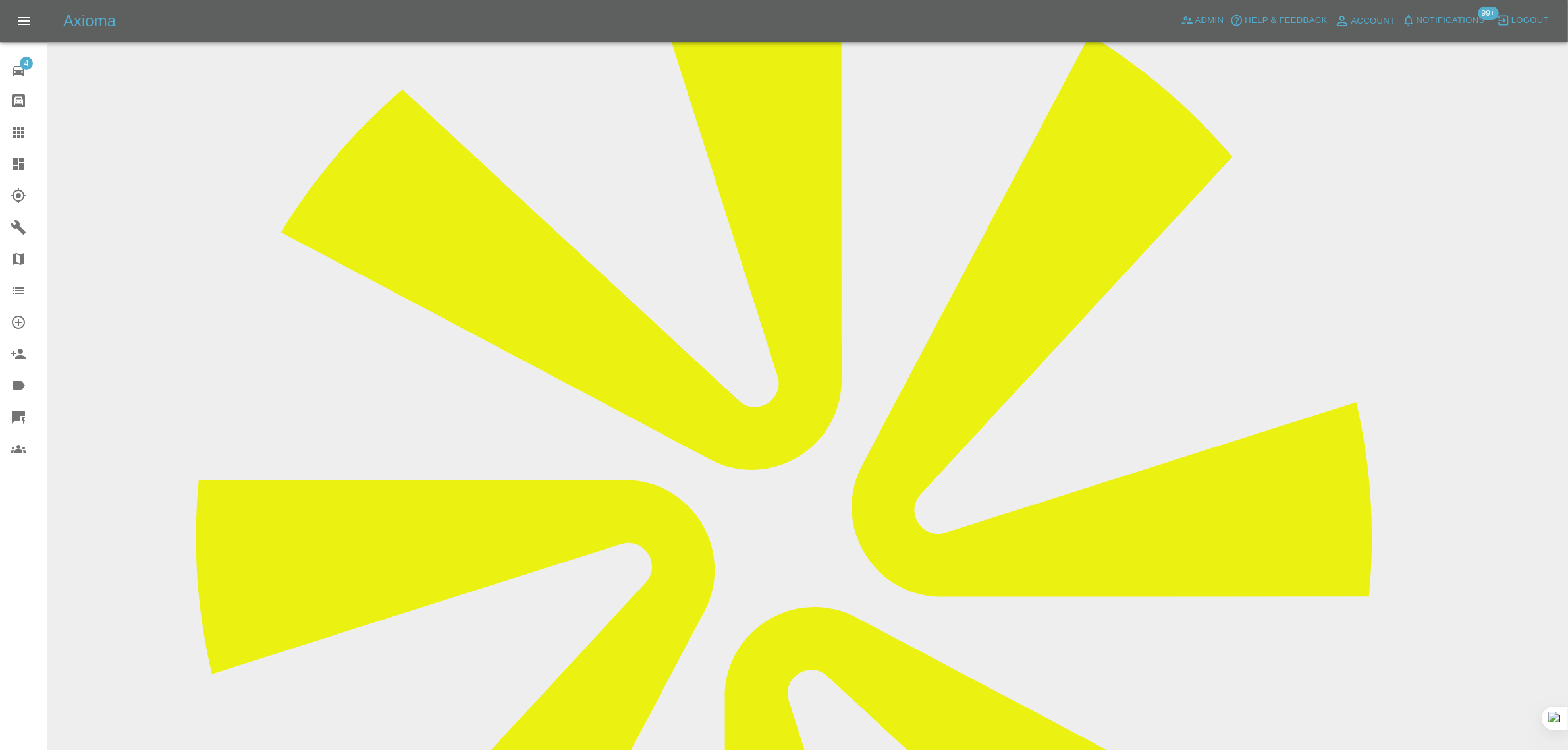
click at [8, 133] on link "Claims" at bounding box center [23, 132] width 47 height 32
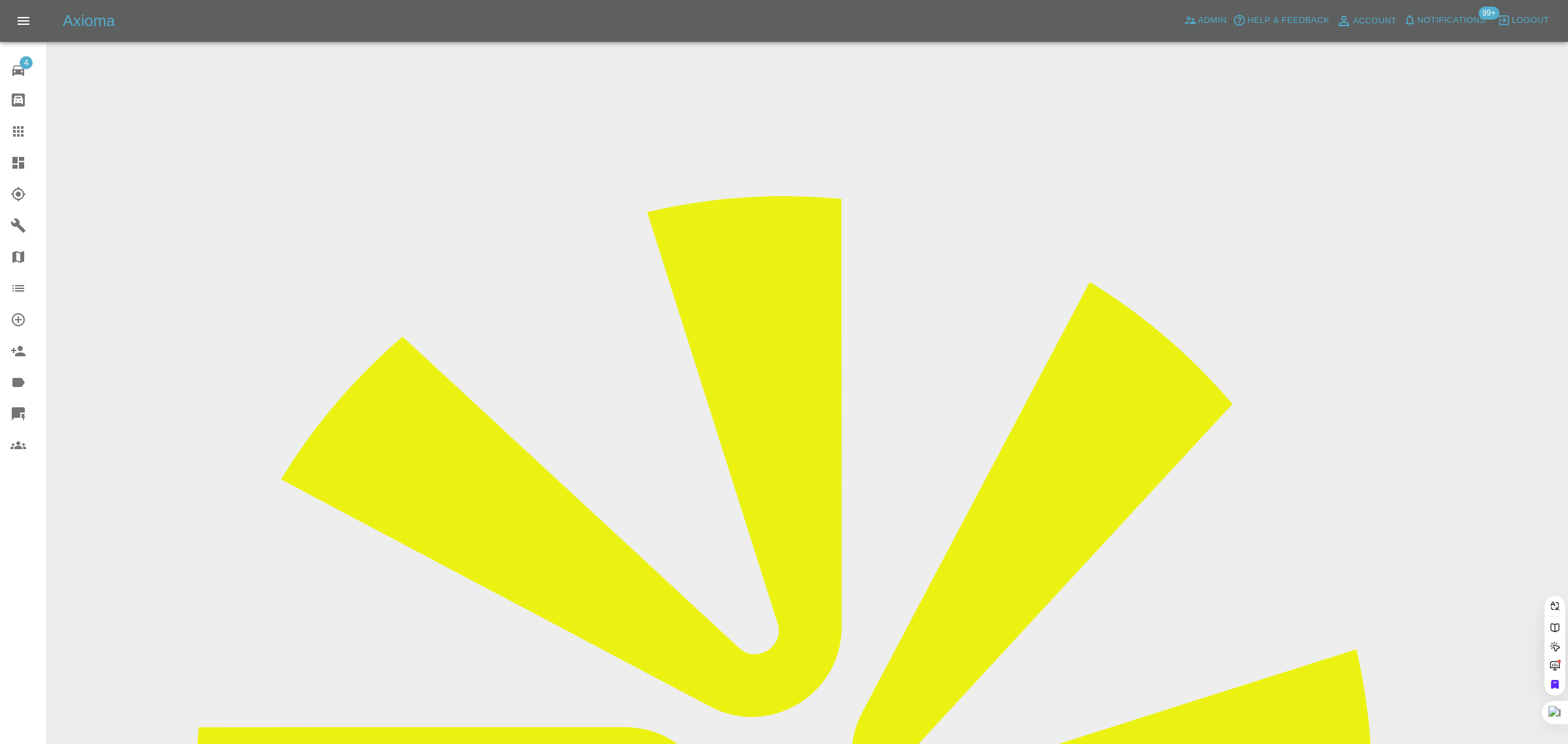
paste input "[PERSON_NAME][EMAIL_ADDRESS][DOMAIN_NAME]"
type input "[PERSON_NAME][EMAIL_ADDRESS][DOMAIN_NAME]"
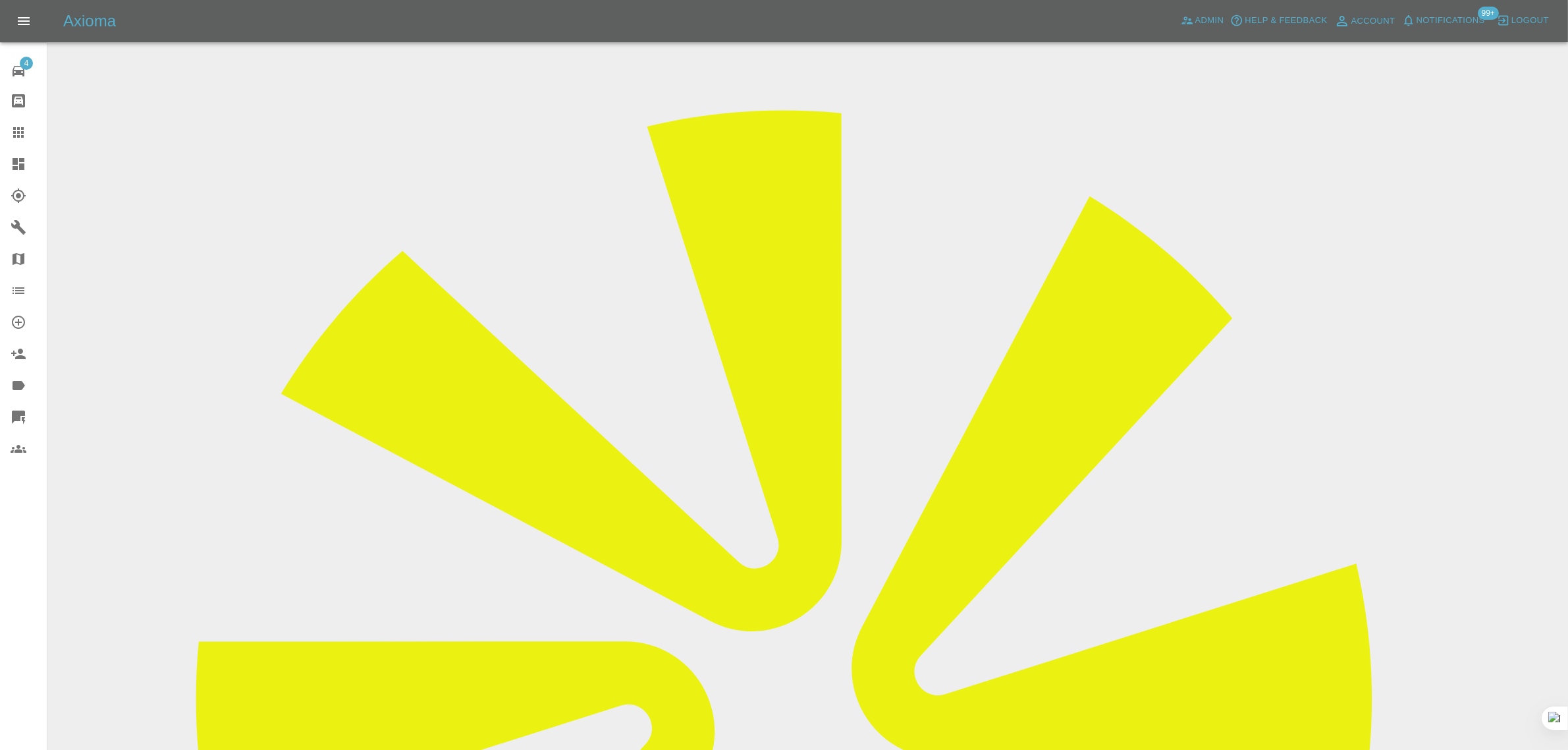
scroll to position [82, 0]
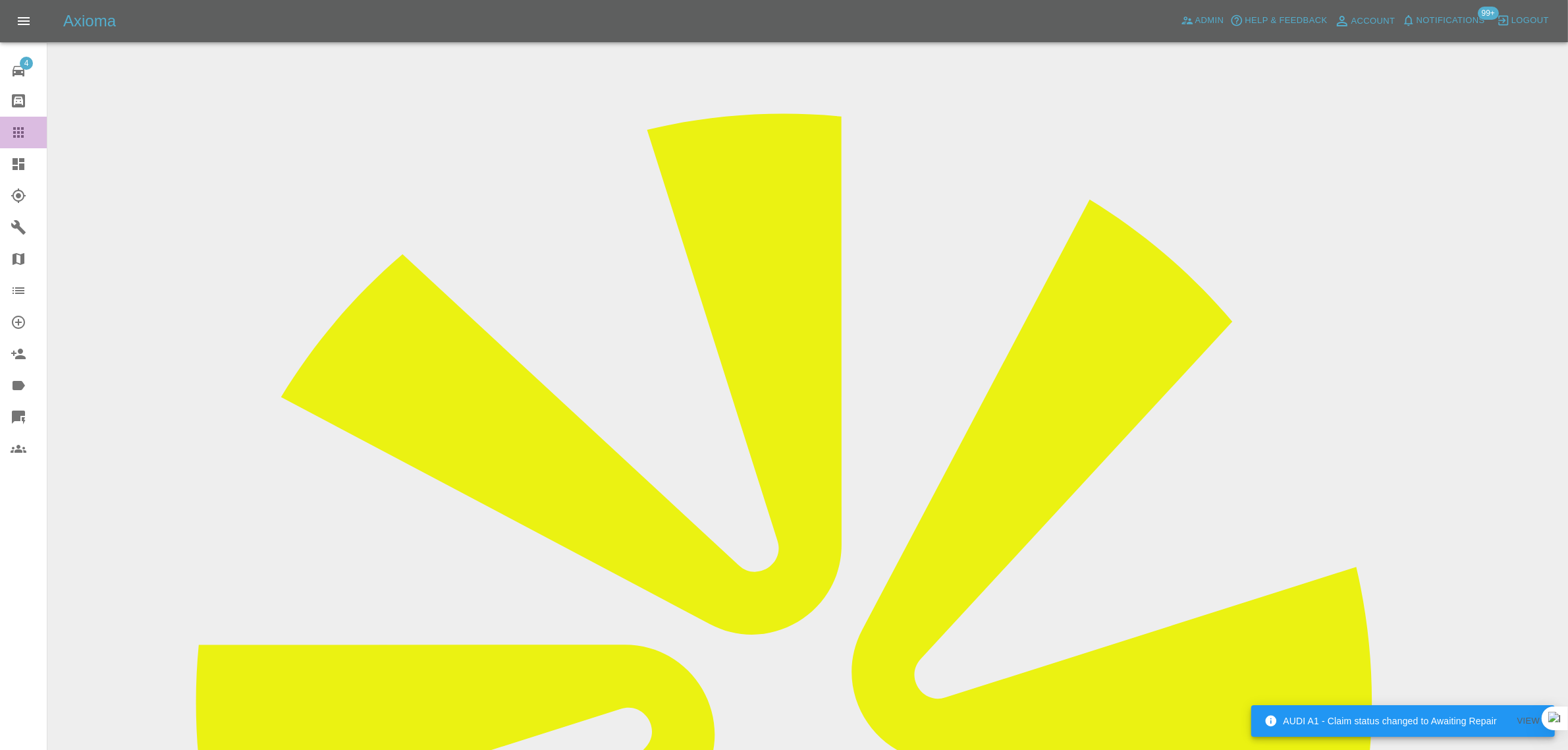
click at [11, 135] on icon at bounding box center [19, 133] width 16 height 16
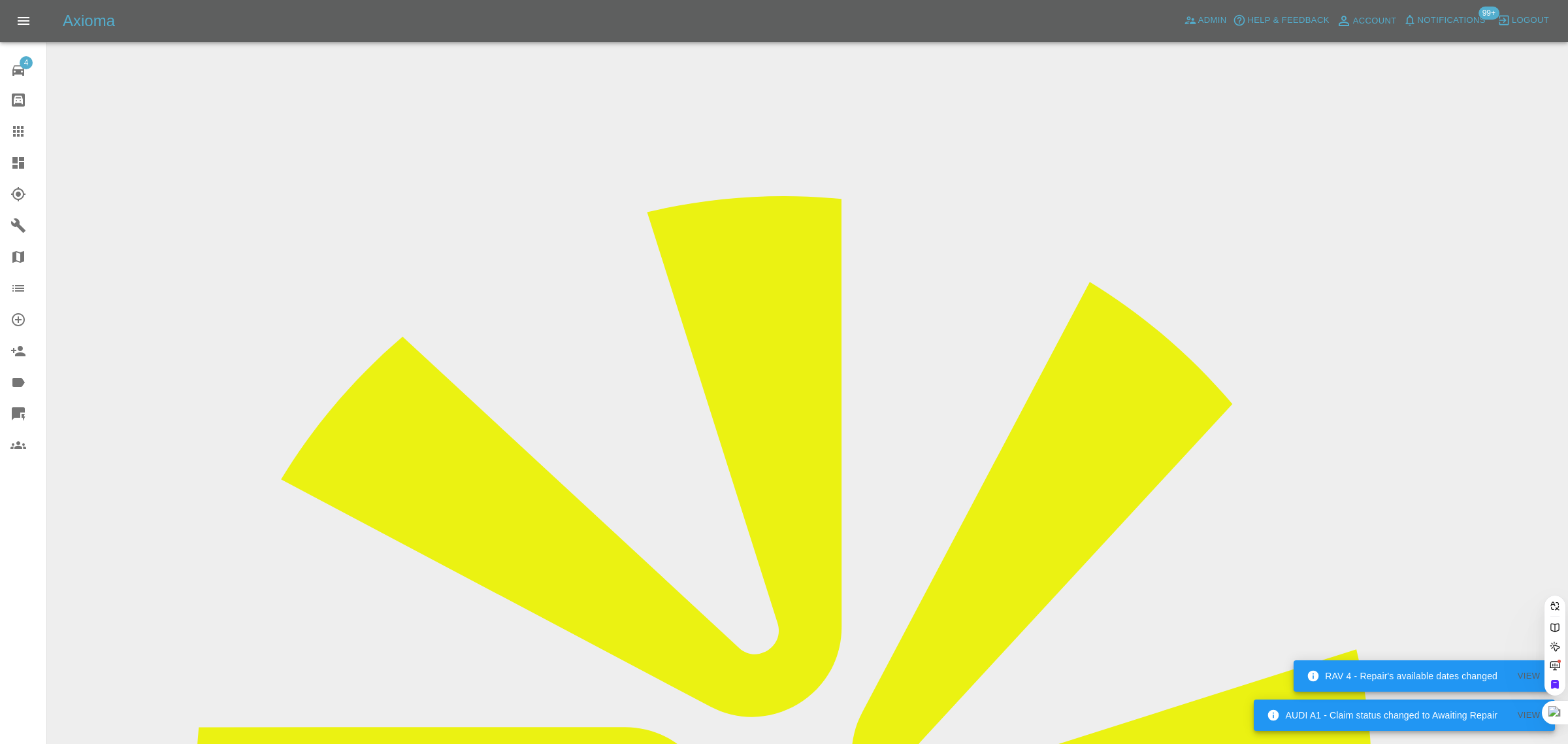
paste input "[PERSON_NAME][EMAIL_ADDRESS][DOMAIN_NAME]"
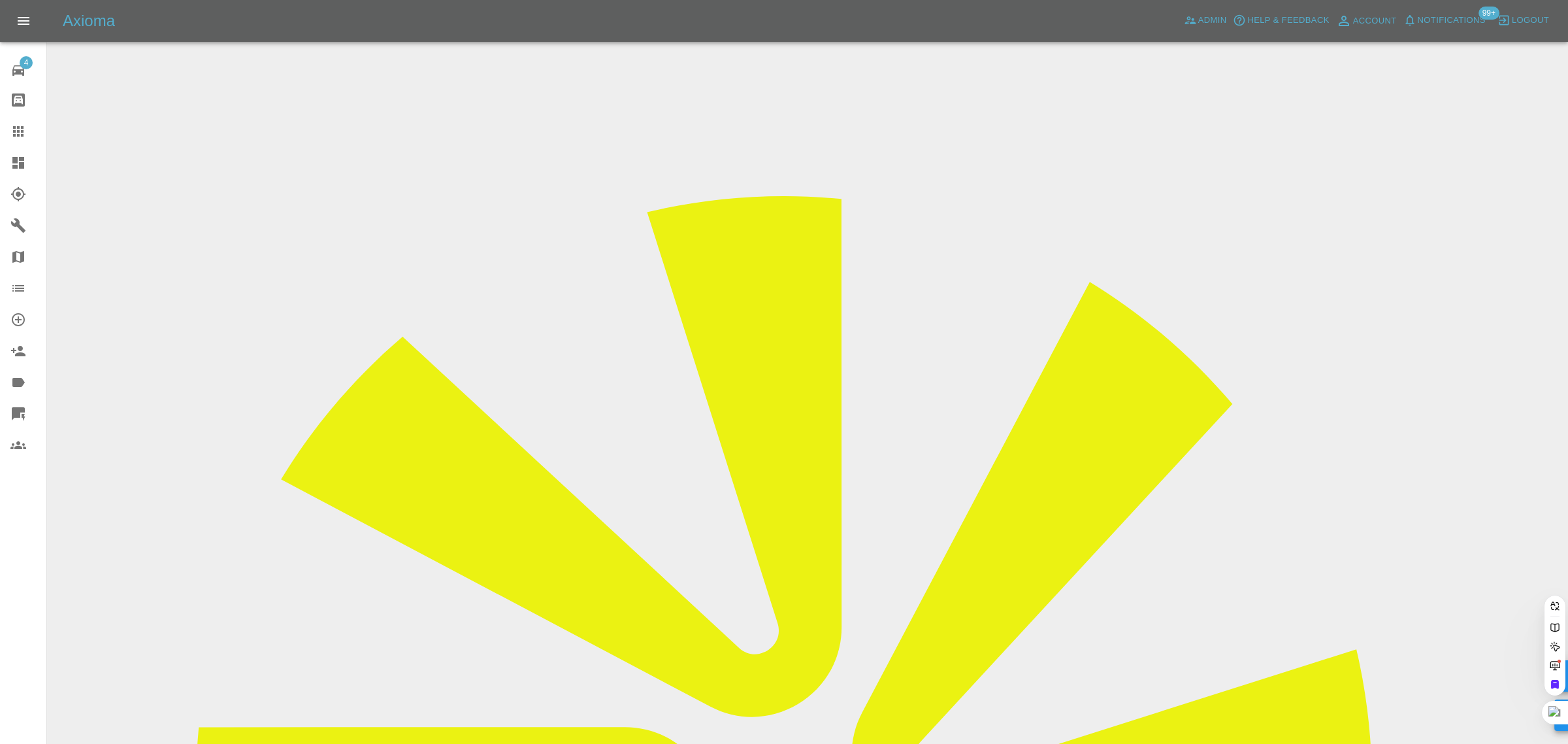
type input "[PERSON_NAME][EMAIL_ADDRESS][DOMAIN_NAME]"
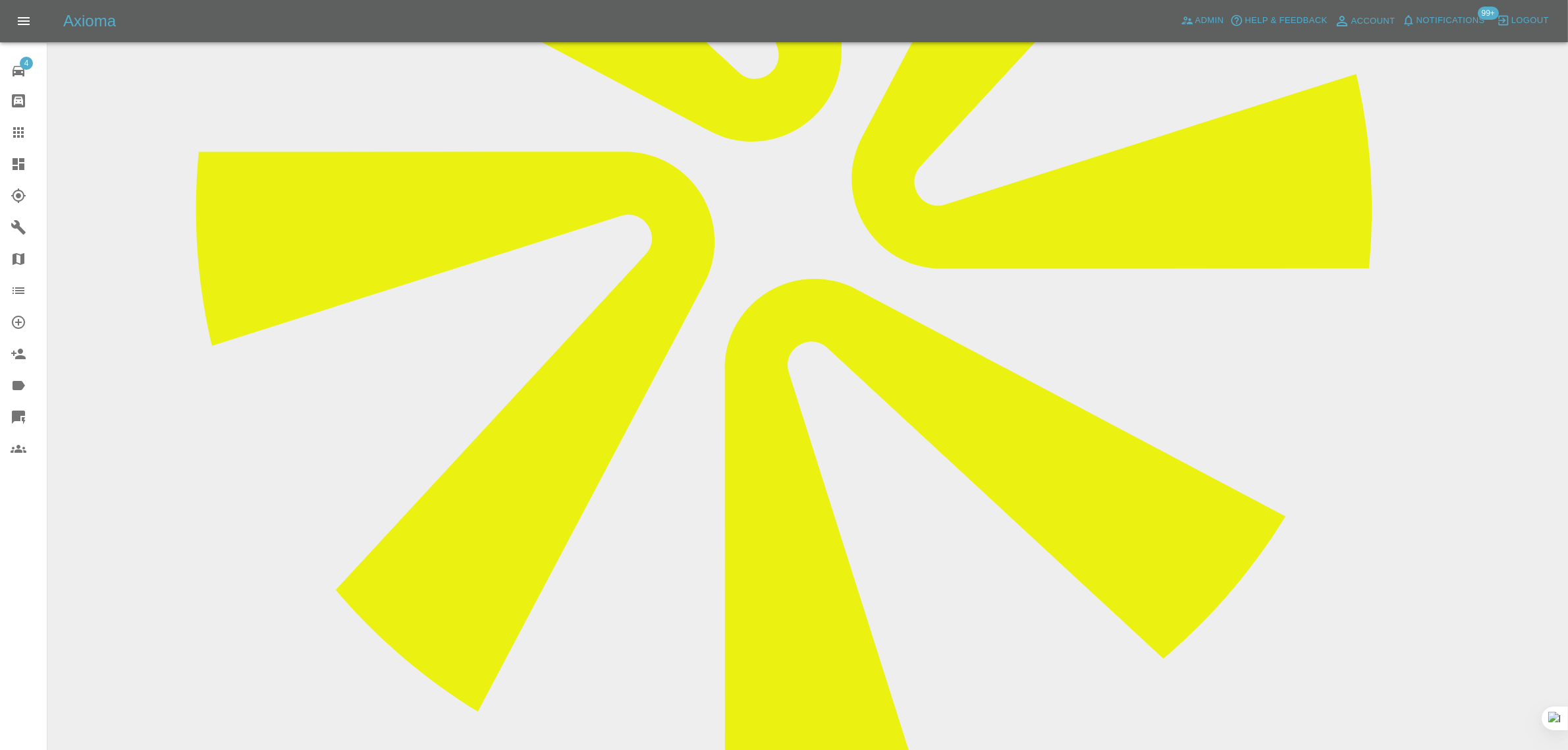
scroll to position [576, 0]
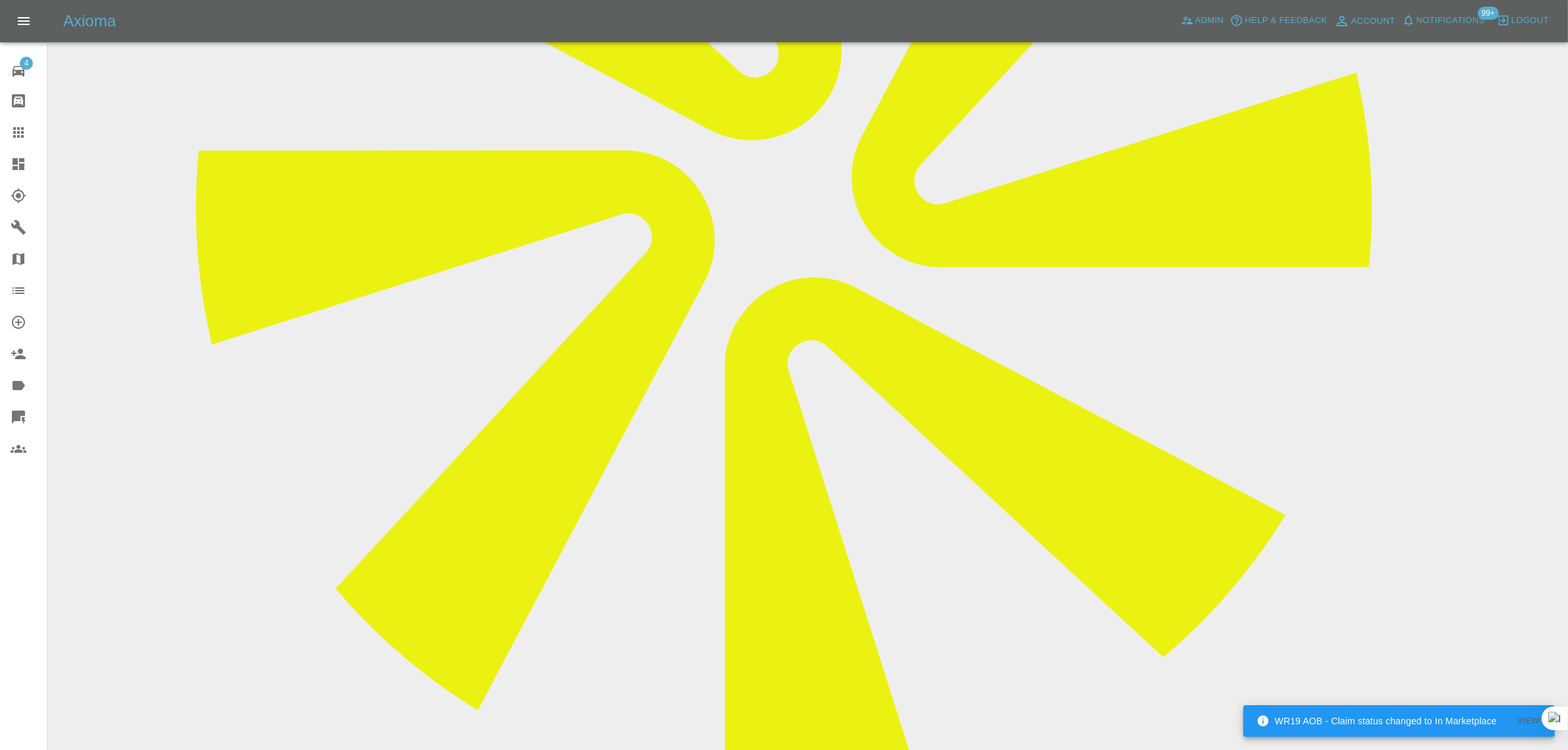
click at [18, 130] on icon at bounding box center [19, 133] width 16 height 16
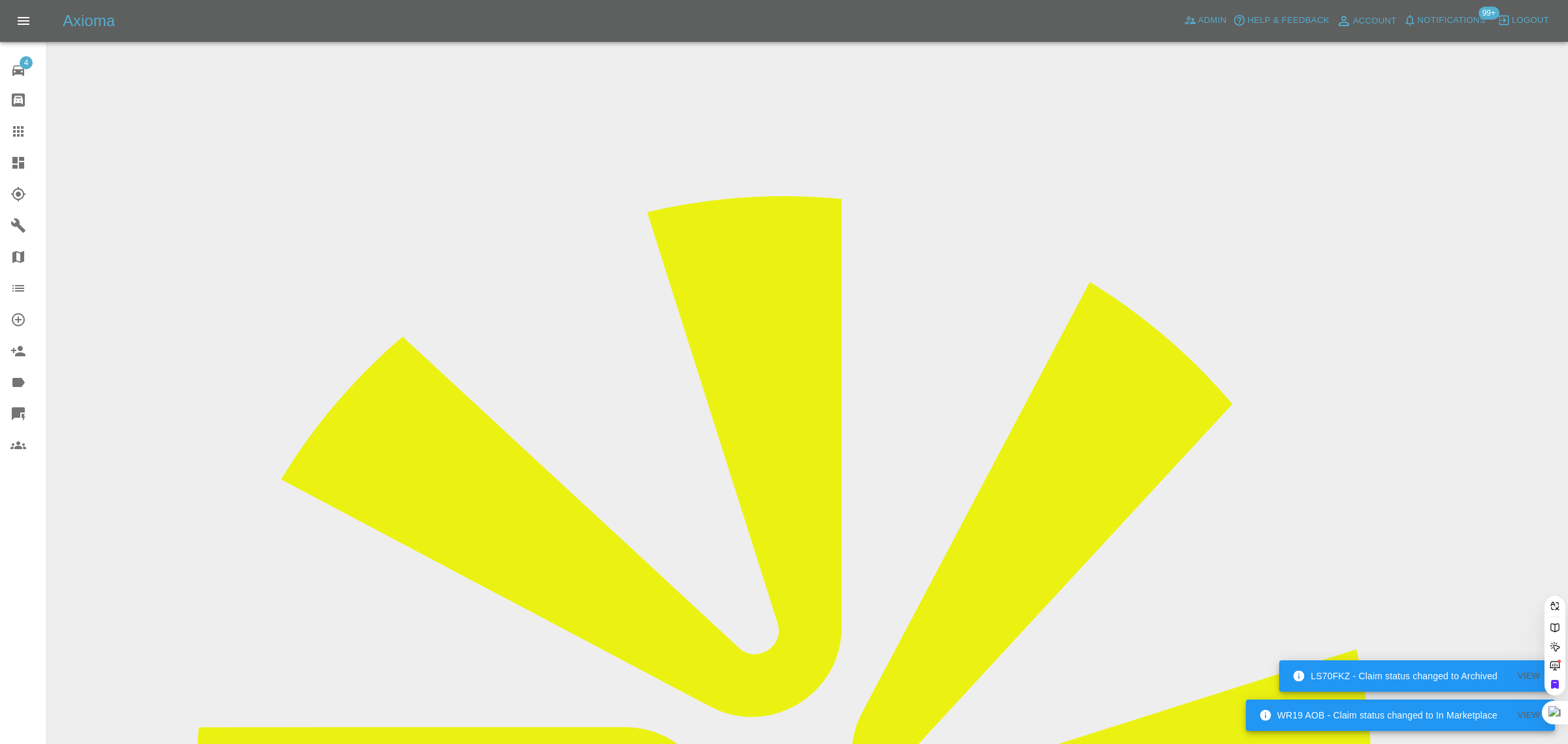
paste input "[PERSON_NAME][DOMAIN_NAME][EMAIL_ADDRESS][PERSON_NAME][DOMAIN_NAME]"
type input "[PERSON_NAME][DOMAIN_NAME][PERSON_NAME]@hotmail.co.u"
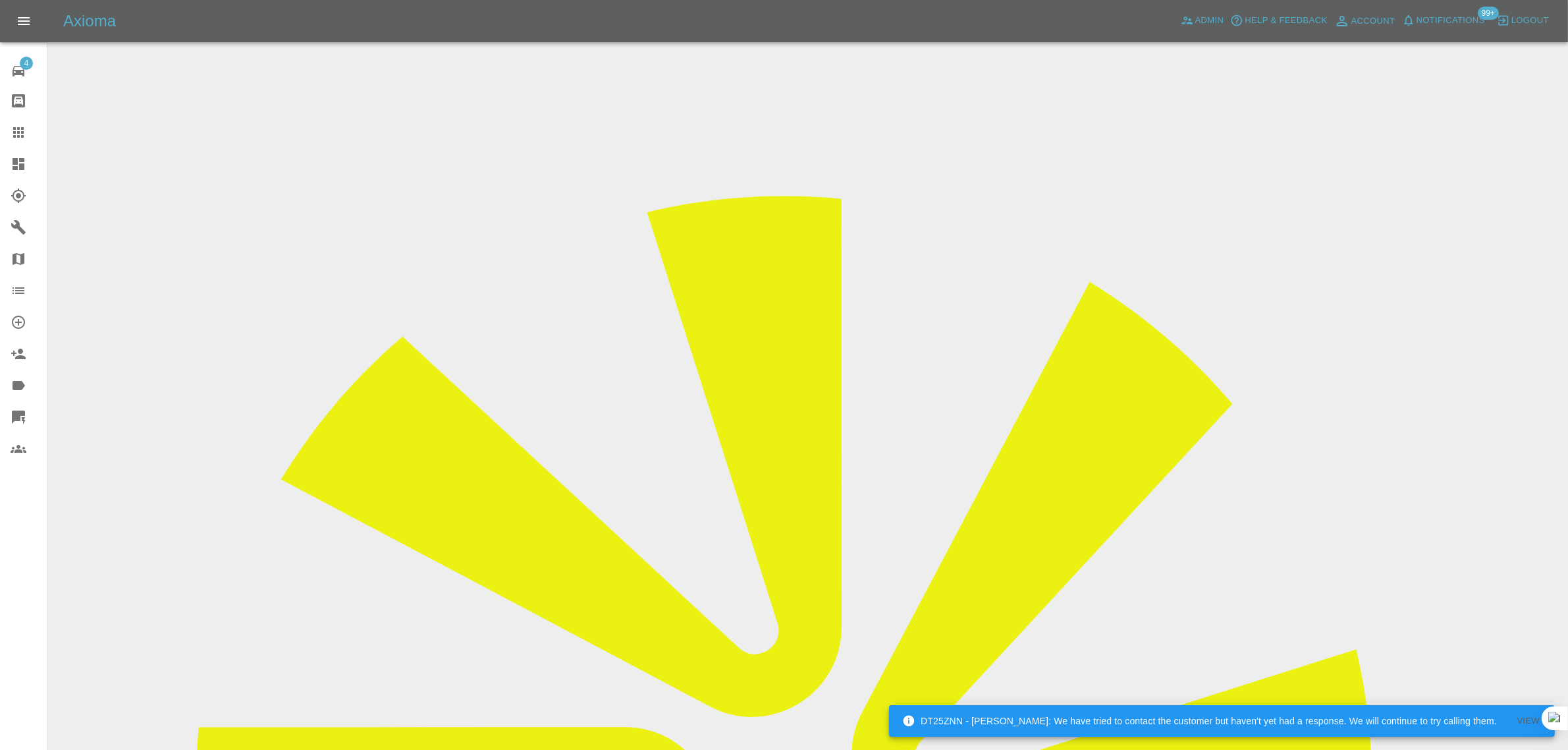
click at [11, 133] on icon at bounding box center [19, 133] width 16 height 16
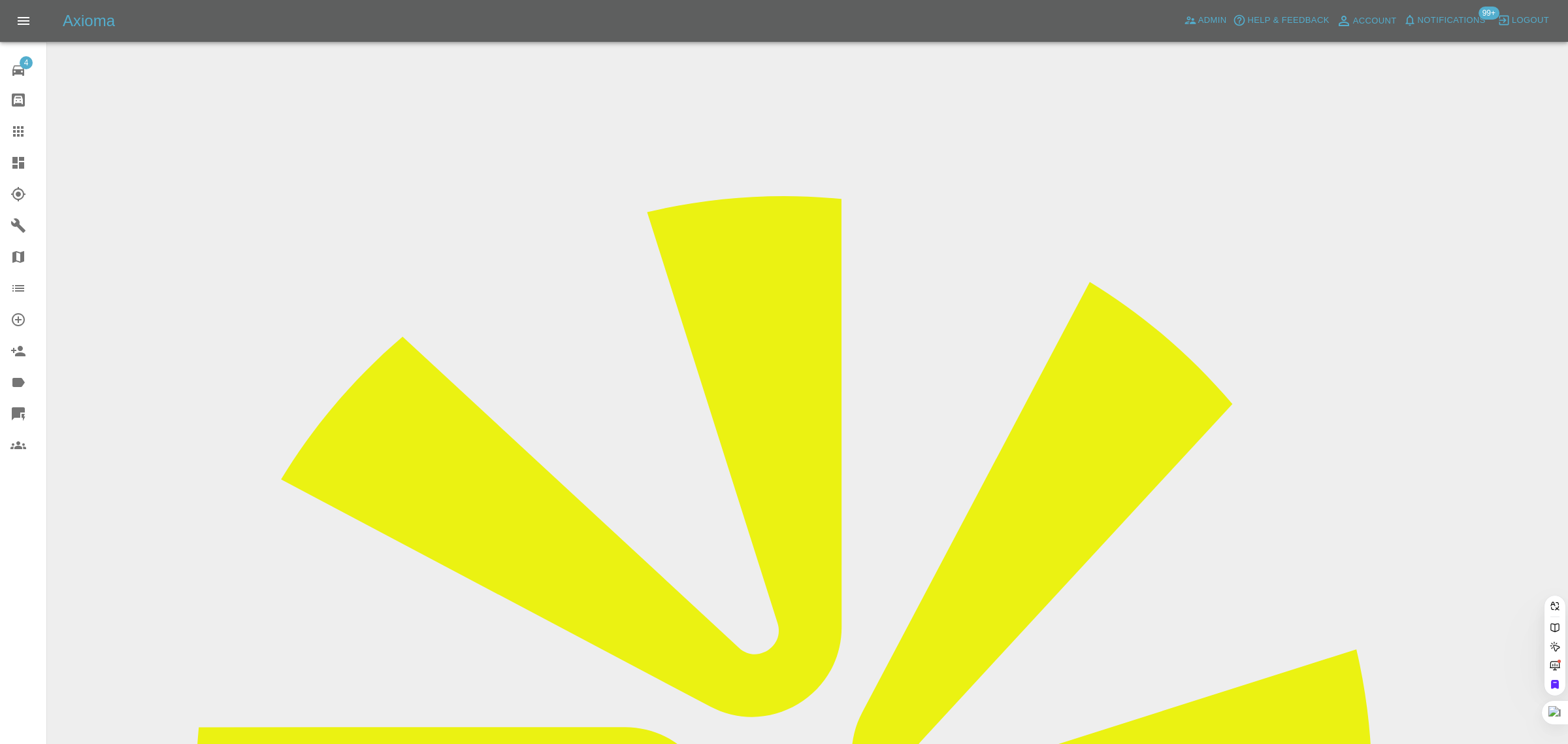
paste input "[EMAIL_ADDRESS][DOMAIN_NAME]"
type input "[EMAIL_ADDRESS][DOMAIN_NAME]"
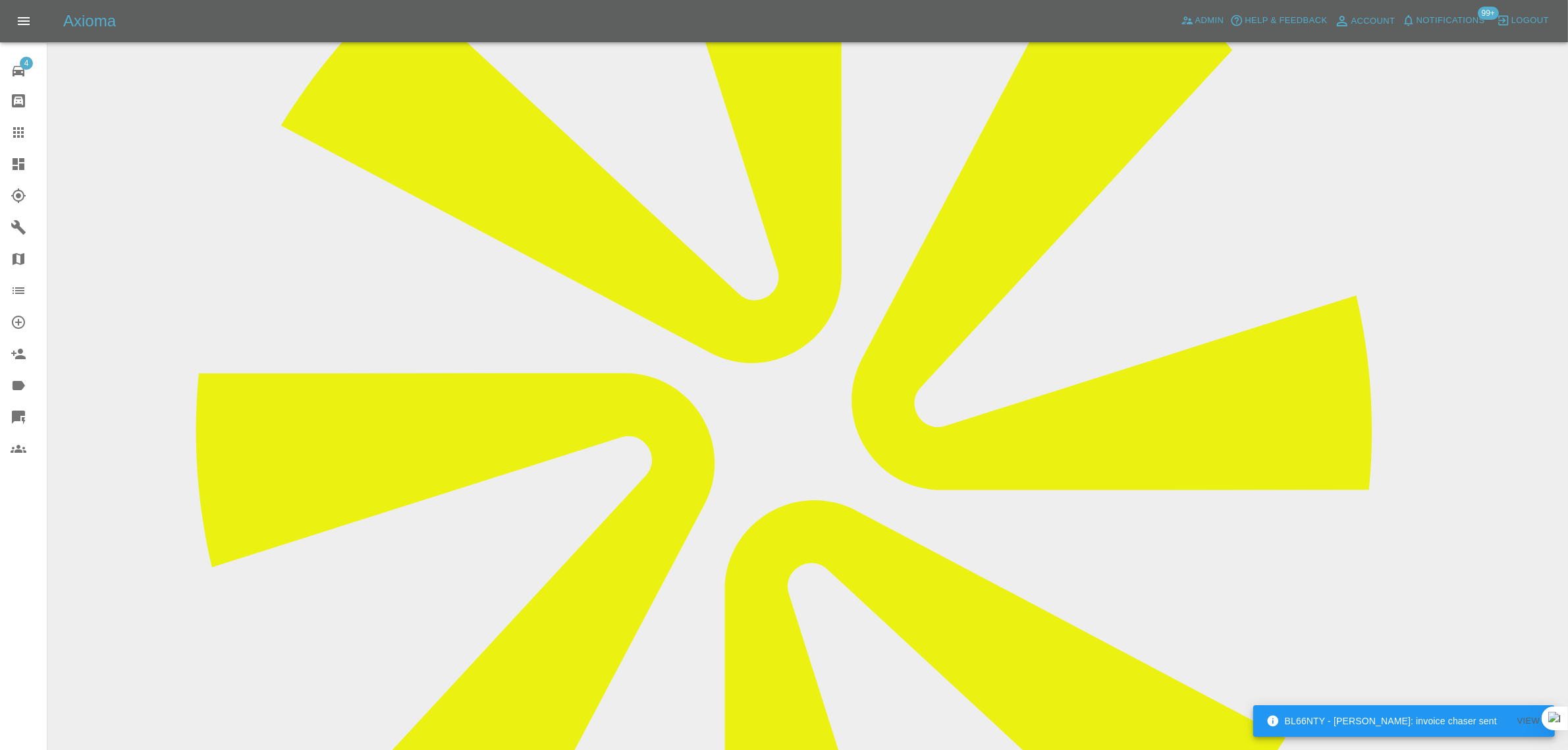
scroll to position [576, 0]
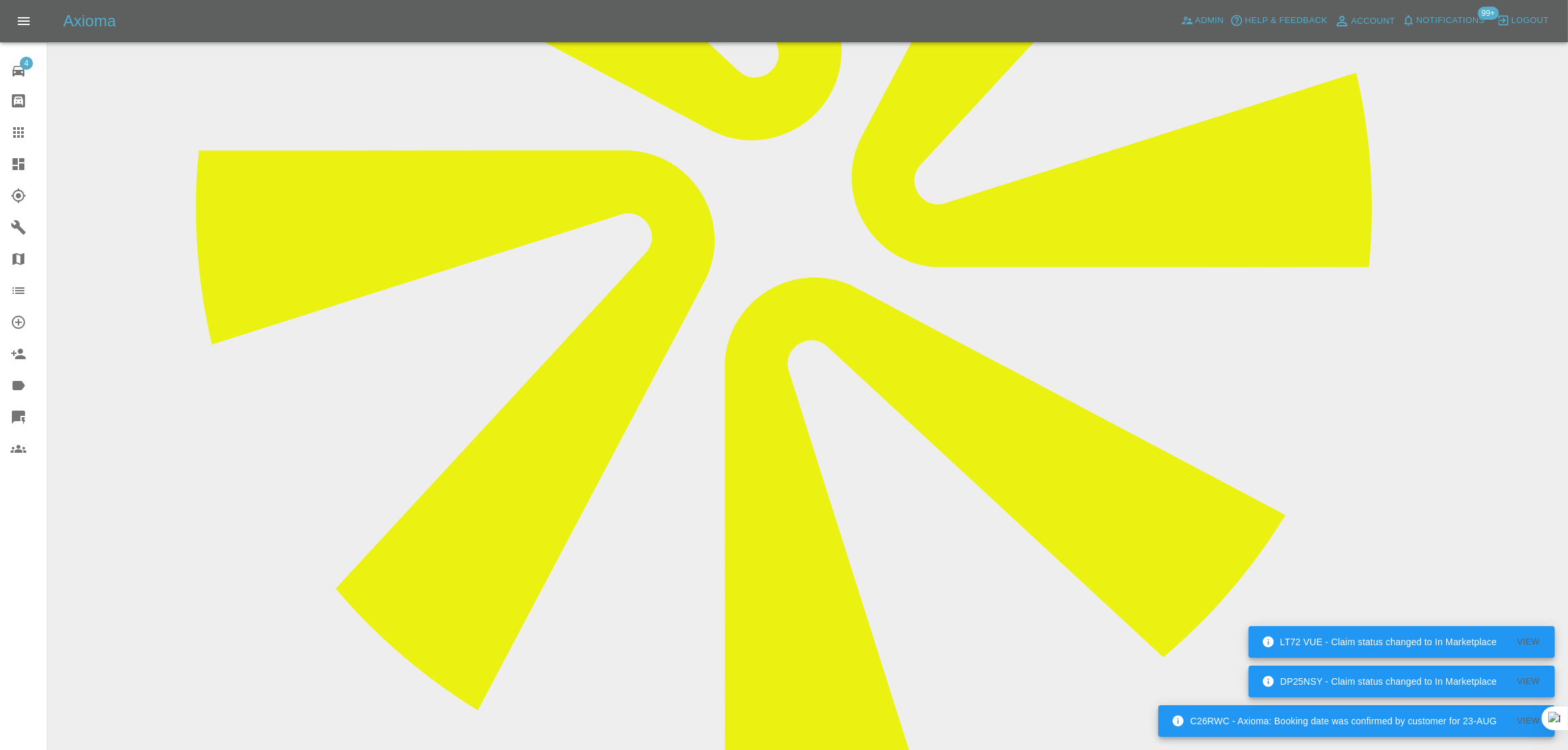
click at [19, 126] on icon at bounding box center [19, 133] width 16 height 16
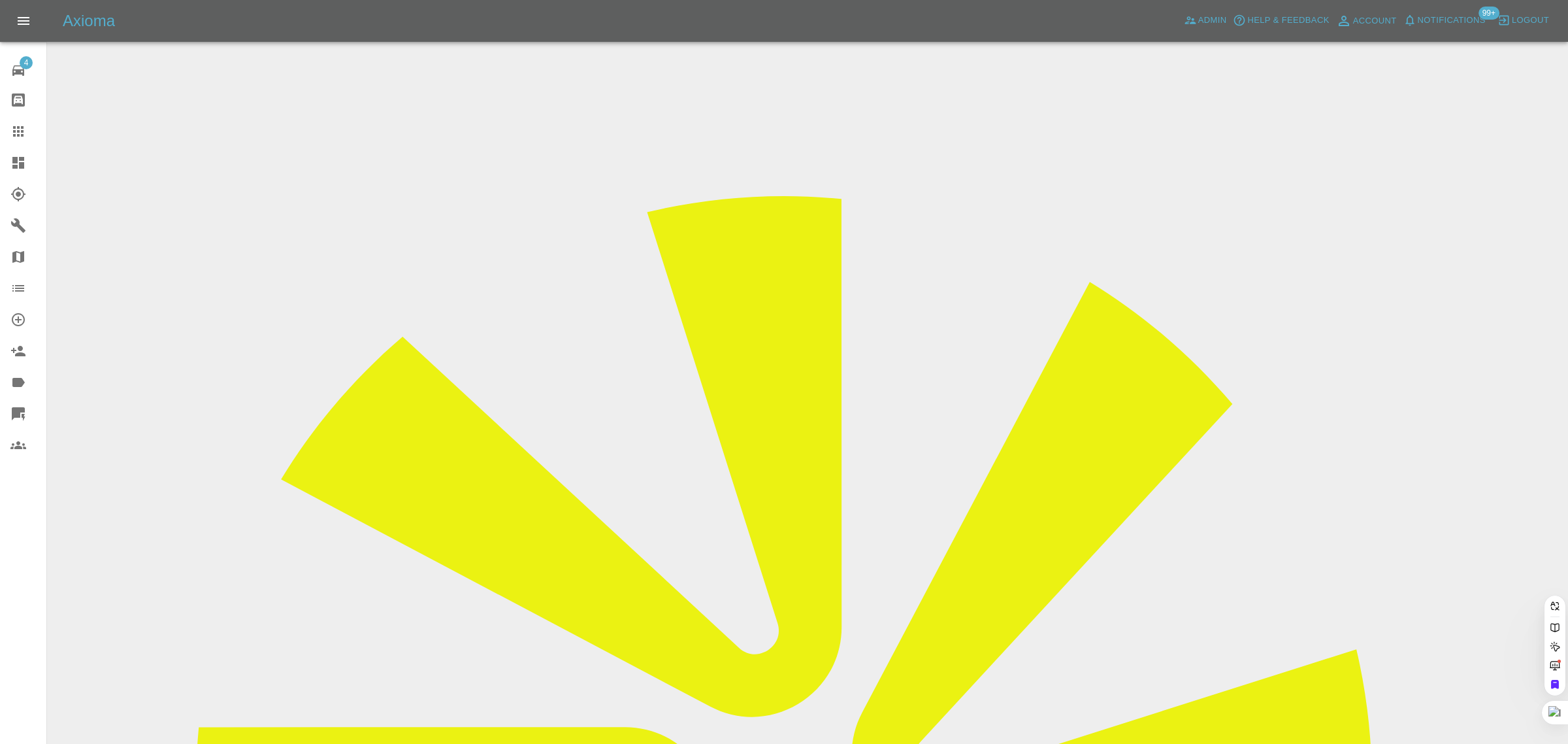
paste input "[EMAIL_ADDRESS][DOMAIN_NAME]"
type input "matt.owton@hotmail.co.u"
